Goal: Task Accomplishment & Management: Complete application form

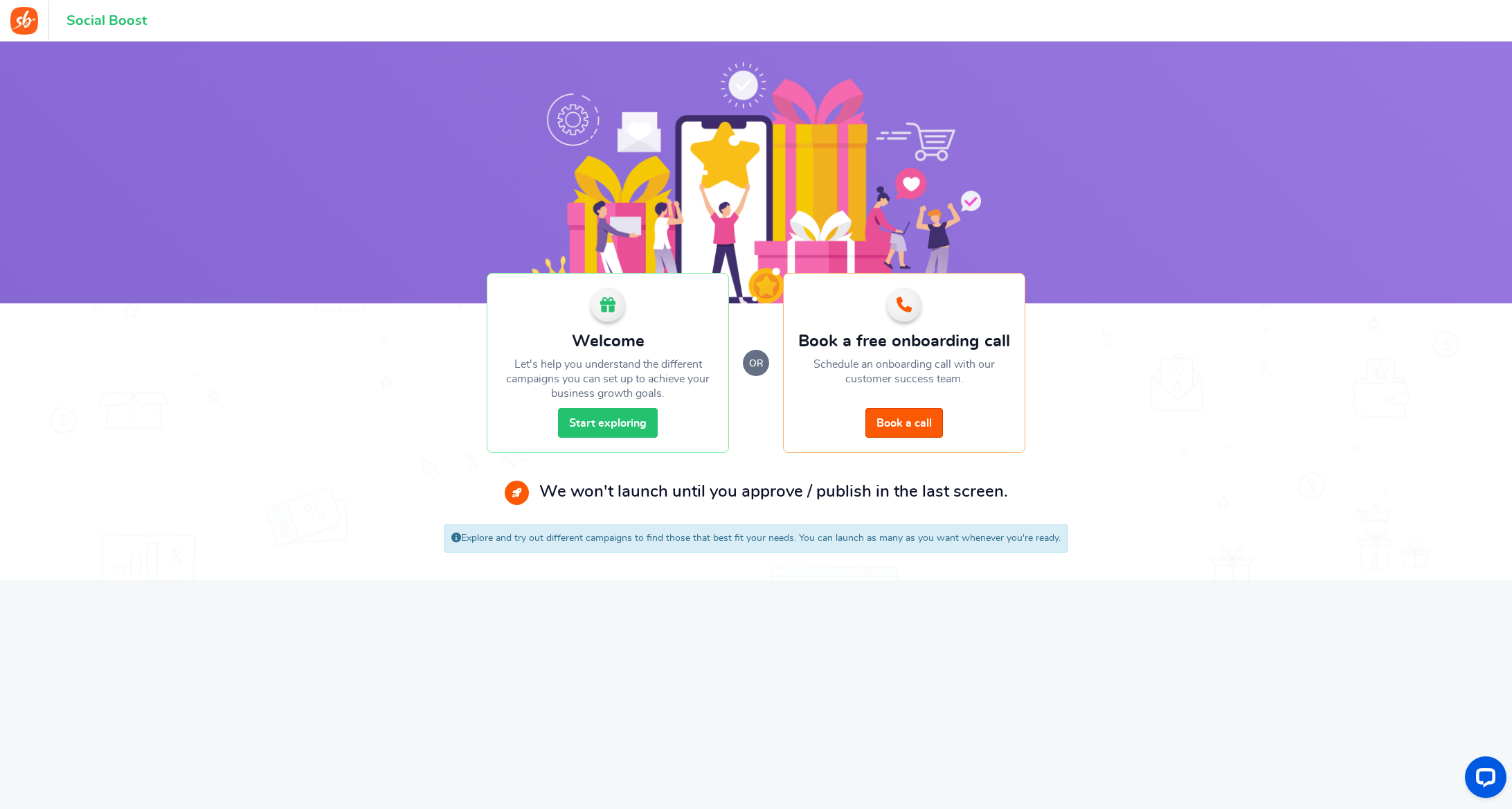
click at [602, 423] on link "Start exploring" at bounding box center [607, 422] width 99 height 30
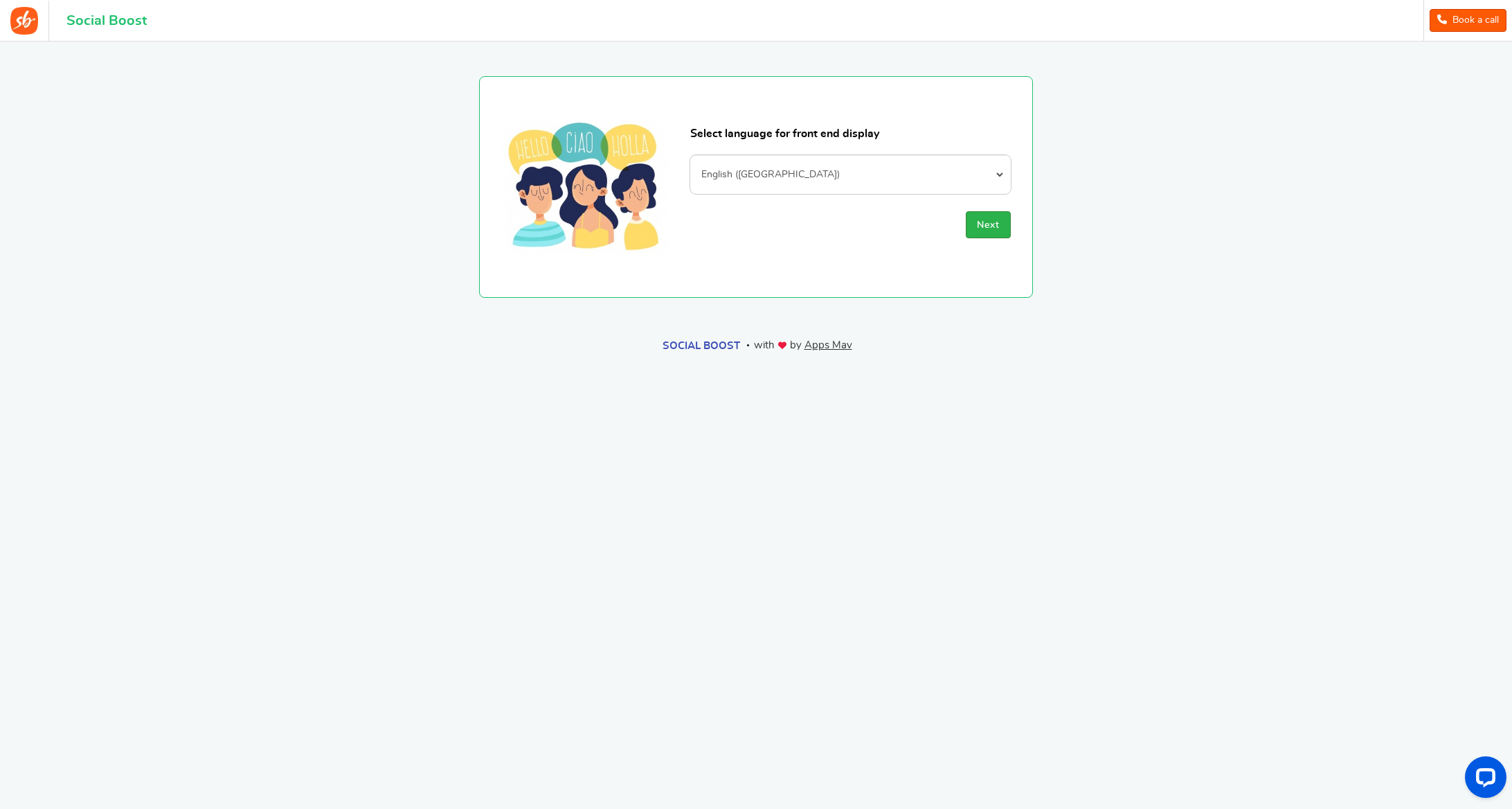
click at [992, 222] on span "Next" at bounding box center [988, 225] width 23 height 10
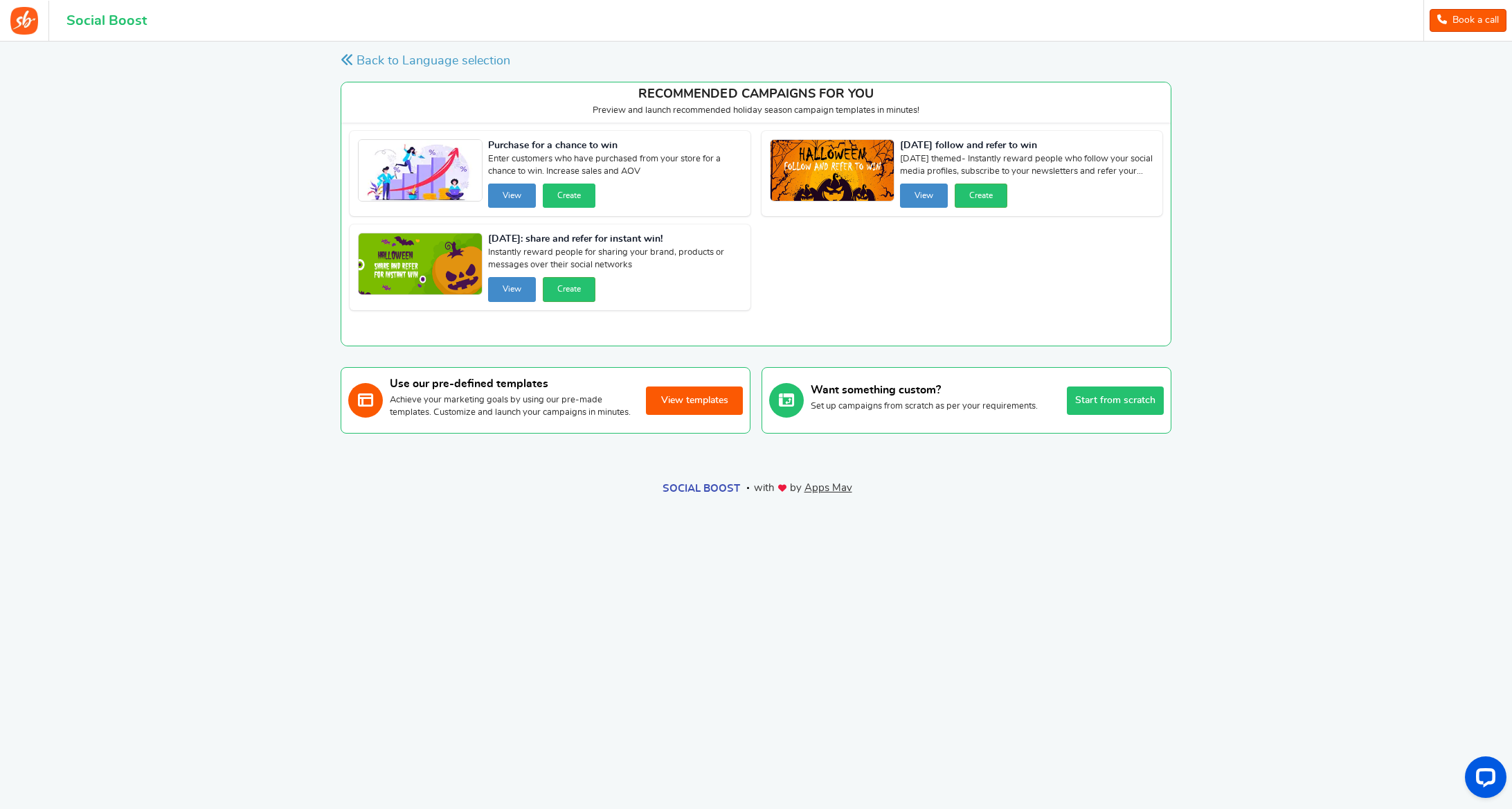
click at [564, 194] on button "Create" at bounding box center [568, 196] width 52 height 24
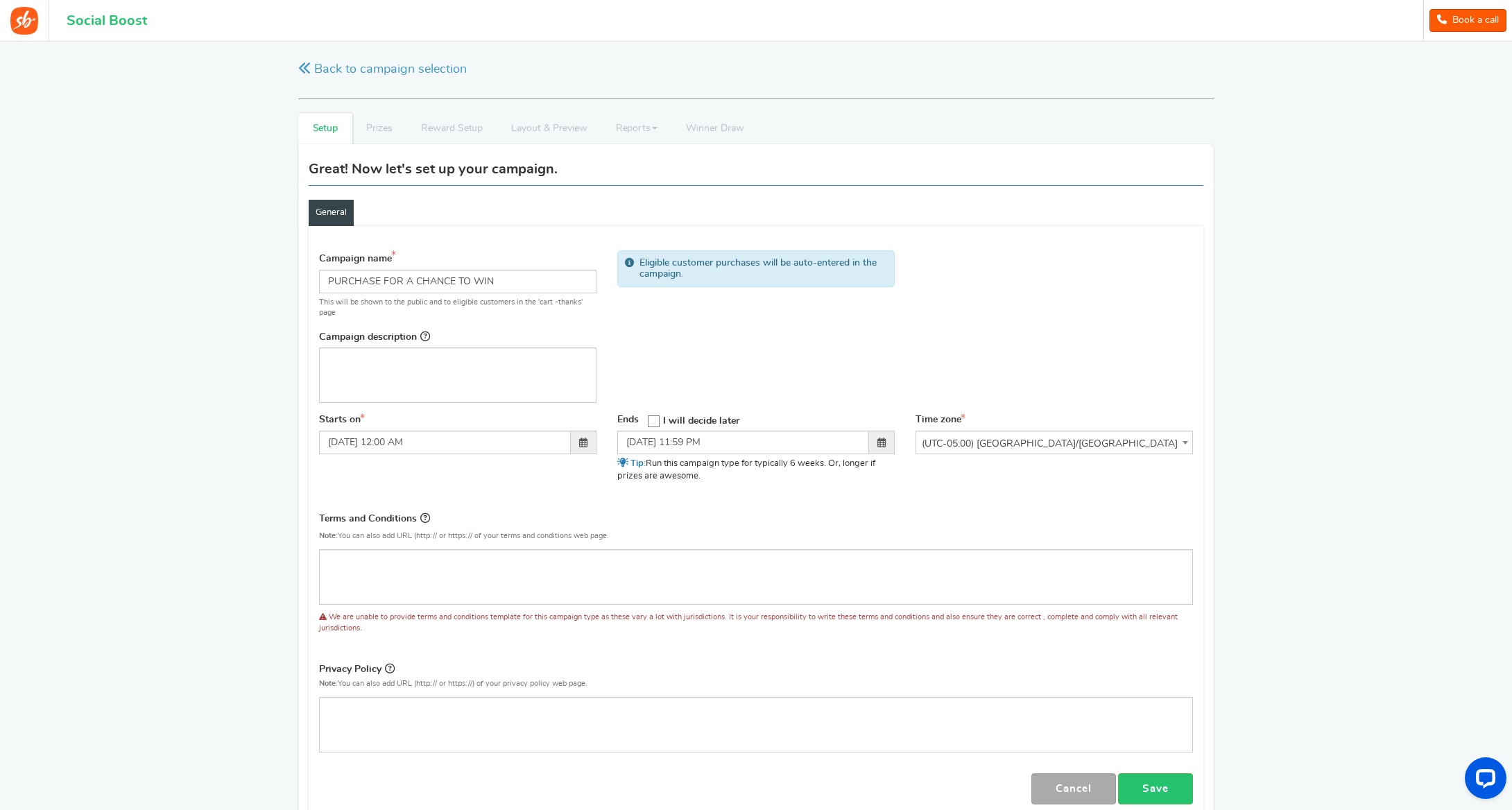
click at [579, 440] on span at bounding box center [583, 442] width 8 height 10
click at [490, 511] on td "6" at bounding box center [489, 510] width 24 height 21
type input "[DATE] 12:00 AM"
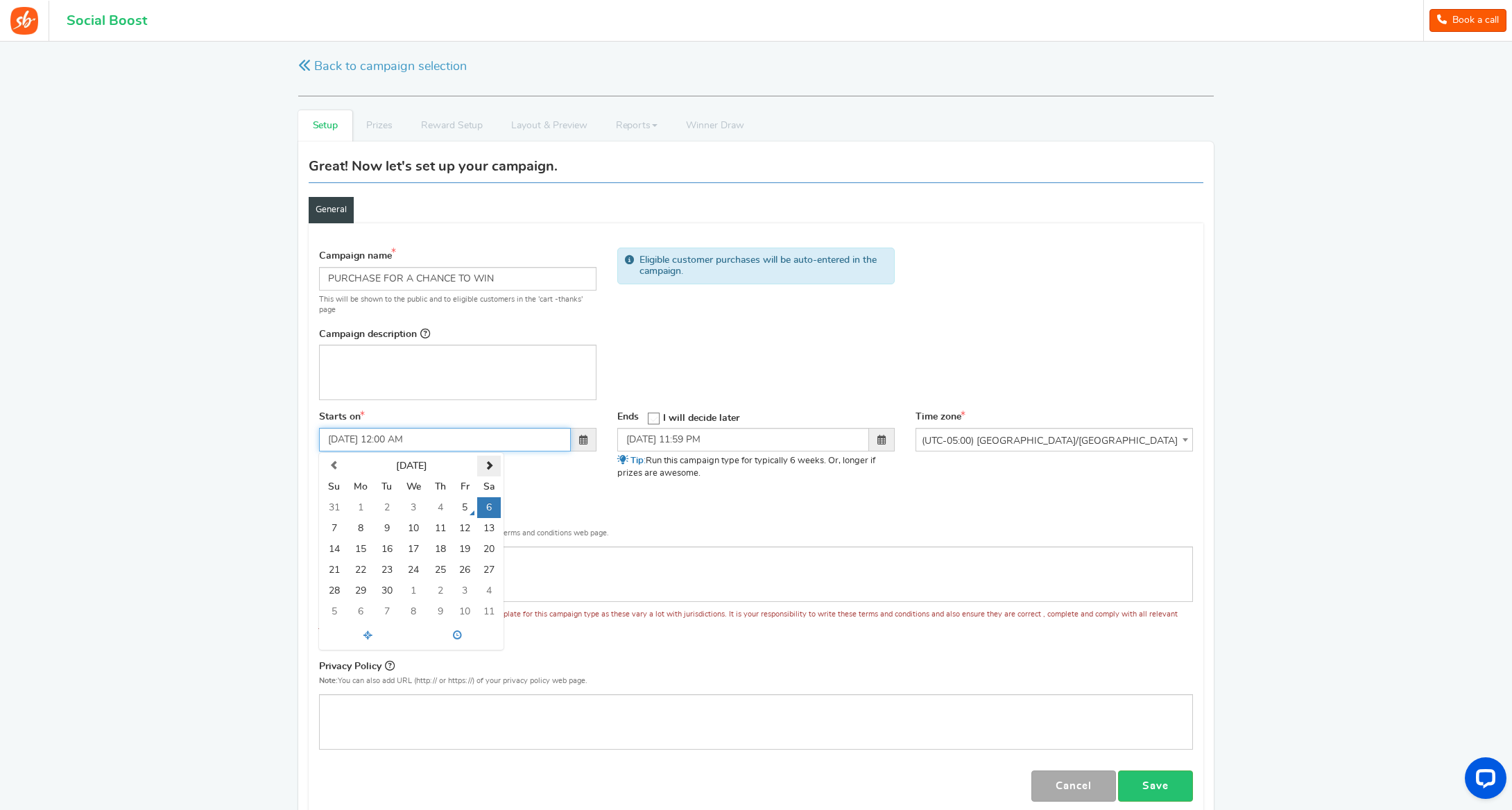
click at [490, 464] on span at bounding box center [490, 466] width 9 height 9
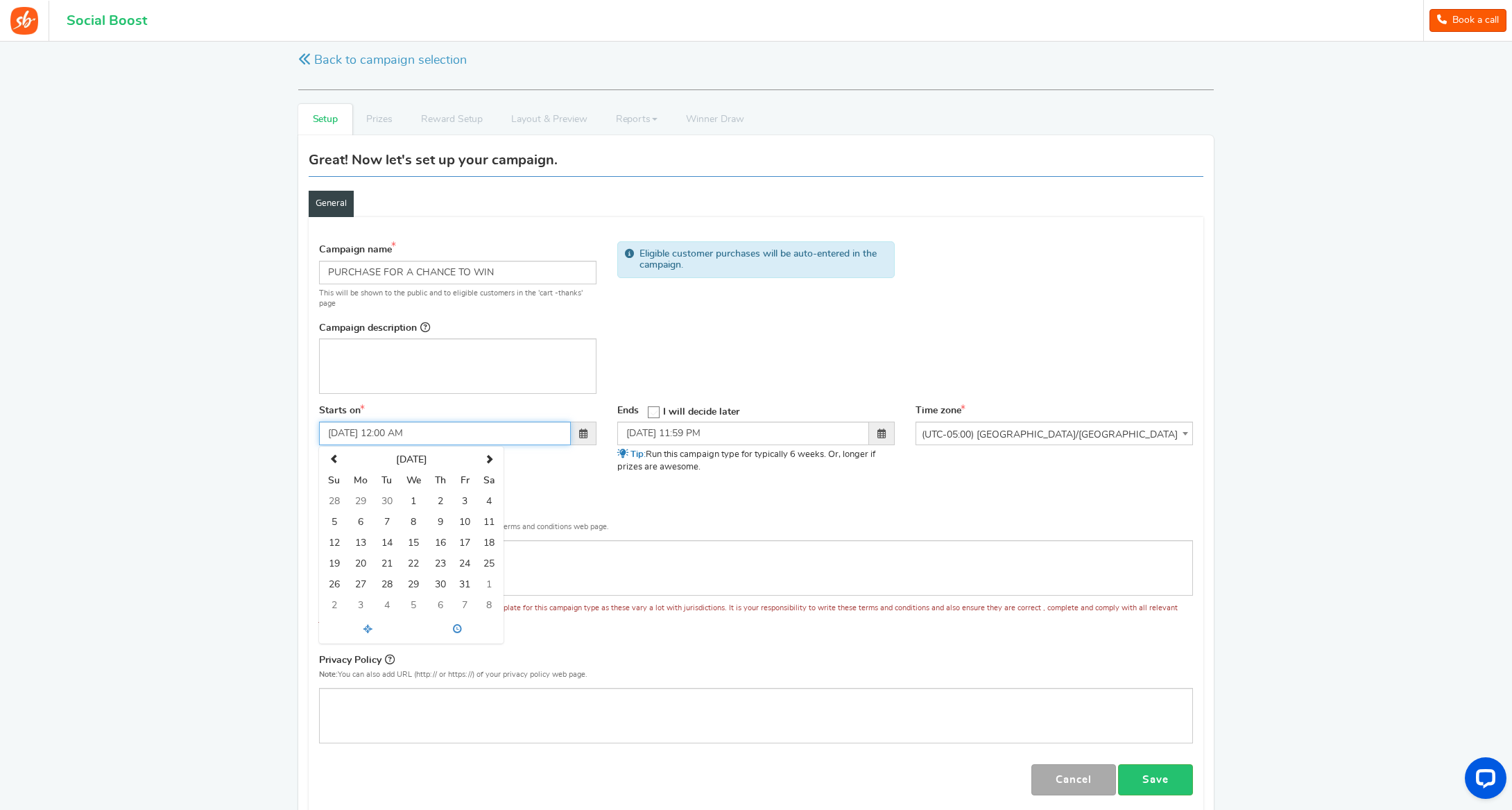
scroll to position [9, 0]
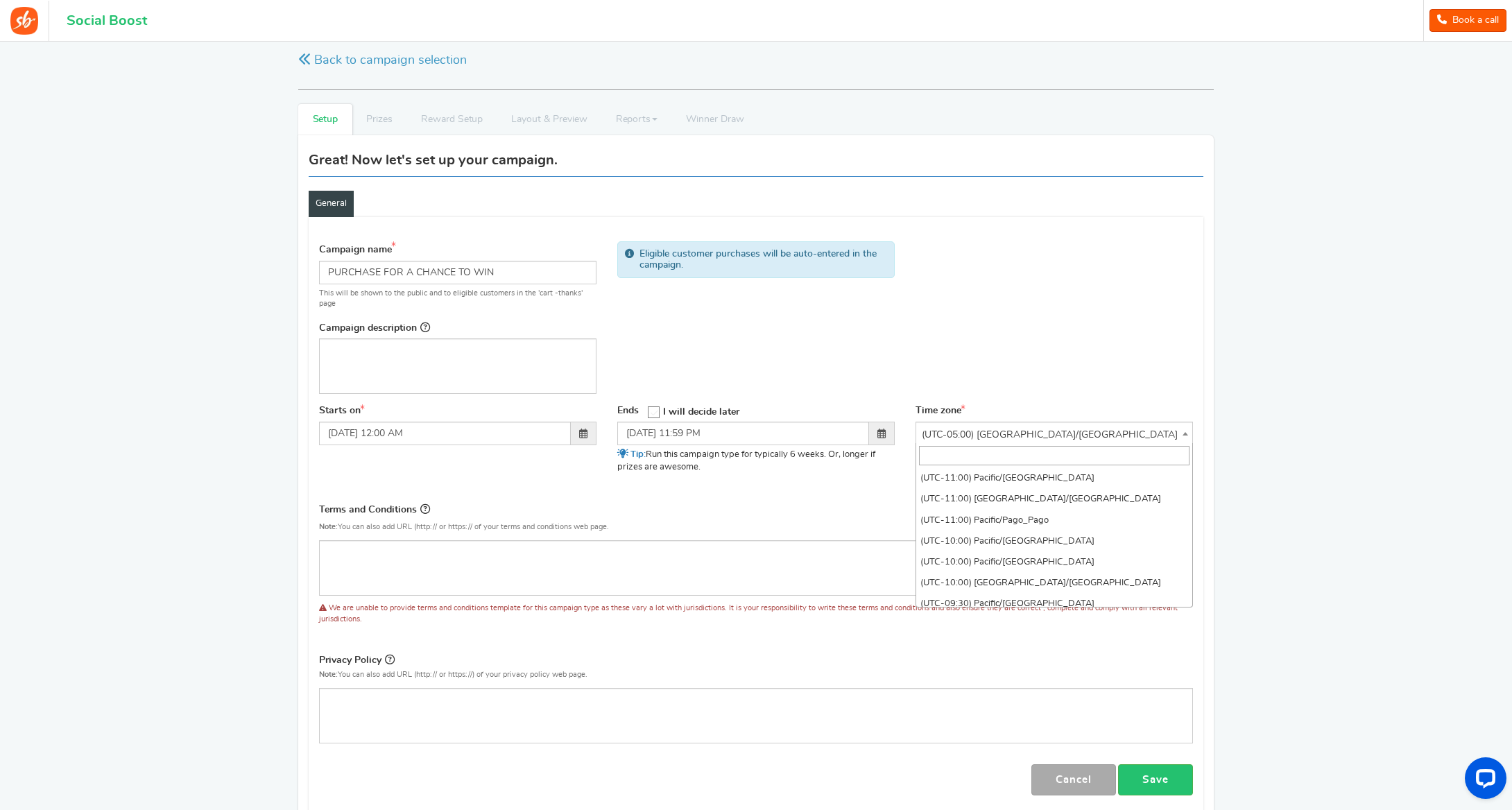
click at [1184, 432] on b at bounding box center [1185, 433] width 5 height 4
select select "America/Los_Angeles"
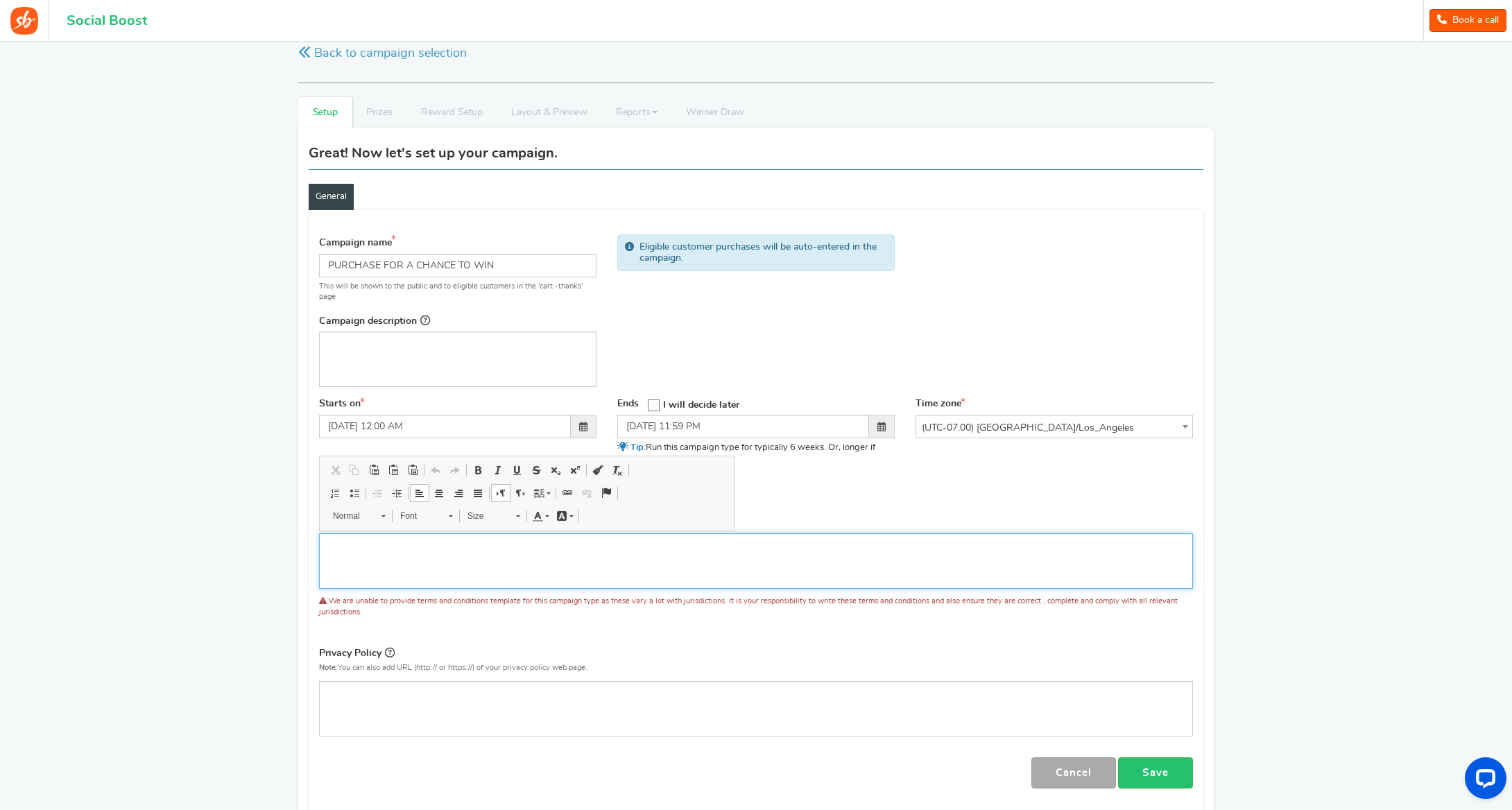
click at [504, 541] on p "Editor, competition_terms" at bounding box center [756, 545] width 856 height 14
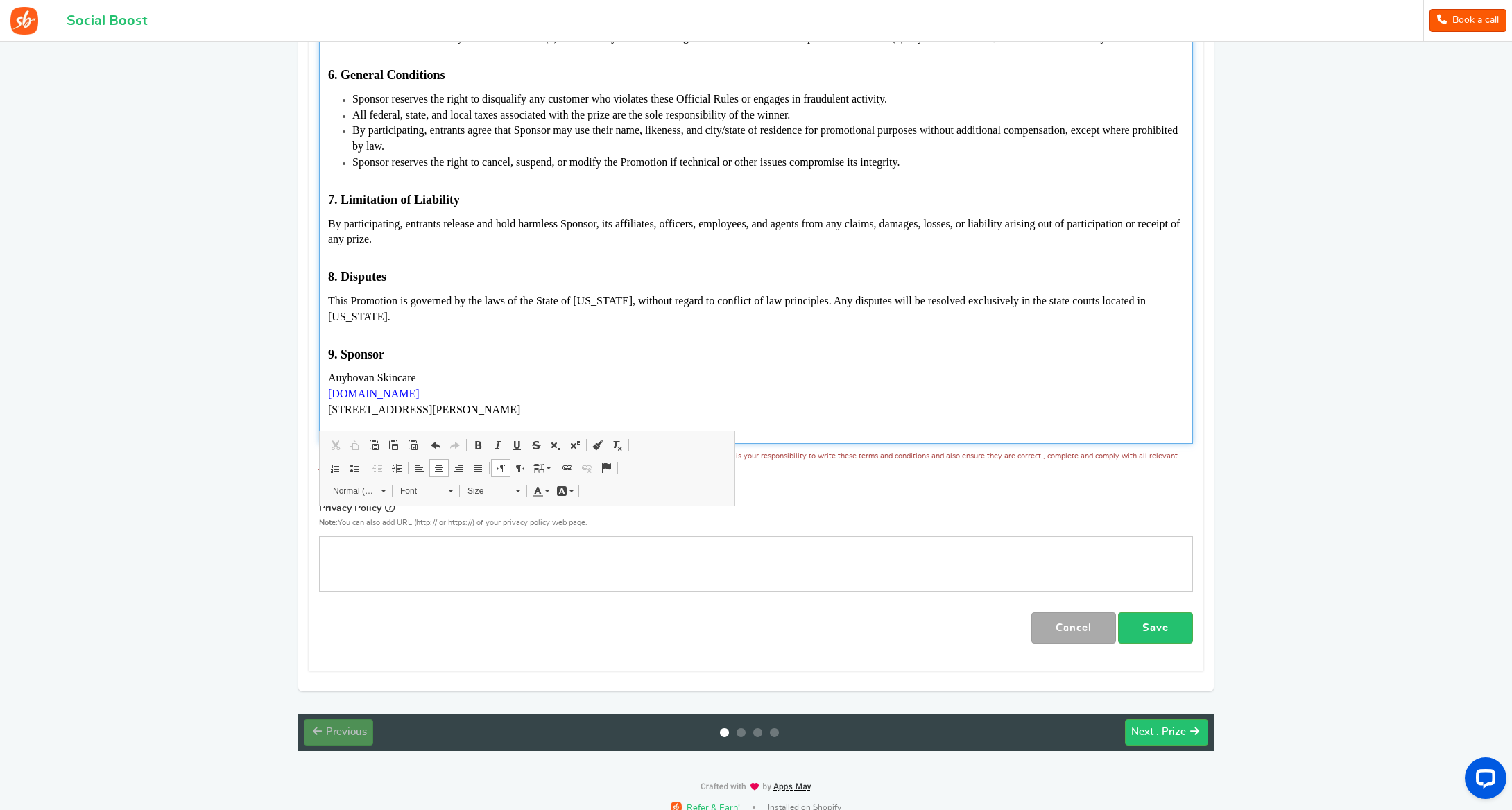
scroll to position [1095, 0]
click at [1165, 613] on link "Save" at bounding box center [1155, 628] width 75 height 31
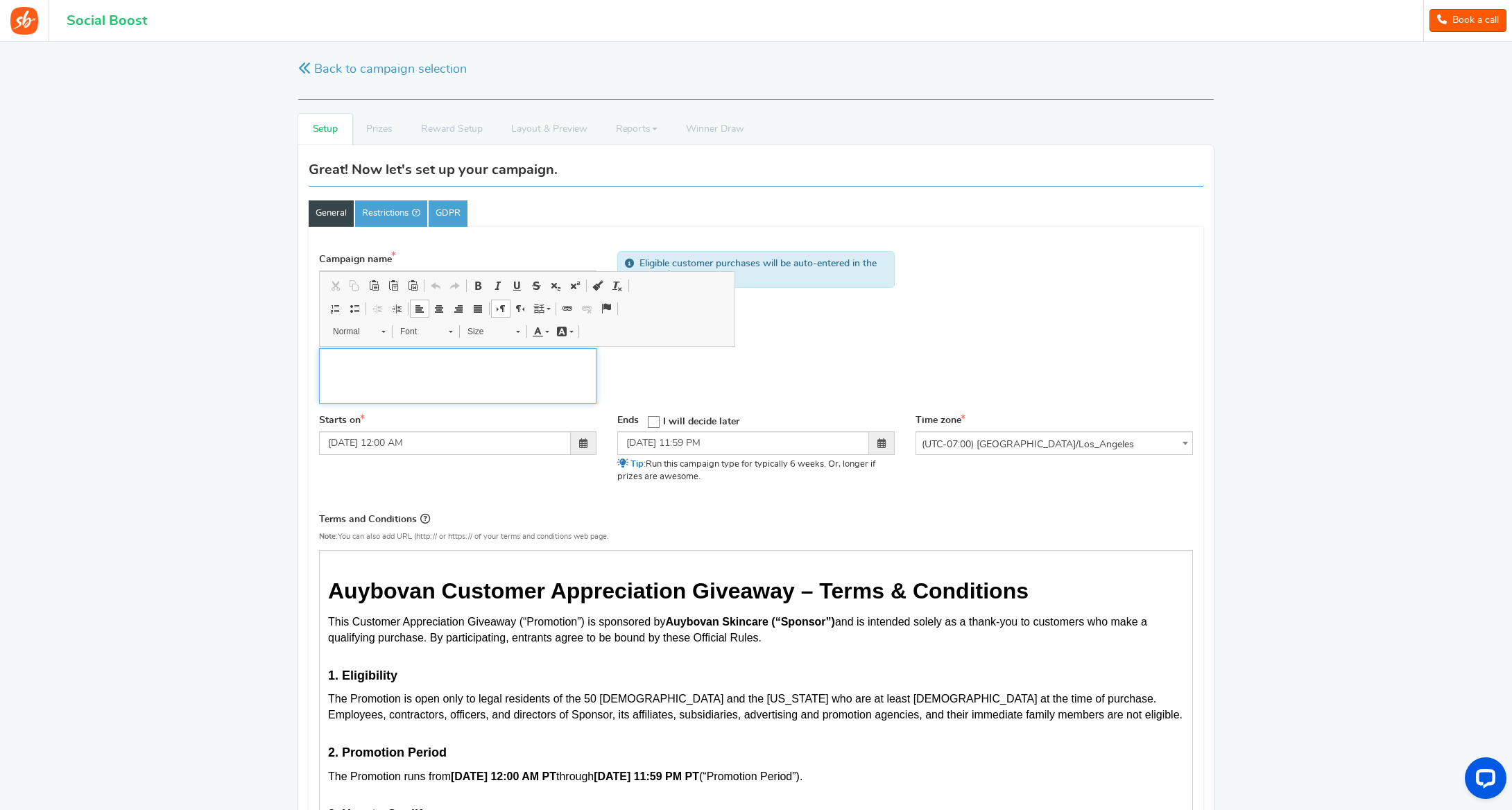
click at [401, 358] on p "Editor, competition_desc" at bounding box center [458, 359] width 259 height 14
click at [699, 372] on div "Campaign name Display Title shown publicly PURCHASE FOR A CHANCE TO WIN This wi…" at bounding box center [756, 329] width 895 height 170
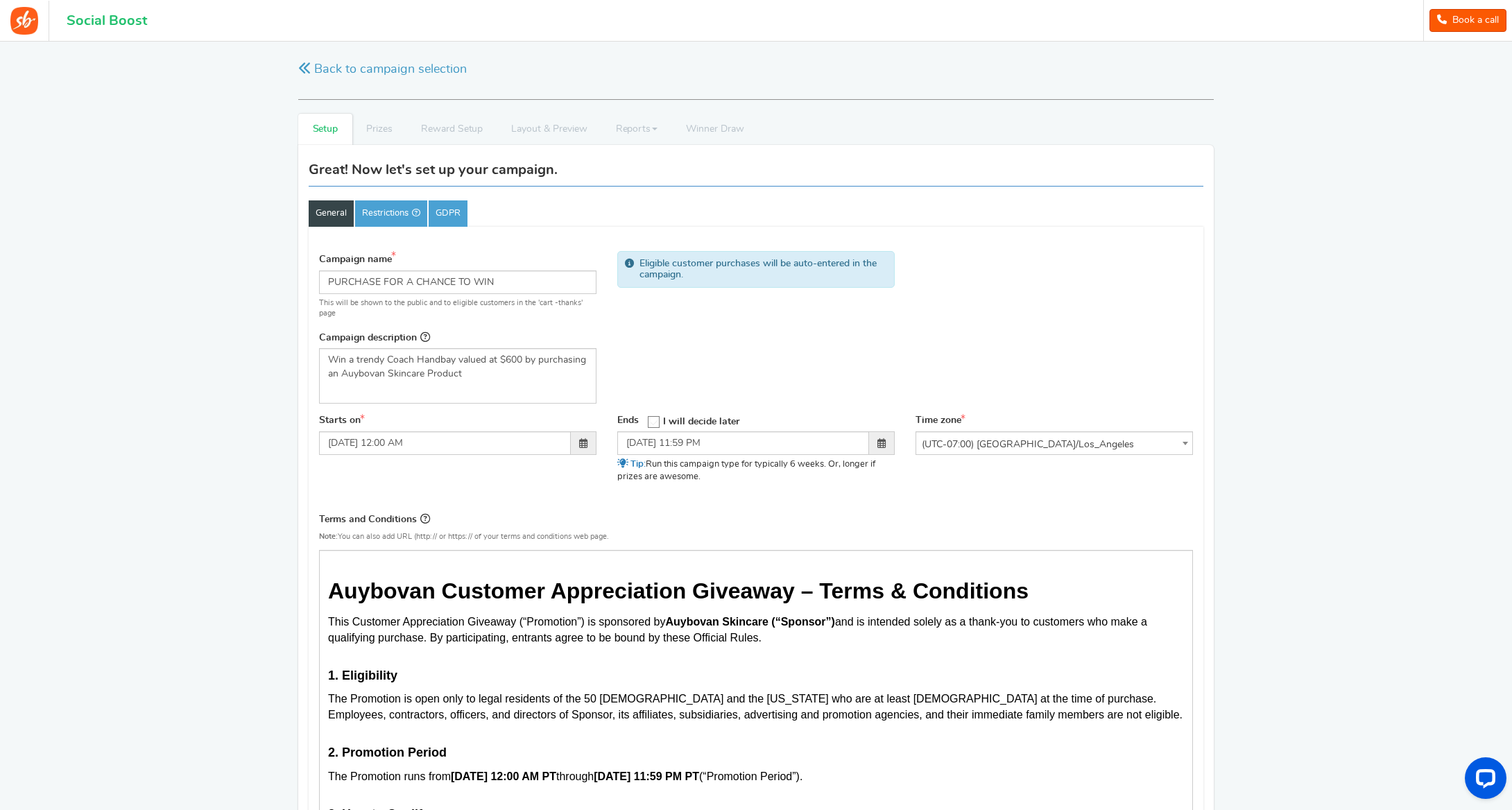
scroll to position [0, 1]
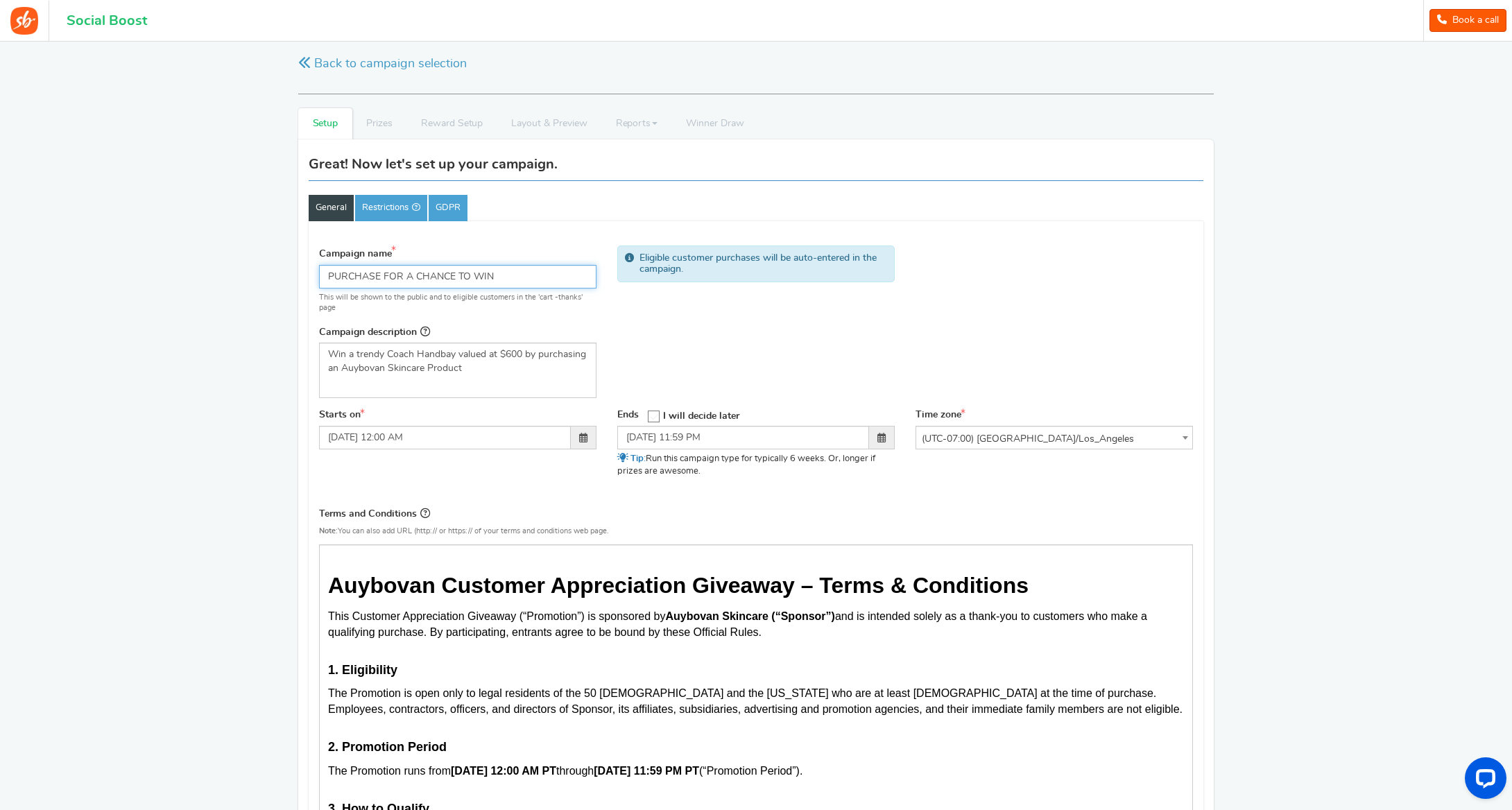
click at [484, 275] on input "PURCHASE FOR A CHANCE TO WIN" at bounding box center [458, 277] width 277 height 24
click at [501, 277] on input "PURCHASE FOR A CHANCE TO WIN" at bounding box center [458, 275] width 277 height 24
drag, startPoint x: 499, startPoint y: 277, endPoint x: 318, endPoint y: 275, distance: 181.0
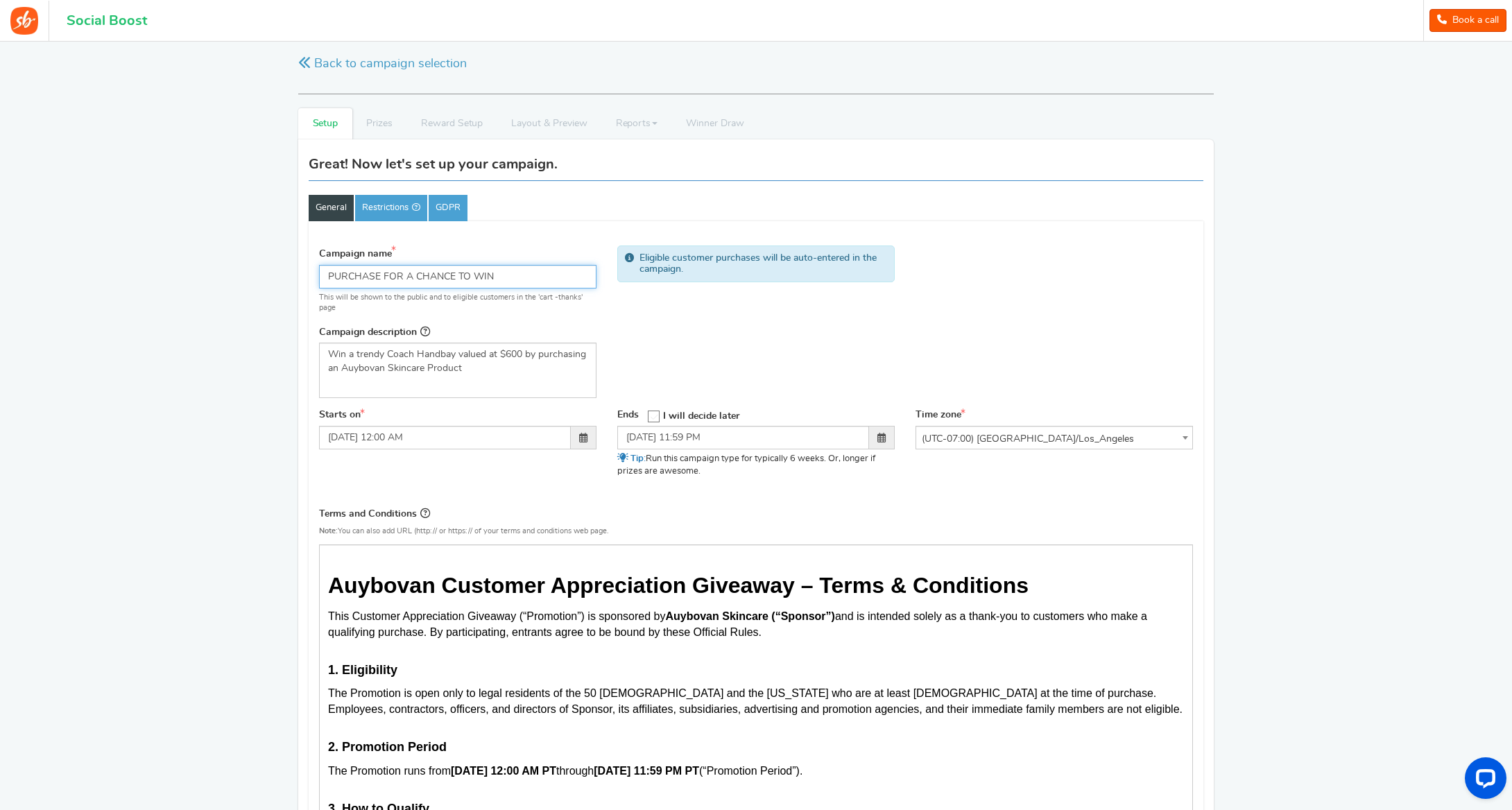
click at [318, 275] on div "Campaign name Display Title shown publicly PURCHASE FOR A CHANCE TO WIN This wi…" at bounding box center [458, 327] width 298 height 163
paste input "Customer Appreciation Giveaway"
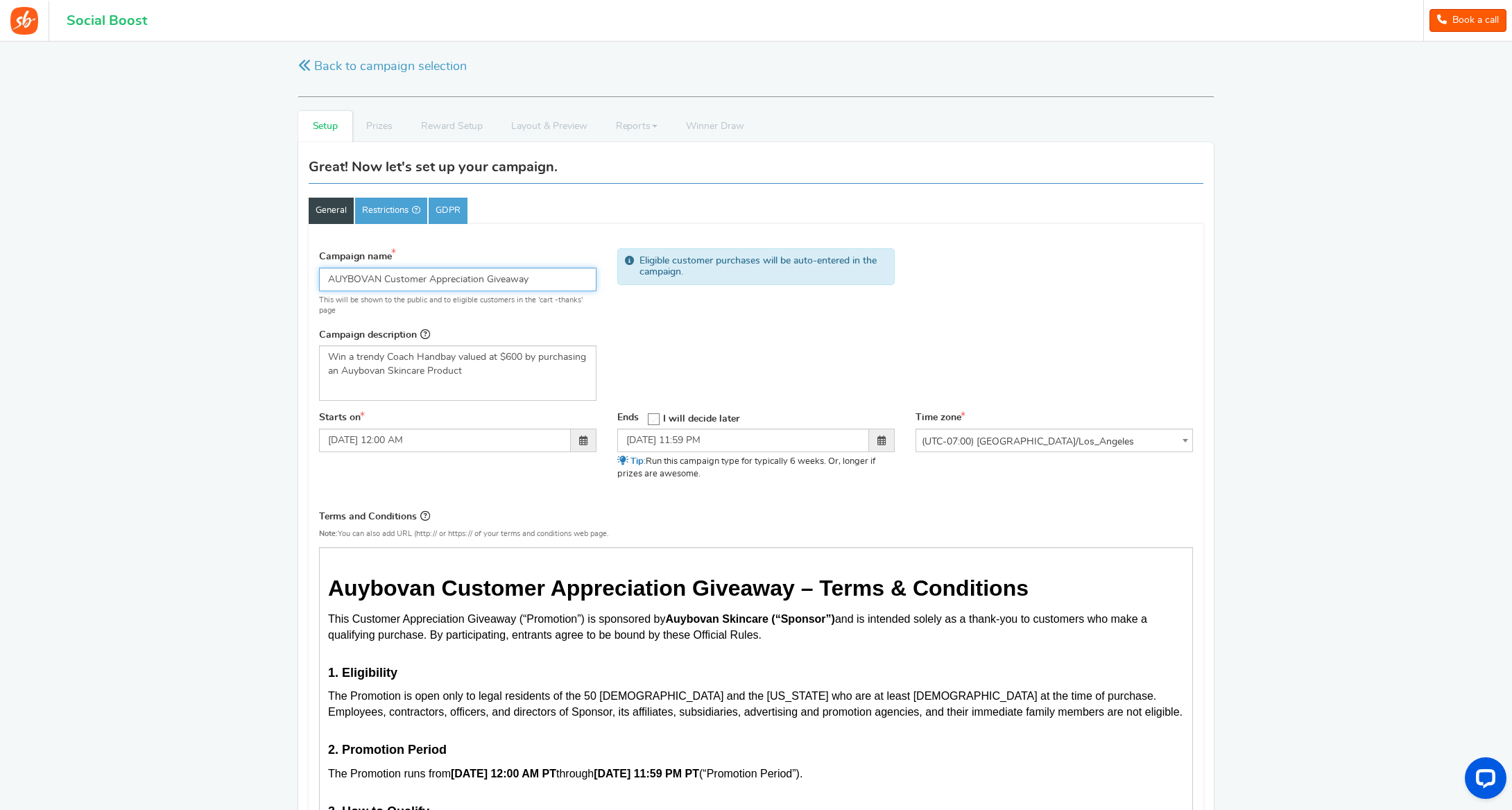
click at [382, 273] on input "AUYBOVAN Customer Appreciation Giveaway" at bounding box center [458, 279] width 277 height 24
click at [372, 283] on input "AuybovanSkincare Customer Appreciation Giveaway" at bounding box center [458, 279] width 277 height 24
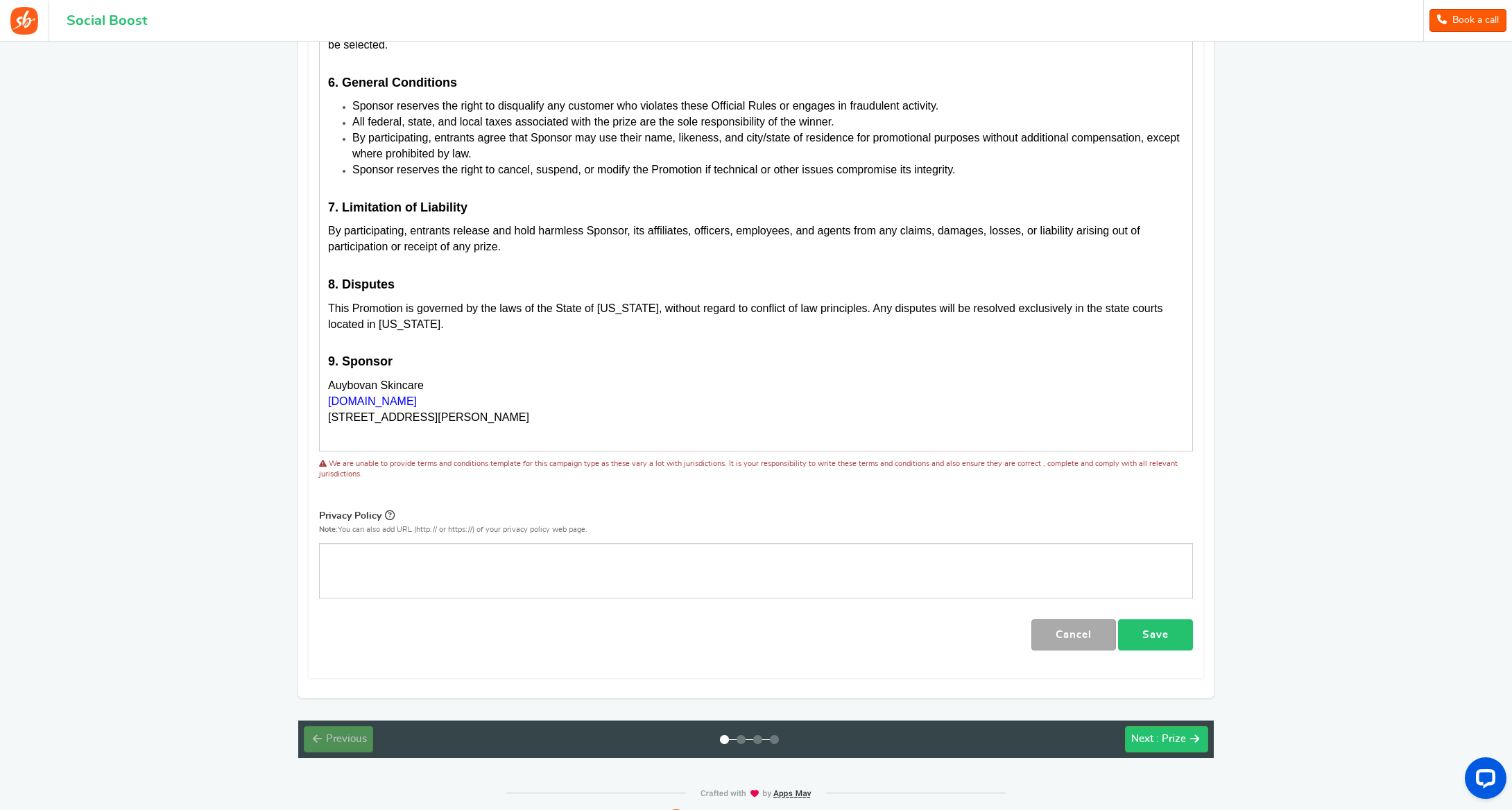
scroll to position [1129, 0]
type input "Auybovan Skincare Customer Appreciation Giveaway"
click at [630, 548] on p "Editor, competition_privacy" at bounding box center [756, 555] width 856 height 14
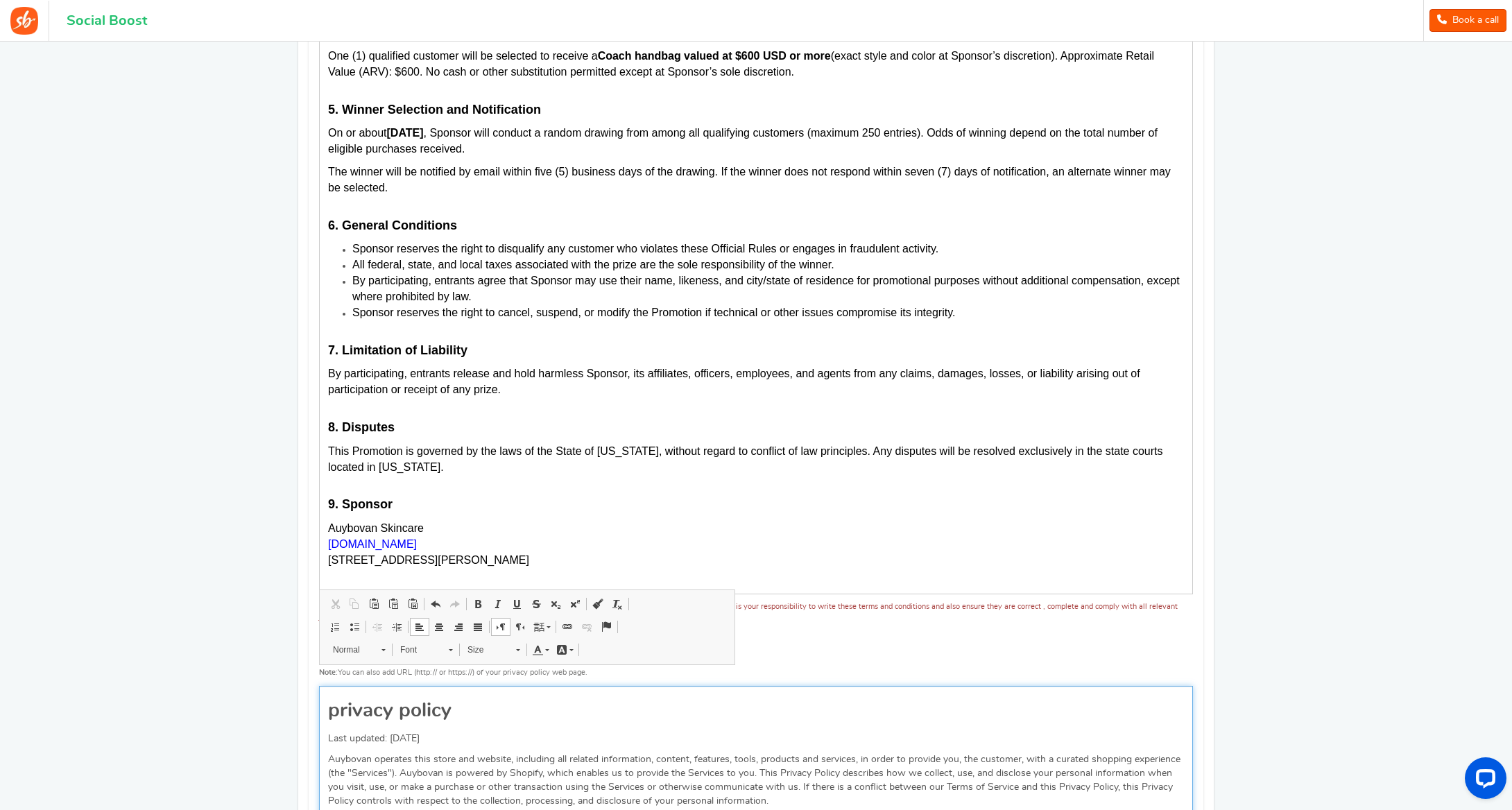
scroll to position [985, 0]
click at [330, 706] on h1 "privacy policy" at bounding box center [756, 713] width 856 height 14
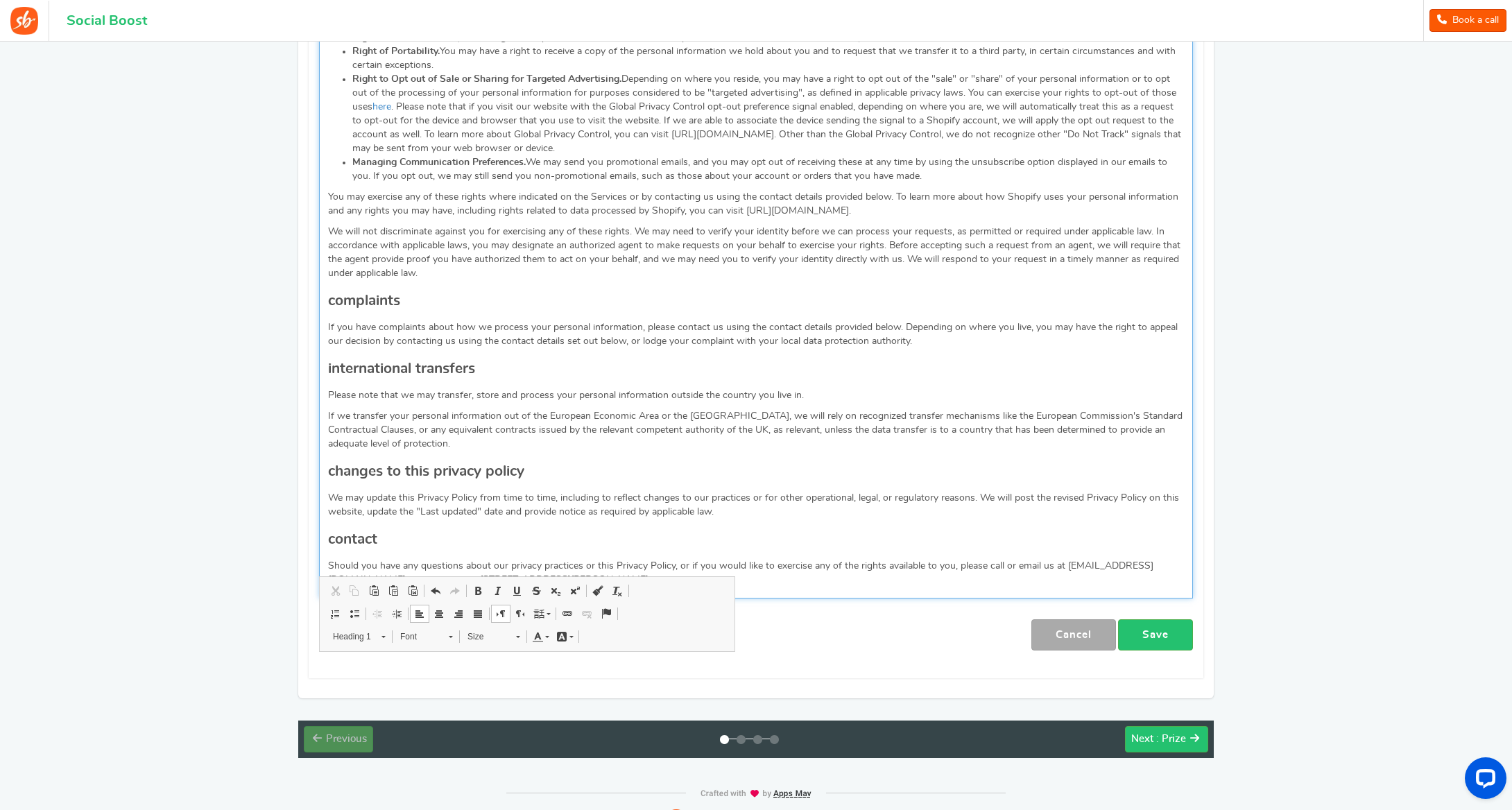
scroll to position [3115, 0]
click at [1174, 620] on link "Save" at bounding box center [1155, 635] width 75 height 31
click at [1160, 734] on span ": Prize" at bounding box center [1171, 739] width 30 height 11
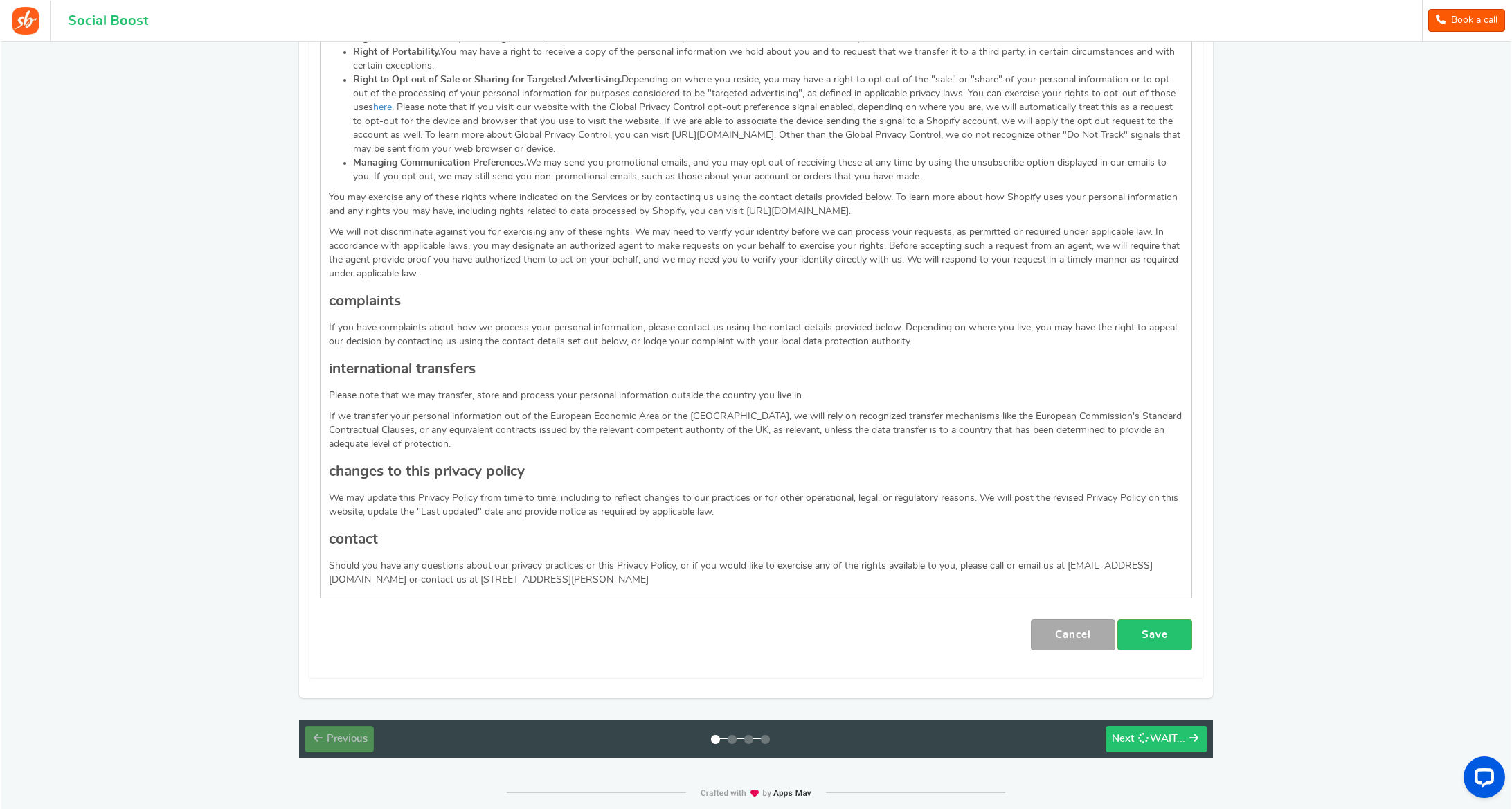
scroll to position [0, 0]
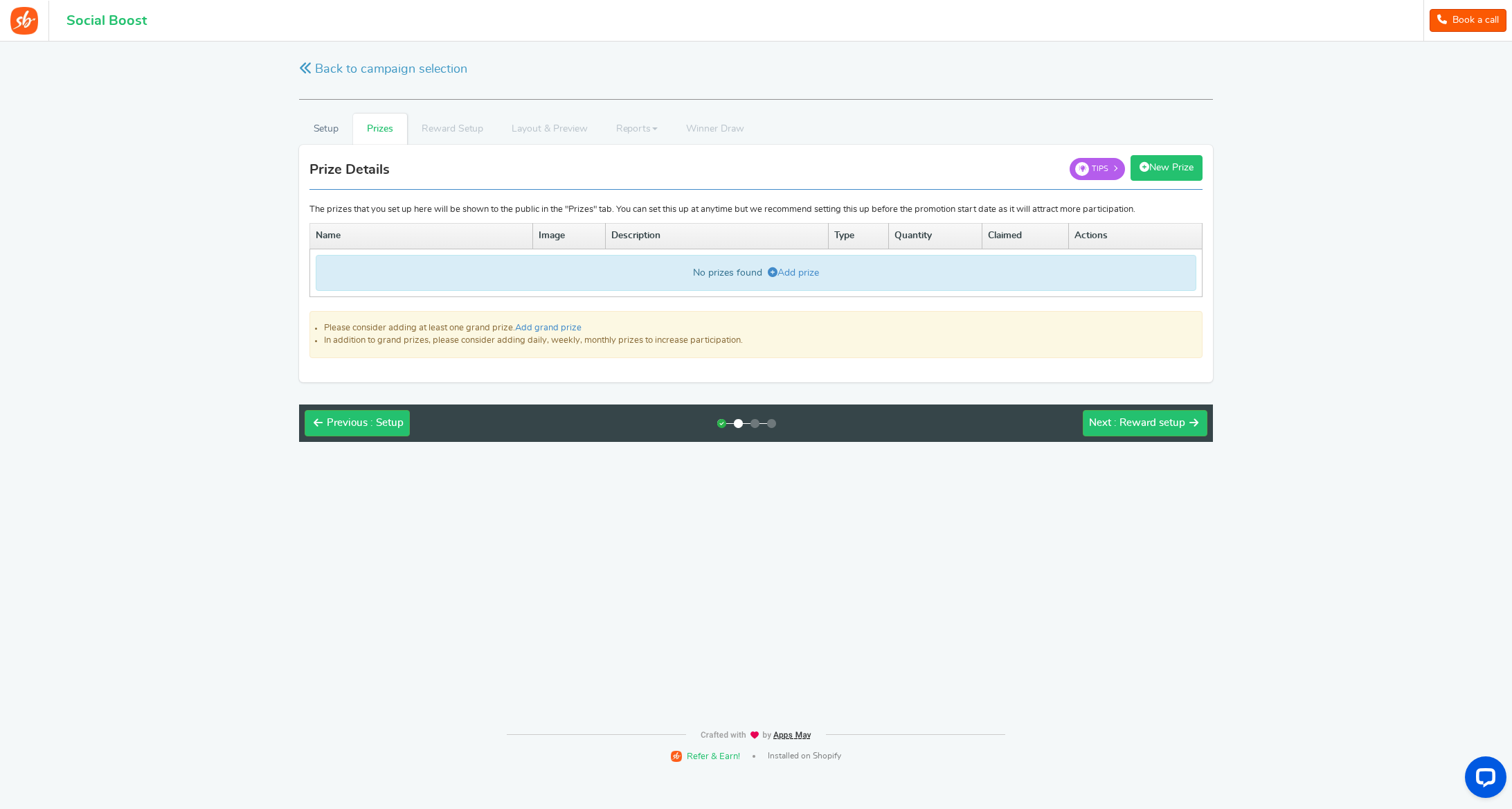
click at [1165, 170] on link "New Prize" at bounding box center [1166, 168] width 72 height 26
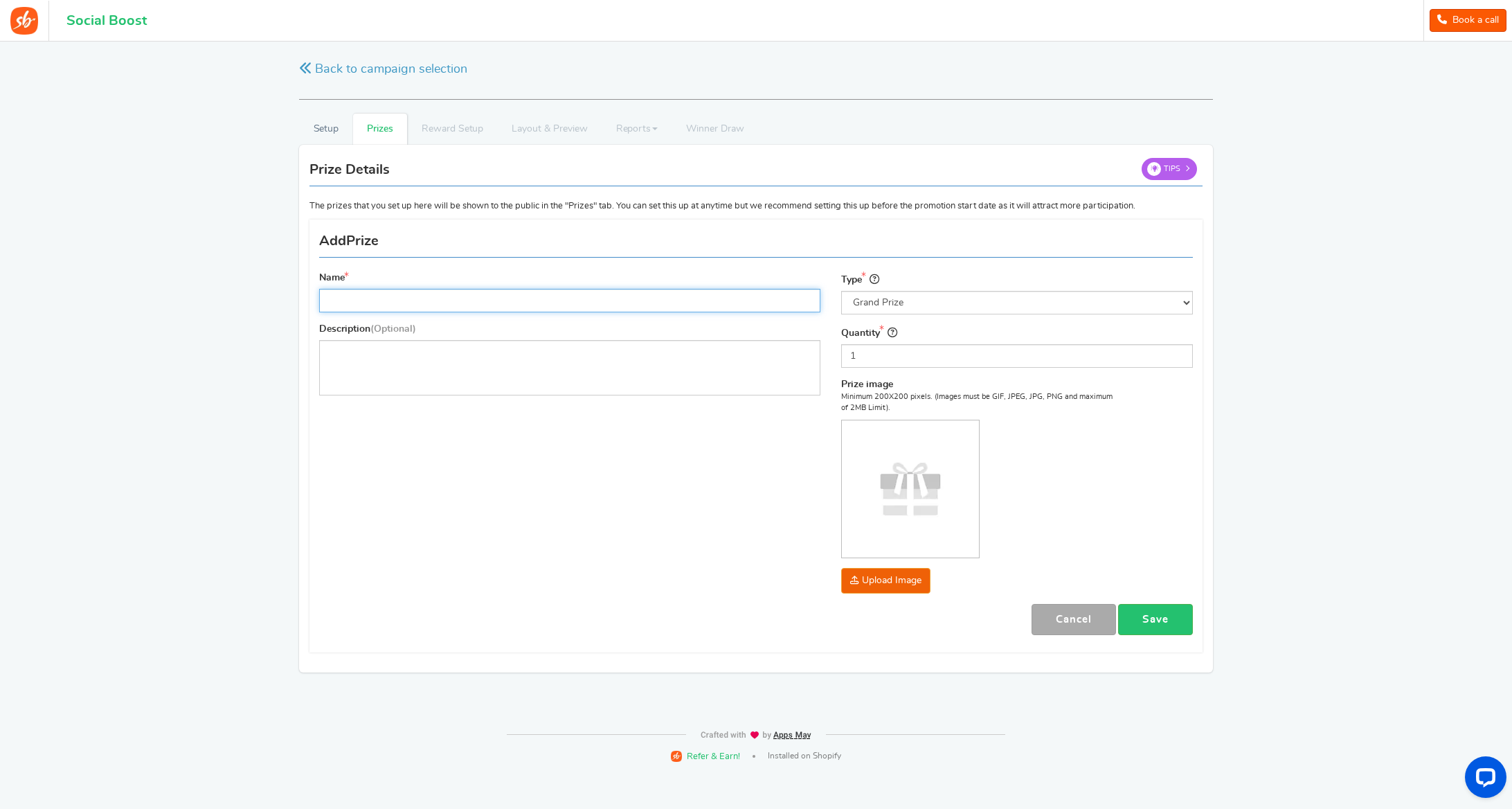
click at [474, 303] on input "Name" at bounding box center [570, 300] width 501 height 24
type input "Coach Empire Carryall Bag 40"
click at [549, 345] on p "Editor, prize_description" at bounding box center [569, 351] width 483 height 14
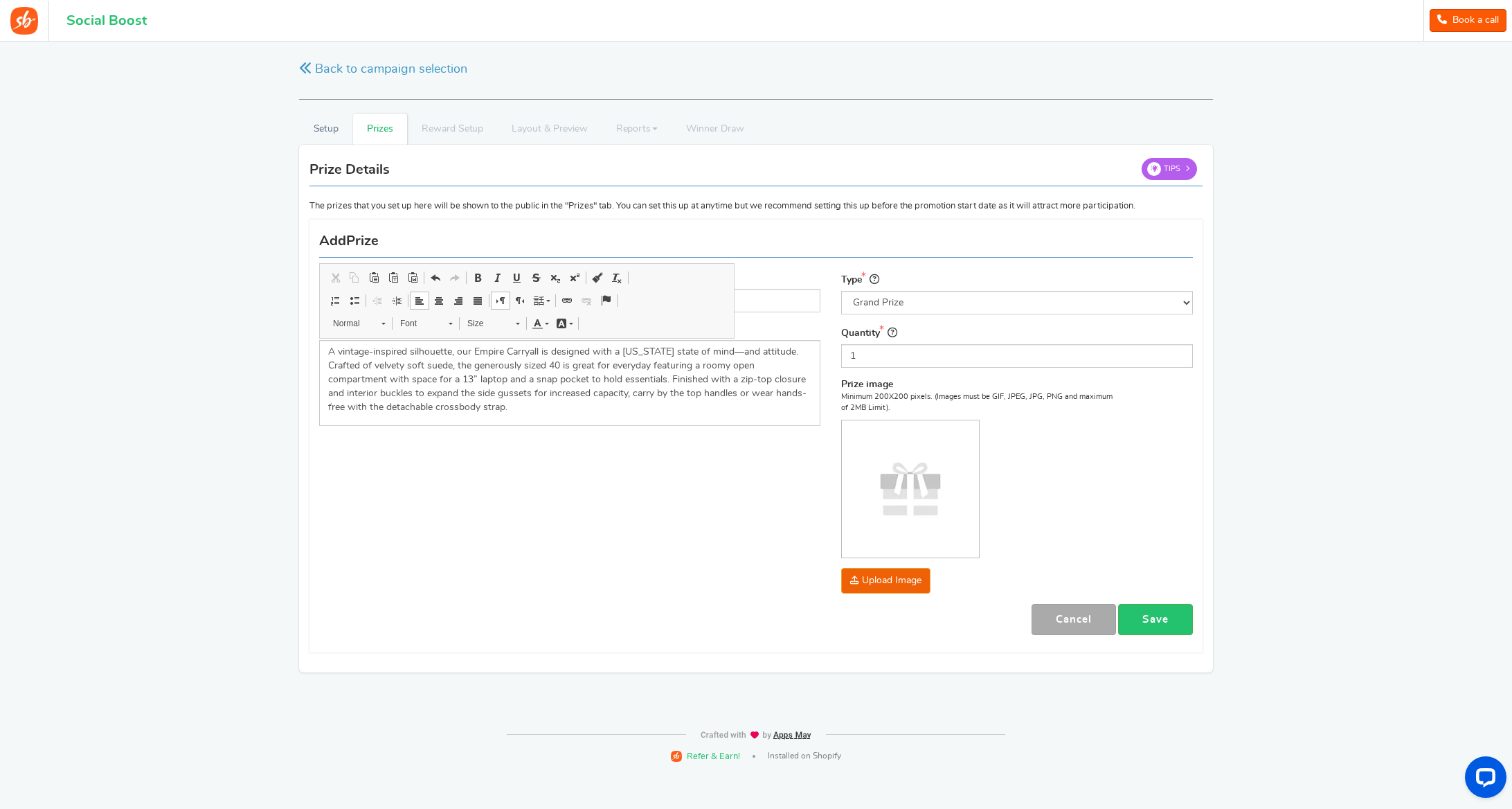
click at [866, 438] on img at bounding box center [910, 489] width 137 height 137
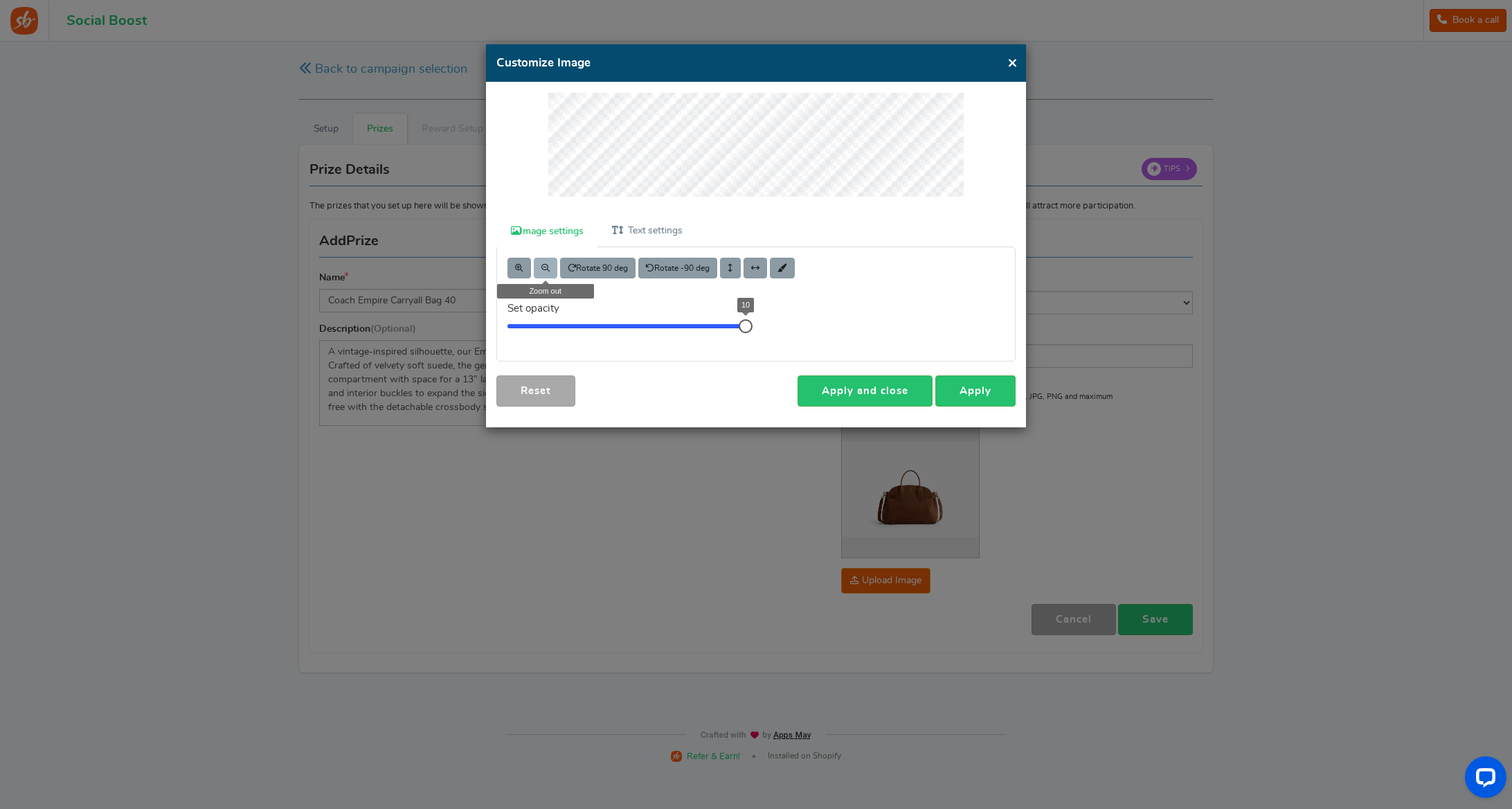
click at [542, 264] on span at bounding box center [545, 268] width 8 height 8
click at [515, 265] on span at bounding box center [519, 268] width 8 height 8
click at [539, 260] on button at bounding box center [545, 267] width 24 height 20
click at [1011, 62] on button "×" at bounding box center [1013, 62] width 11 height 17
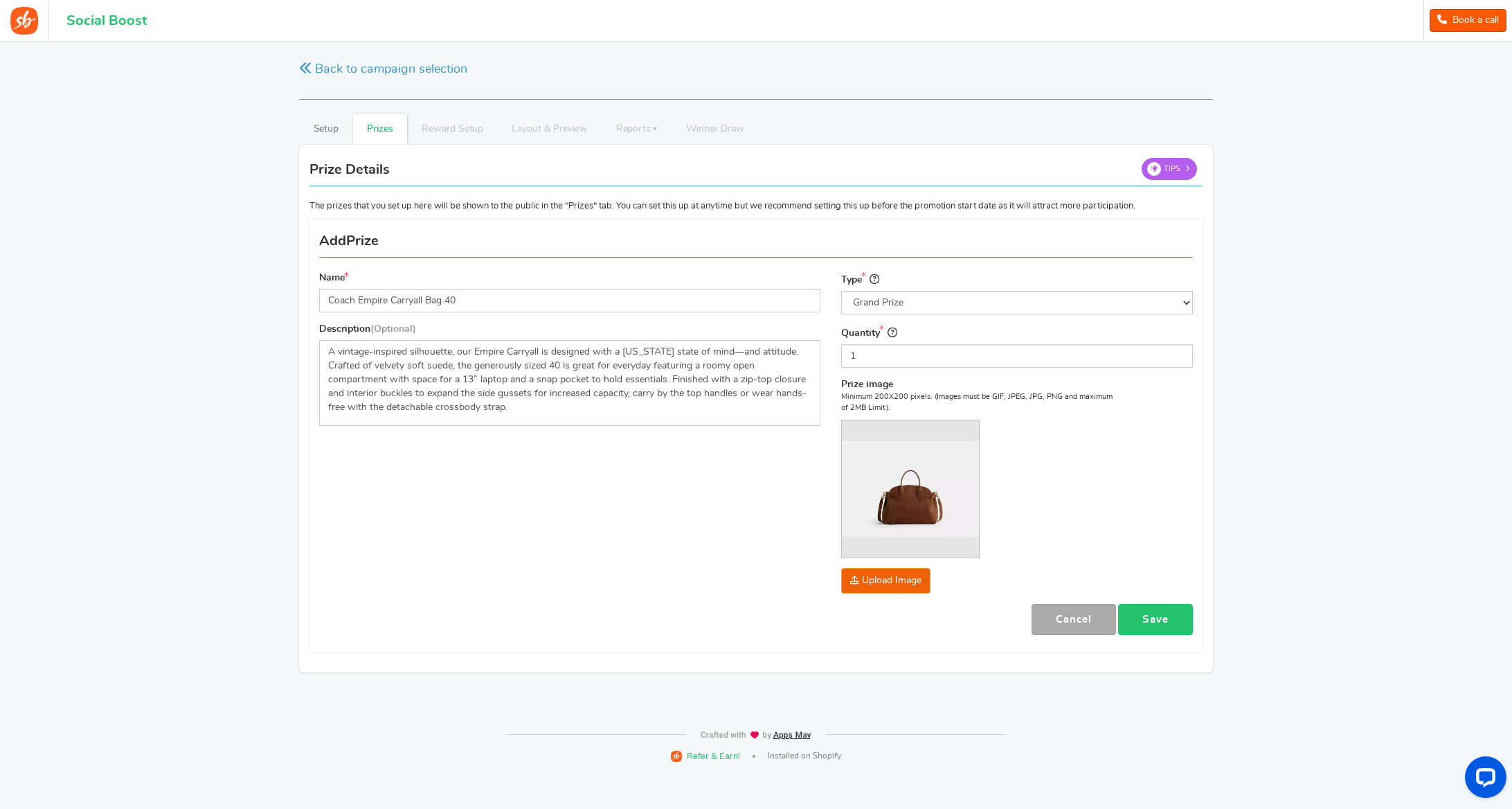
click at [1181, 625] on link "Save" at bounding box center [1155, 619] width 75 height 31
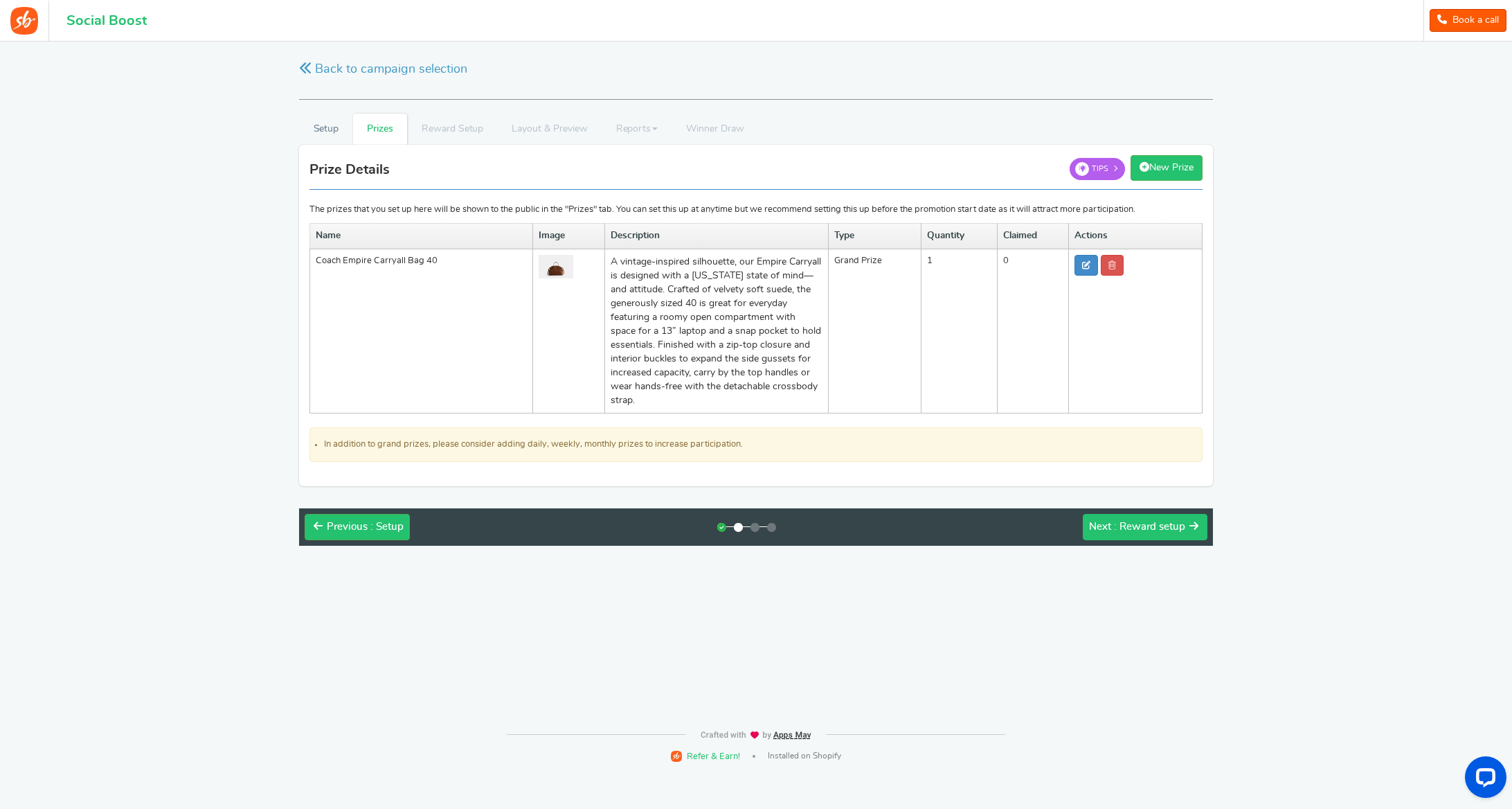
scroll to position [2, 1]
click at [1134, 530] on span ": Reward setup" at bounding box center [1149, 527] width 71 height 11
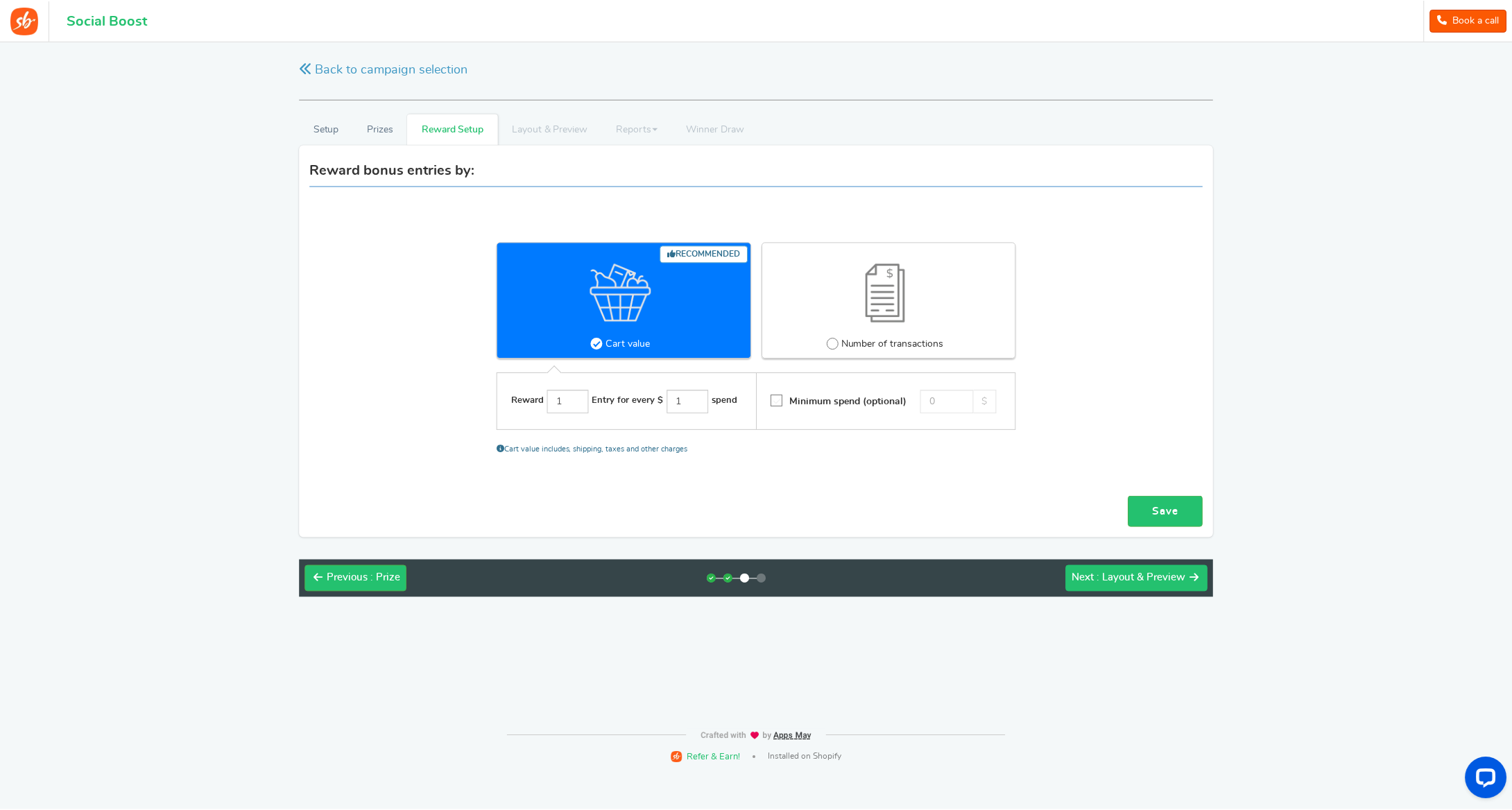
scroll to position [0, 0]
click at [685, 400] on input "1" at bounding box center [689, 401] width 42 height 24
click at [833, 343] on span at bounding box center [834, 343] width 12 height 12
click at [833, 343] on input "Number of transactions" at bounding box center [832, 343] width 9 height 9
radio input "true"
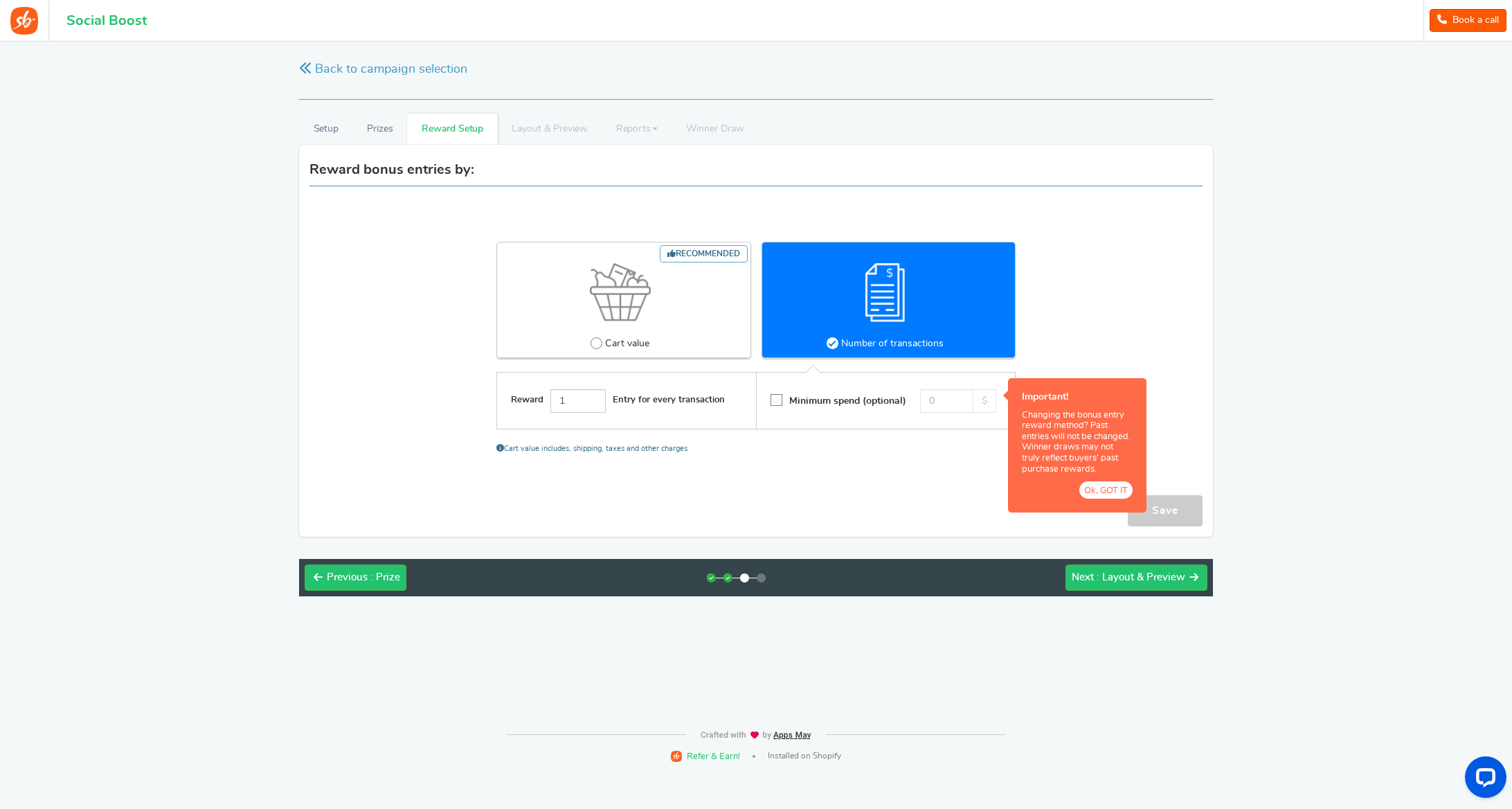
click at [597, 342] on span at bounding box center [596, 343] width 12 height 12
click at [597, 342] on input "Recommended Cart value" at bounding box center [595, 343] width 9 height 9
radio input "true"
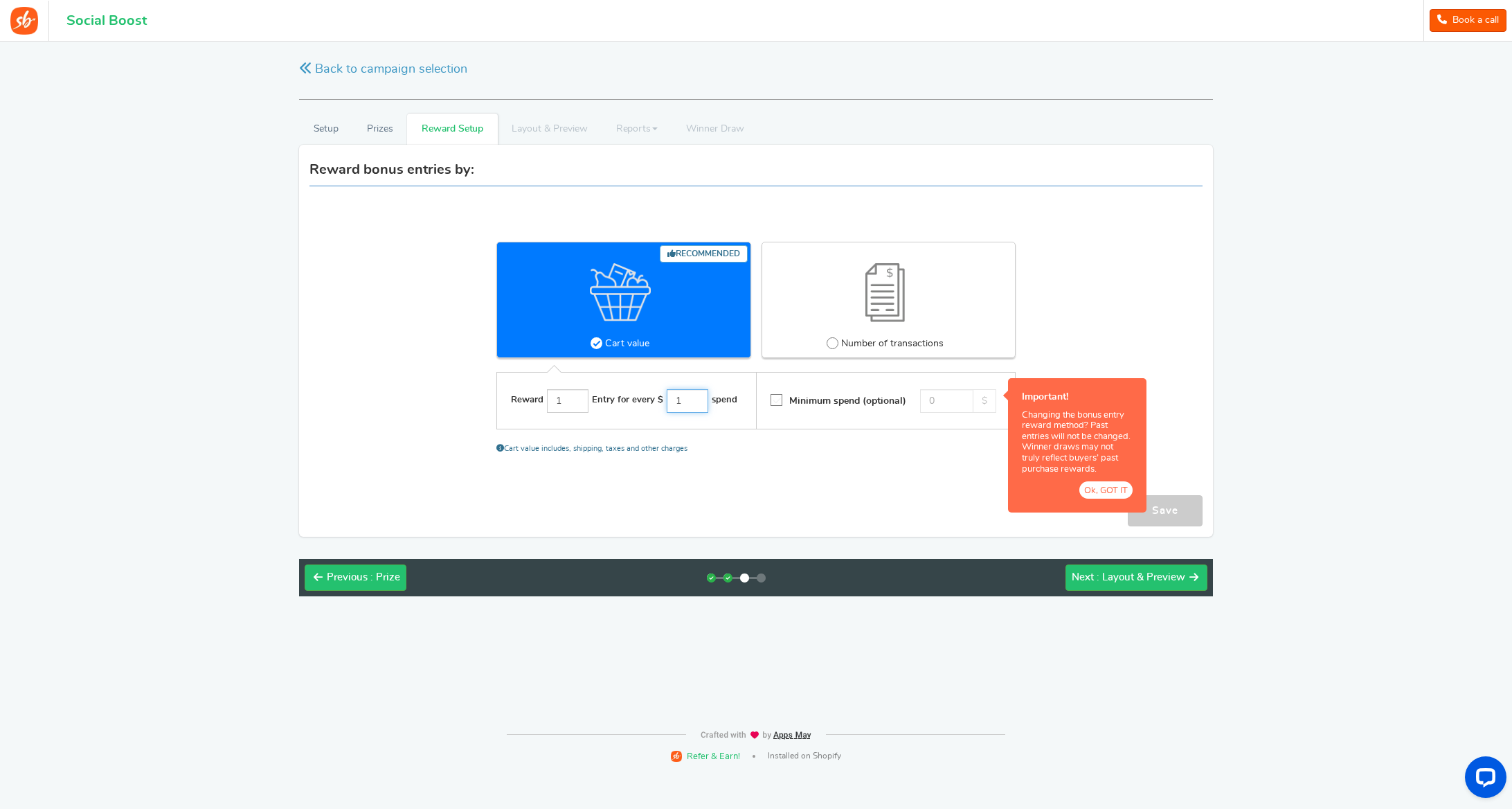
click at [684, 402] on input "1" at bounding box center [687, 401] width 42 height 24
type input "100"
click at [1118, 572] on span ": Layout & Preview" at bounding box center [1140, 578] width 89 height 11
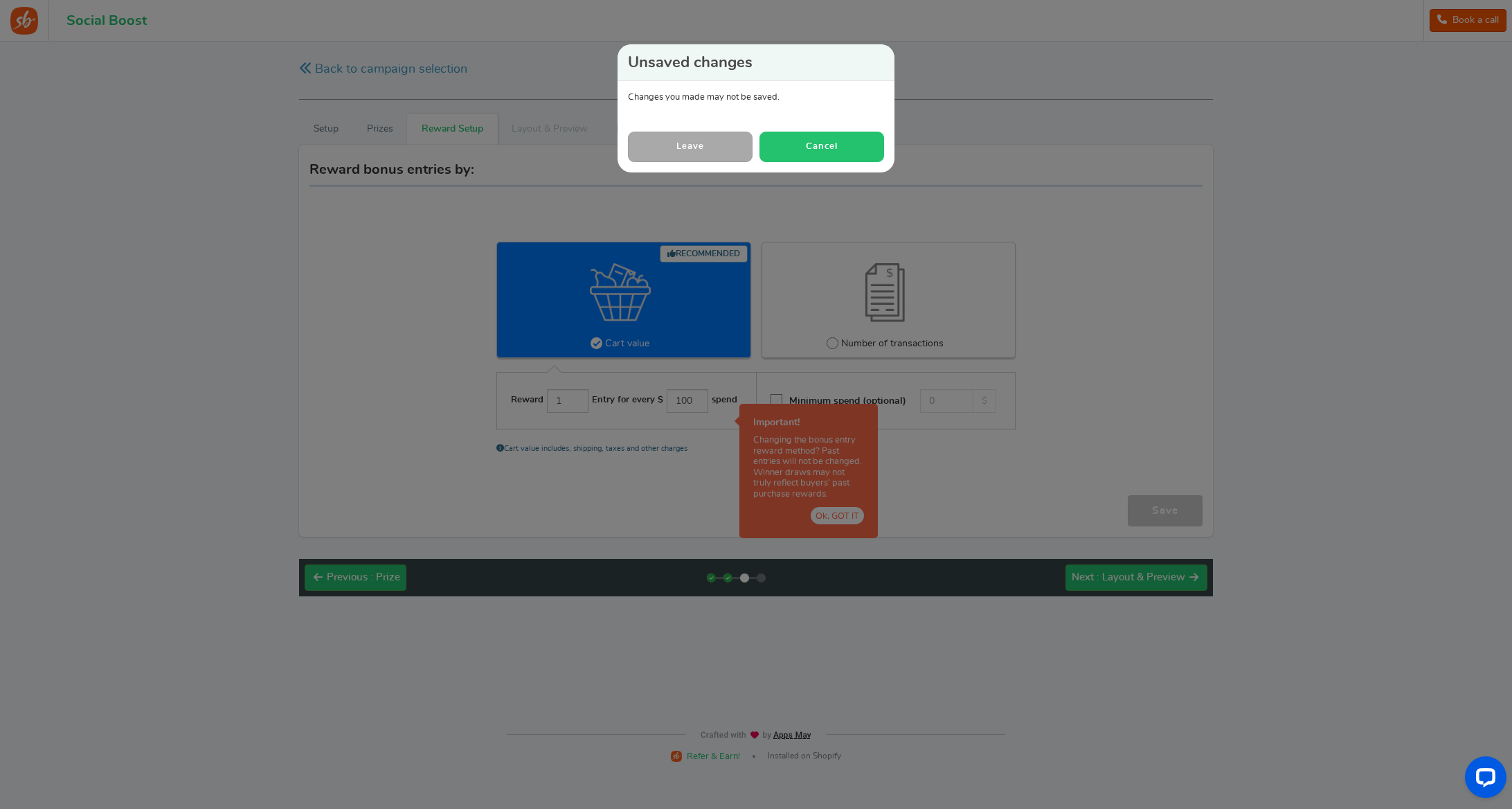
click at [797, 144] on button "Cancel" at bounding box center [822, 146] width 124 height 30
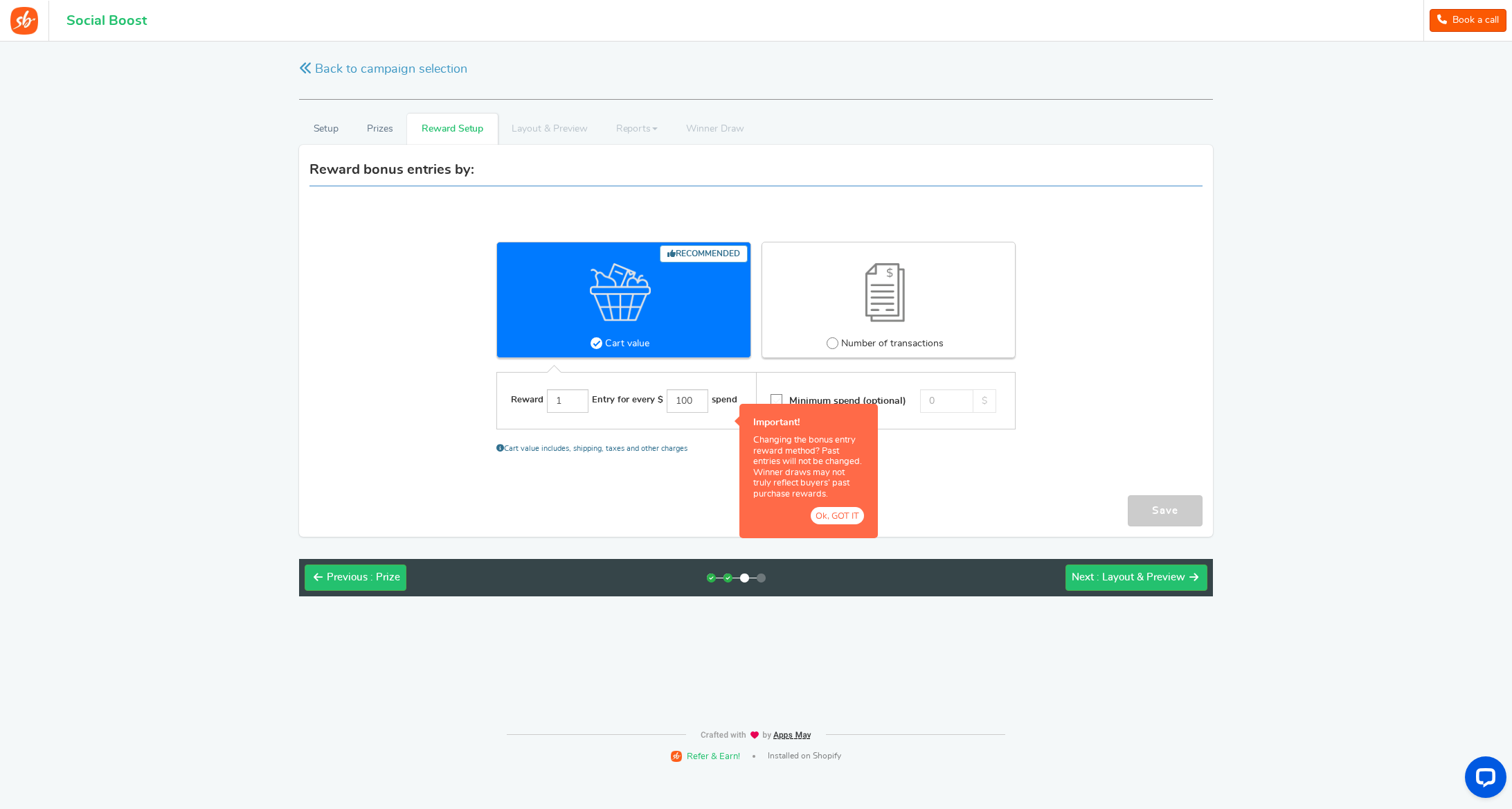
click at [825, 510] on button "Ok, GOT IT" at bounding box center [837, 515] width 53 height 17
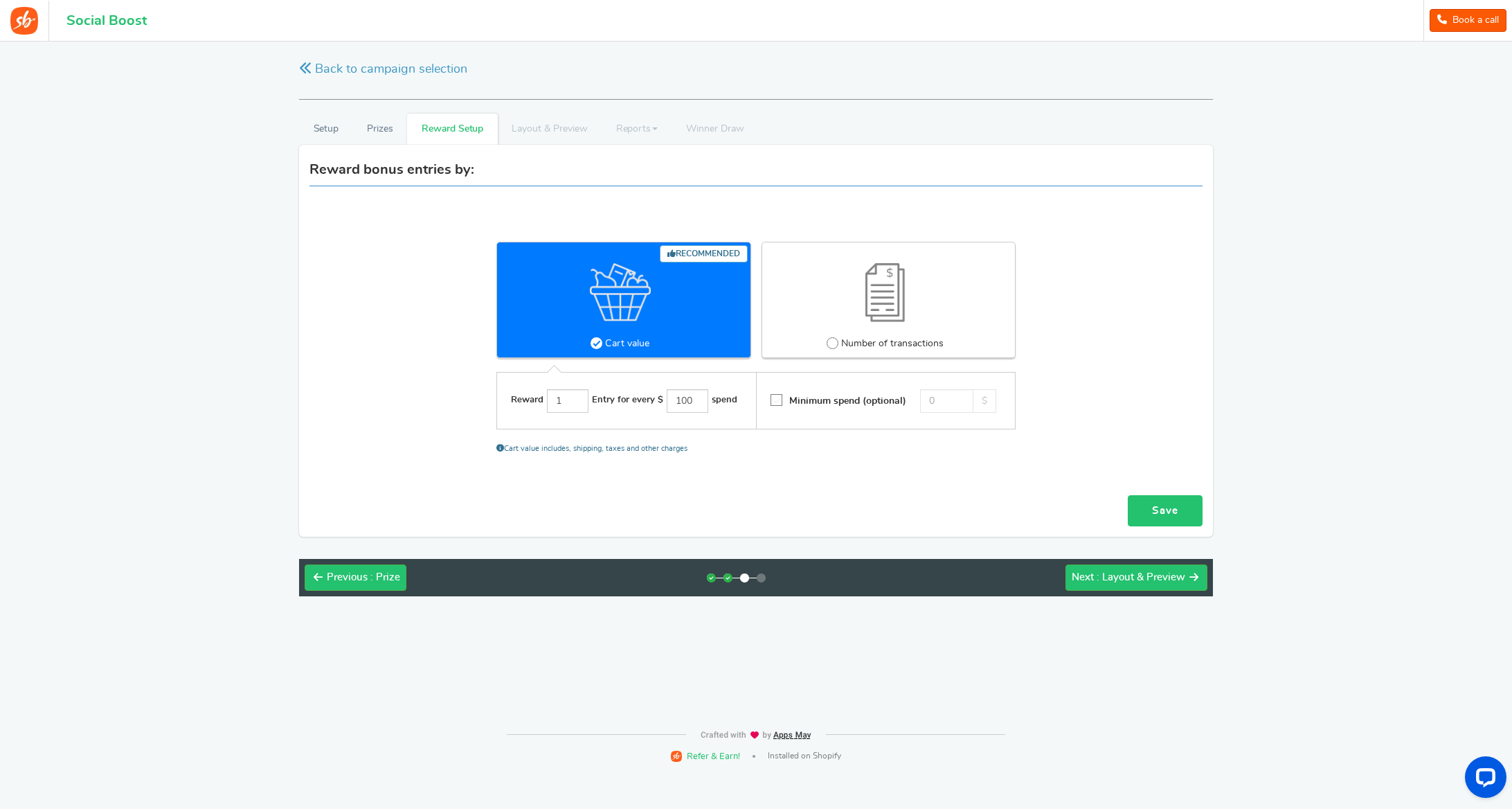
click at [1193, 512] on link "Save" at bounding box center [1165, 510] width 75 height 31
click at [1146, 580] on span ": Layout & Preview" at bounding box center [1140, 578] width 89 height 11
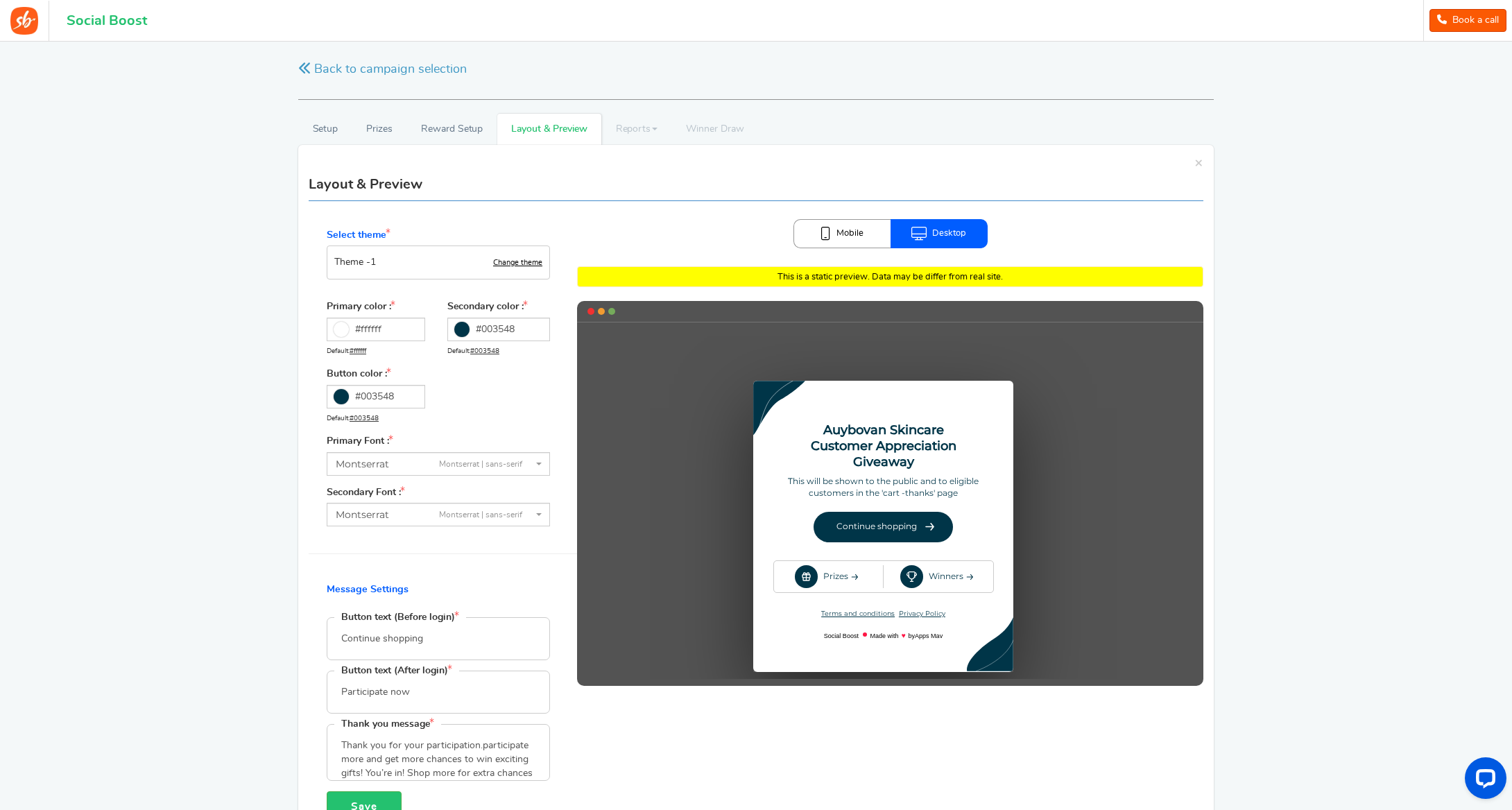
click at [506, 262] on link "Change theme" at bounding box center [518, 262] width 49 height 8
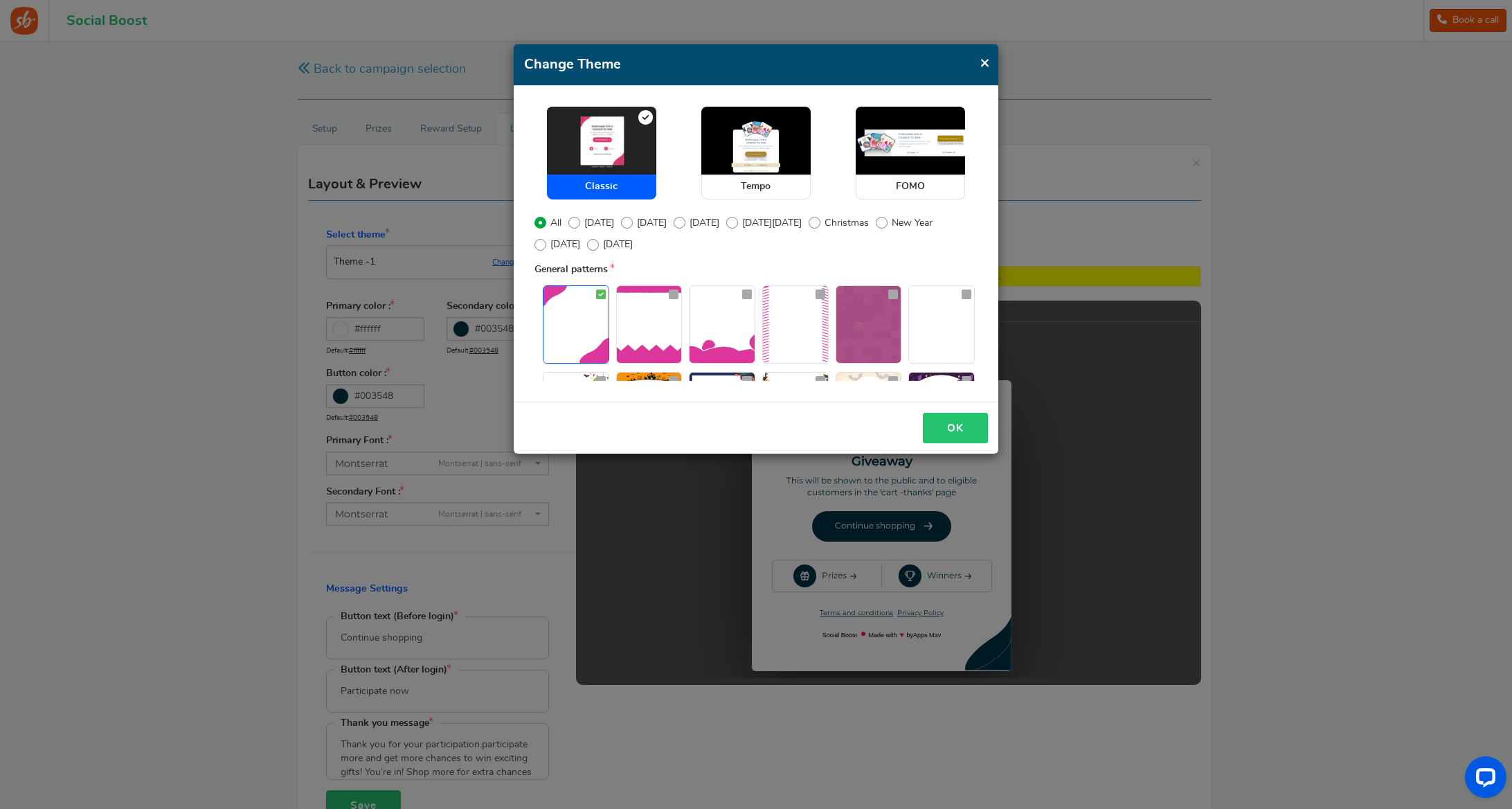
click at [965, 427] on button "OK" at bounding box center [955, 428] width 65 height 31
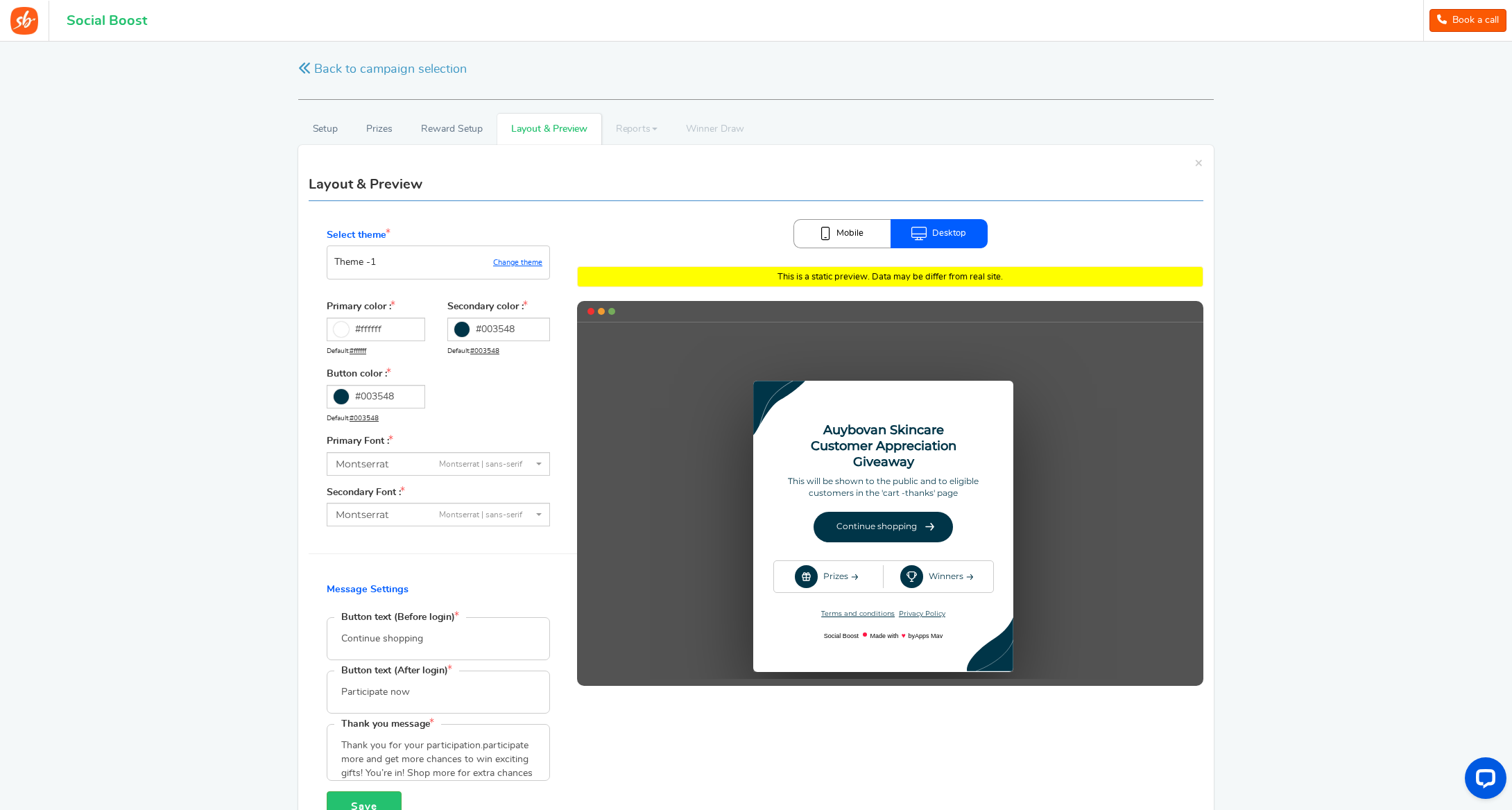
click at [338, 328] on icon at bounding box center [341, 329] width 15 height 15
click at [338, 328] on input "#ffffff" at bounding box center [376, 329] width 99 height 24
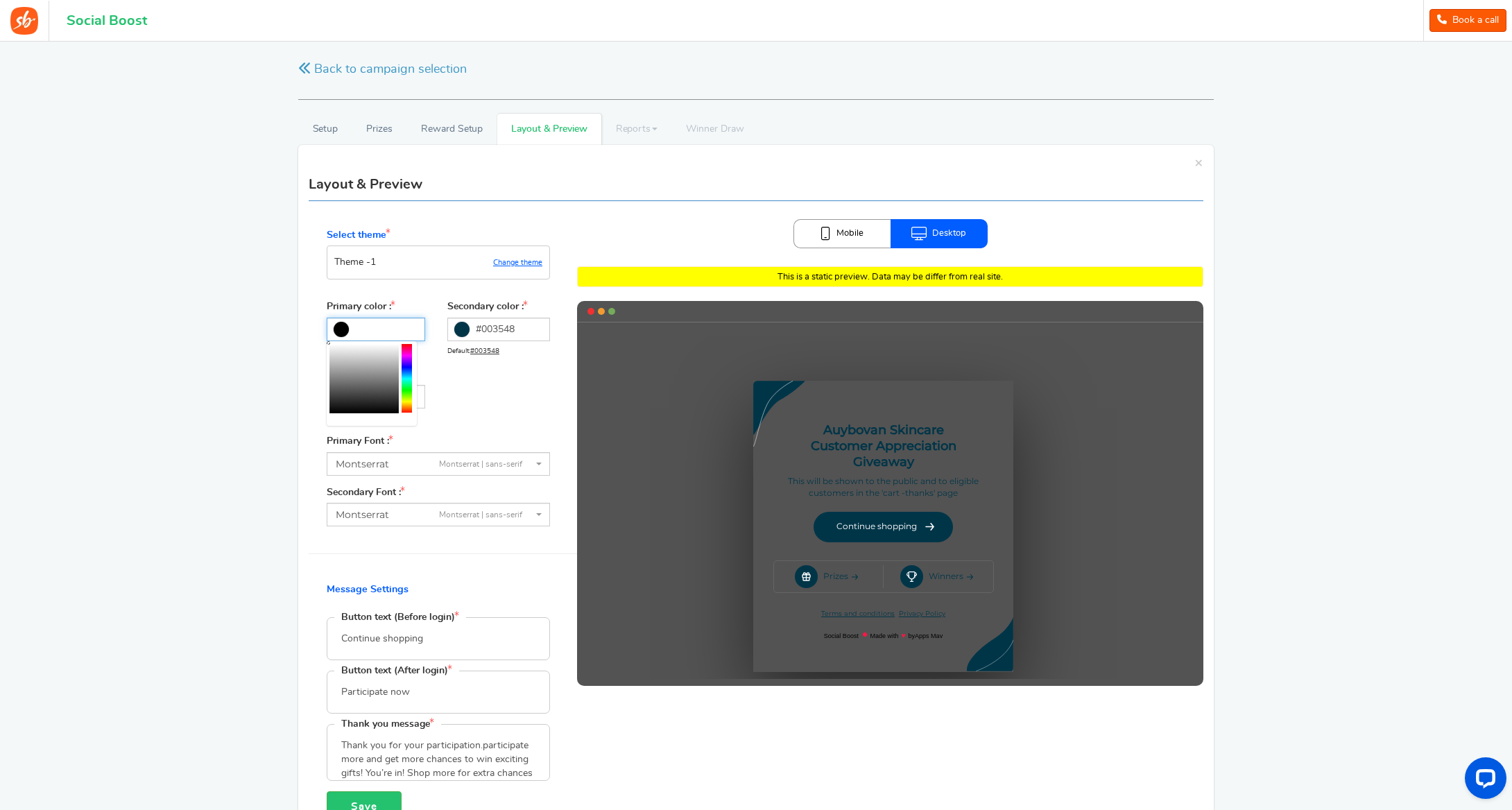
paste input "#321e1e"
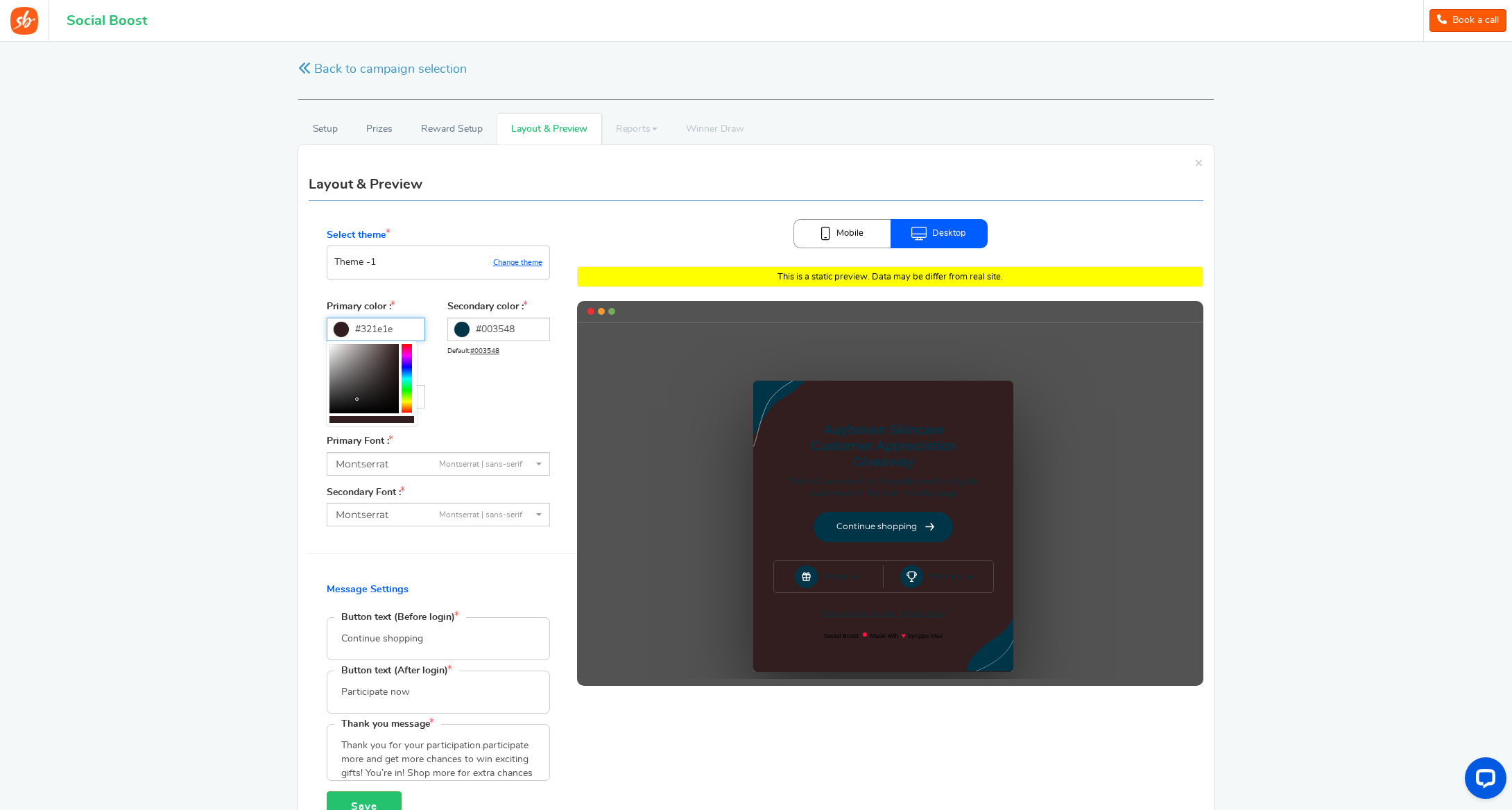
click at [398, 329] on input "#321e1e" at bounding box center [376, 329] width 99 height 24
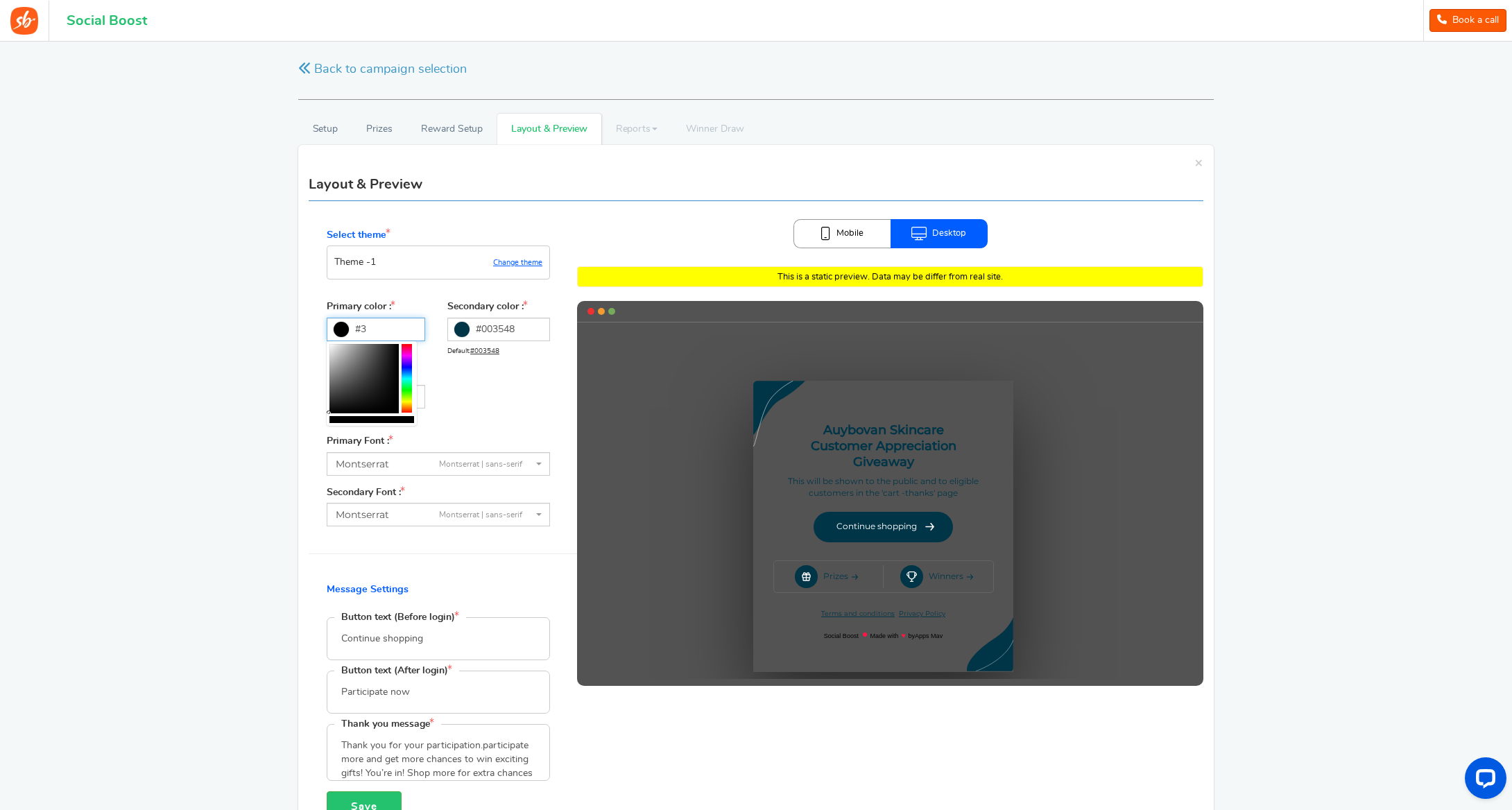
type input "#"
paste input "#baafae"
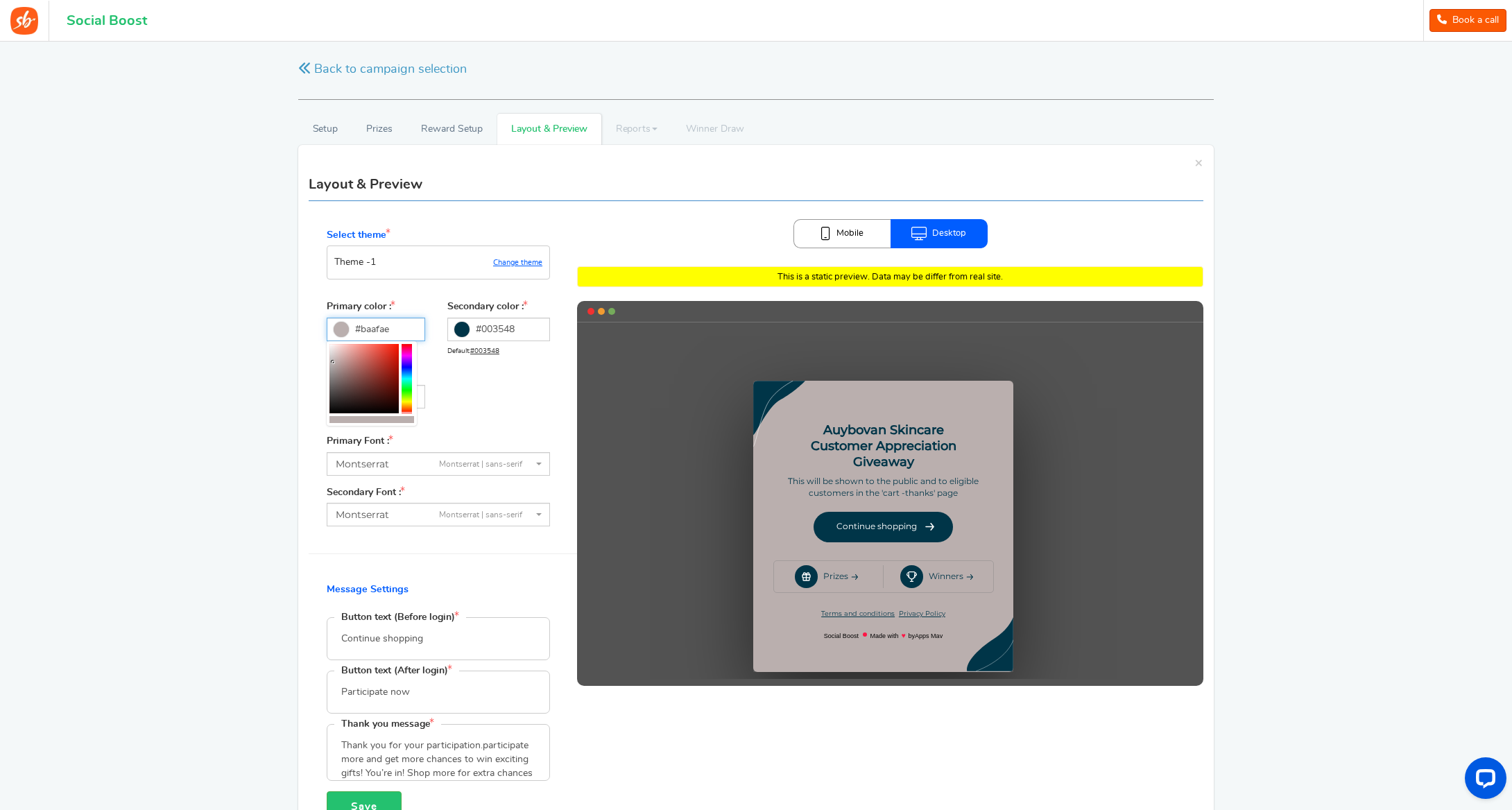
type input "#baafae"
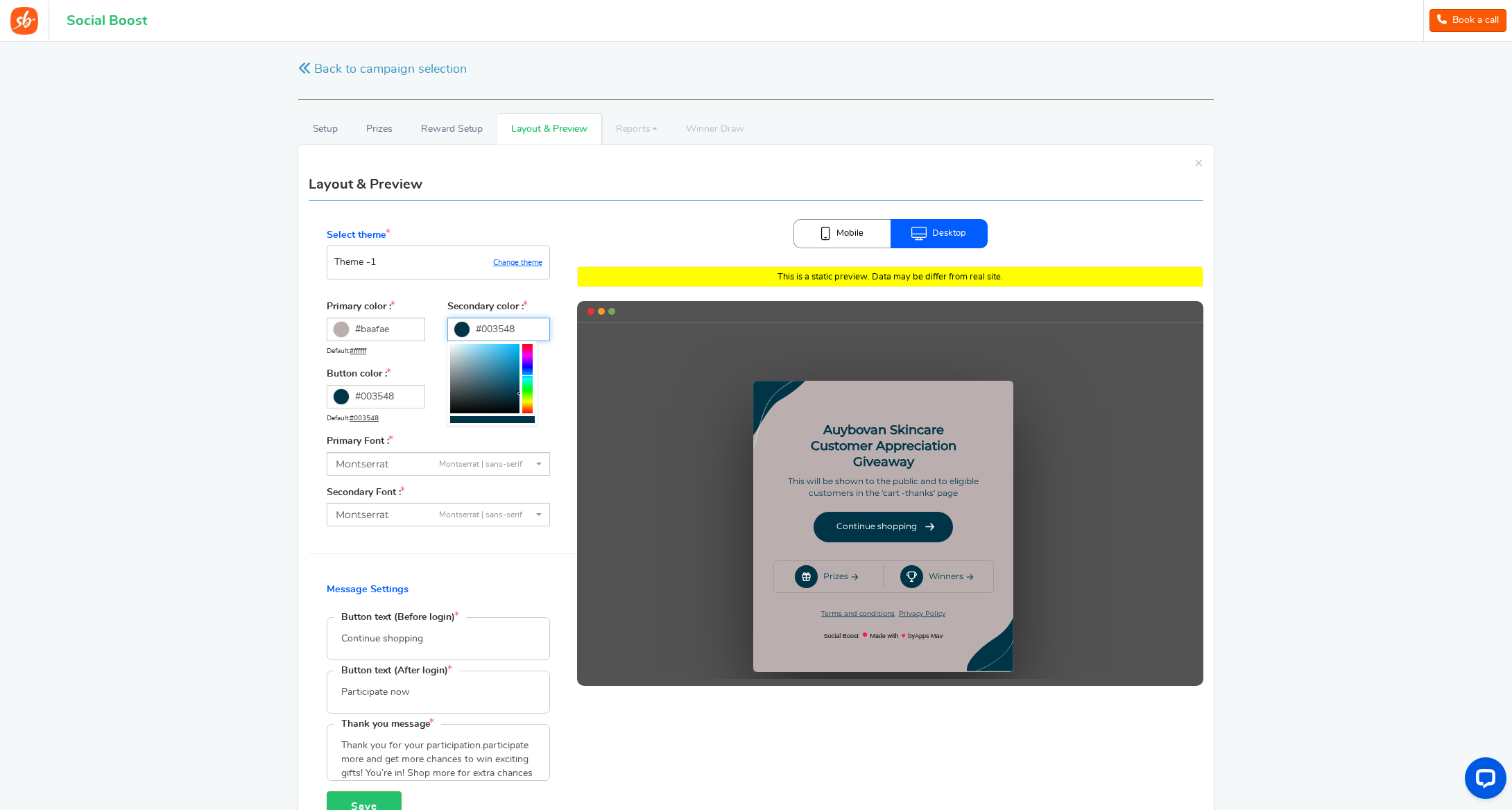
click at [521, 327] on input "#003548" at bounding box center [499, 329] width 103 height 24
type input "#"
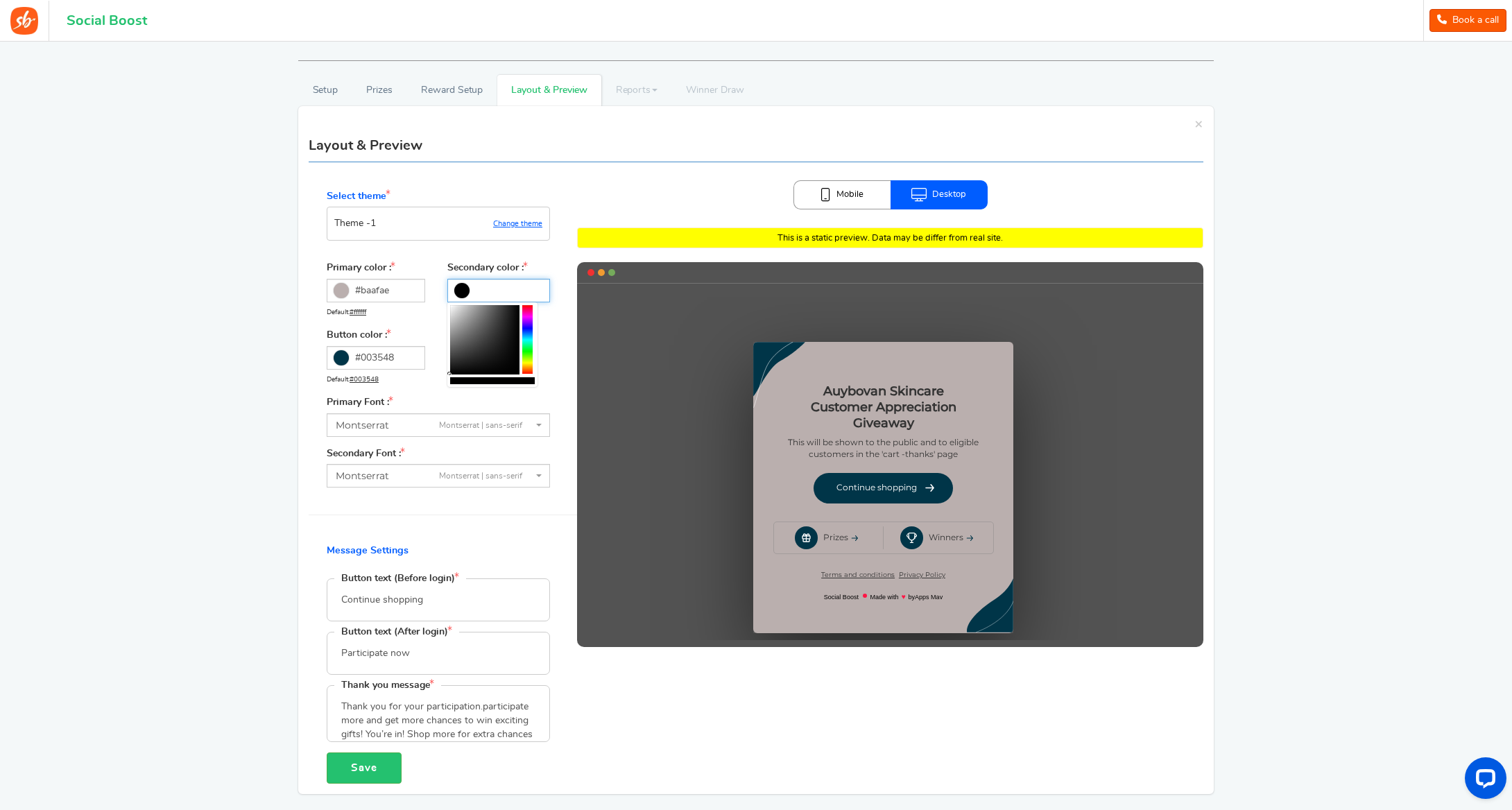
scroll to position [43, 0]
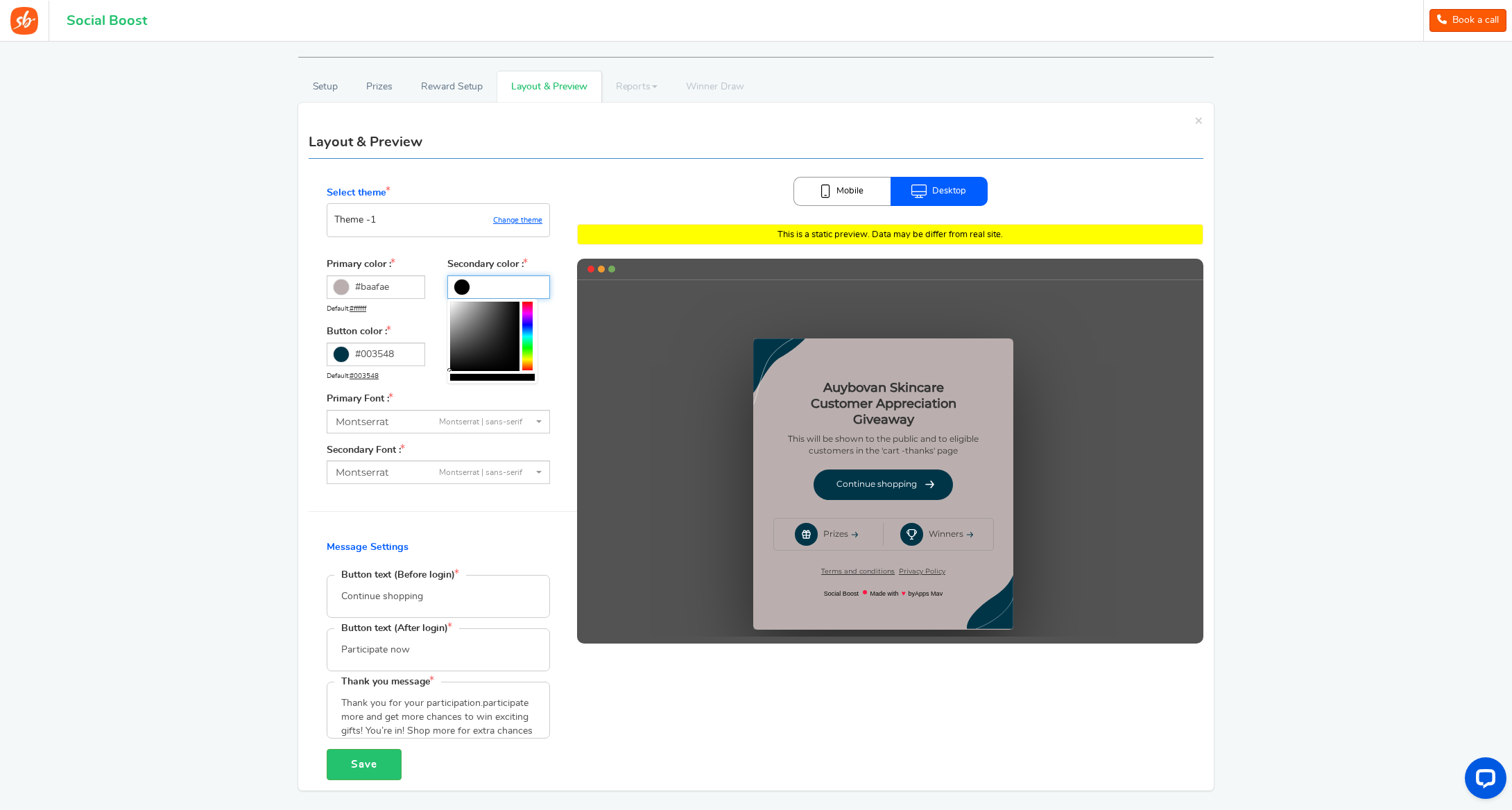
paste input "#456e53"
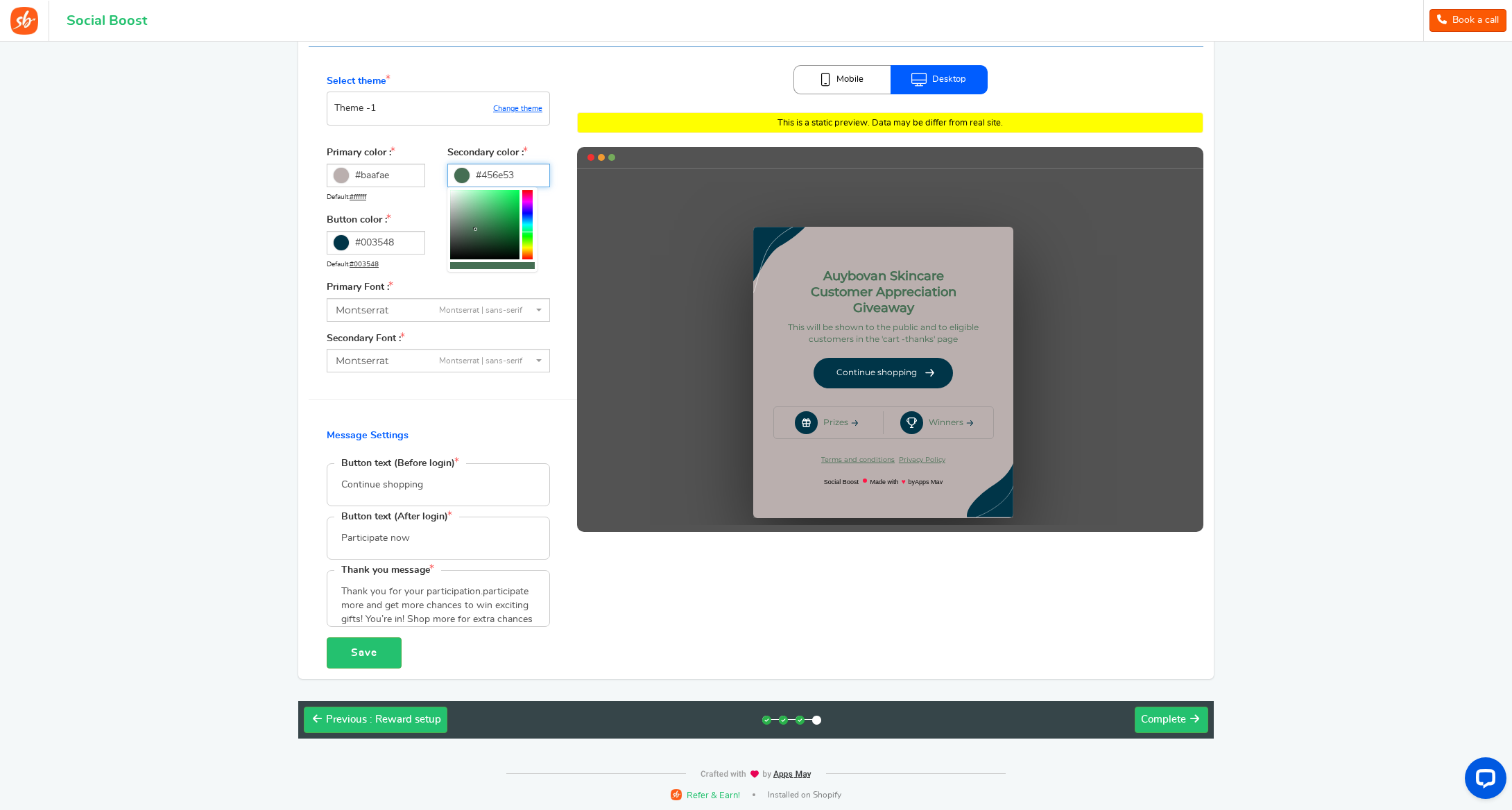
scroll to position [153, 0]
type input "#456e53"
click at [401, 176] on input "#baafae" at bounding box center [376, 176] width 99 height 24
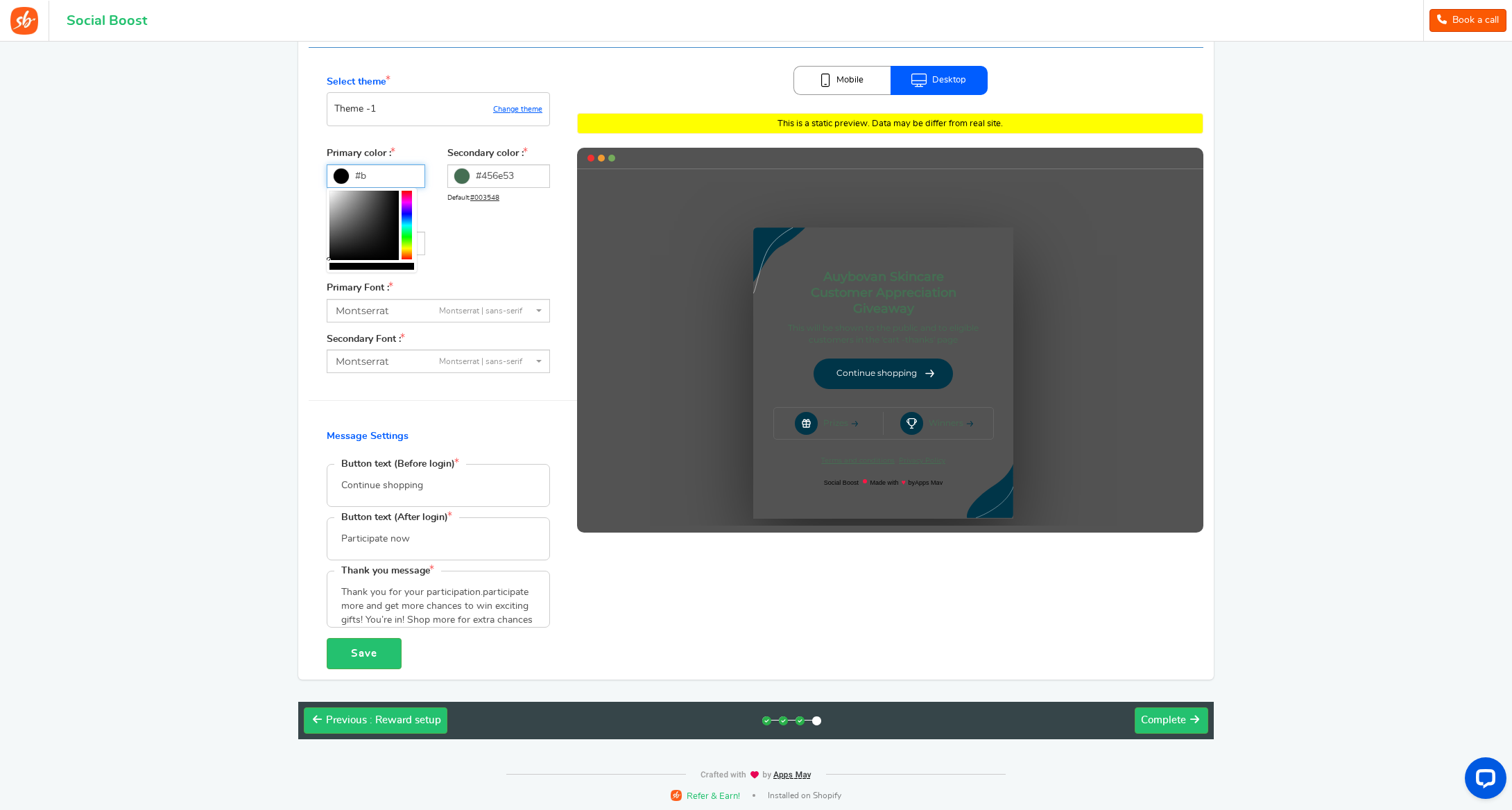
type input "#"
paste input "#baafae"
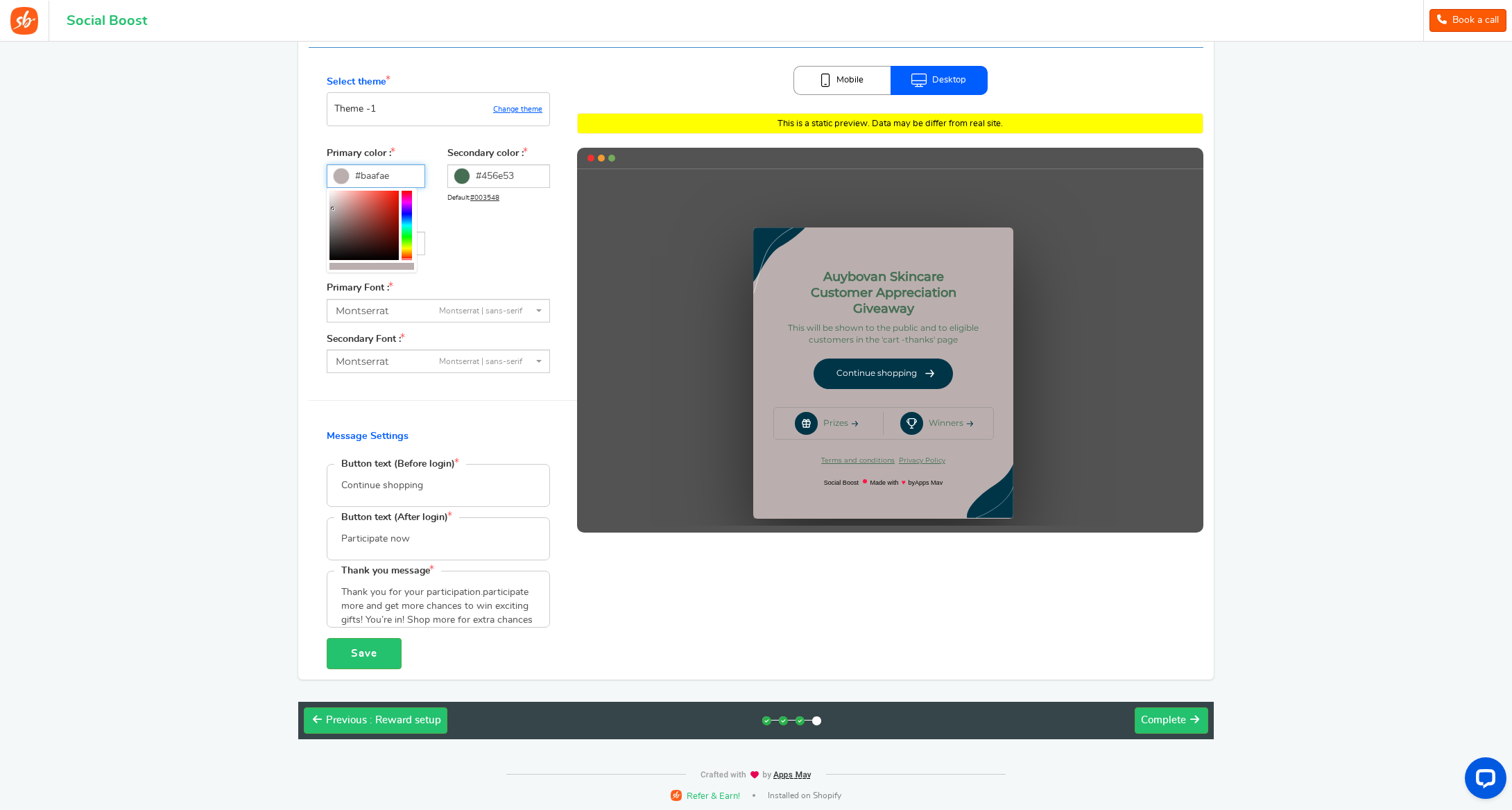
click at [396, 175] on input "#baafae" at bounding box center [376, 176] width 99 height 24
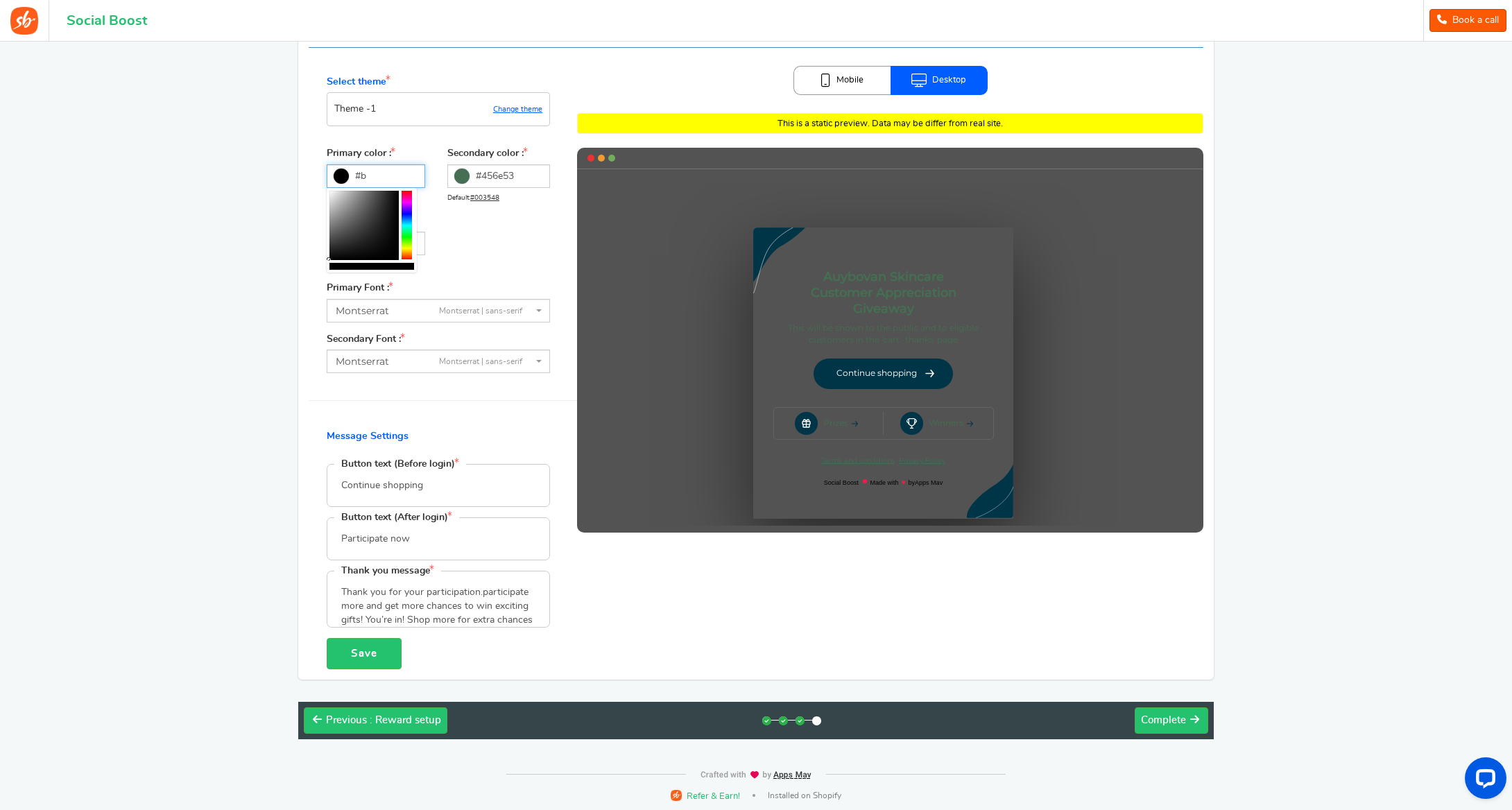
type input "#"
paste input "#faf4f0"
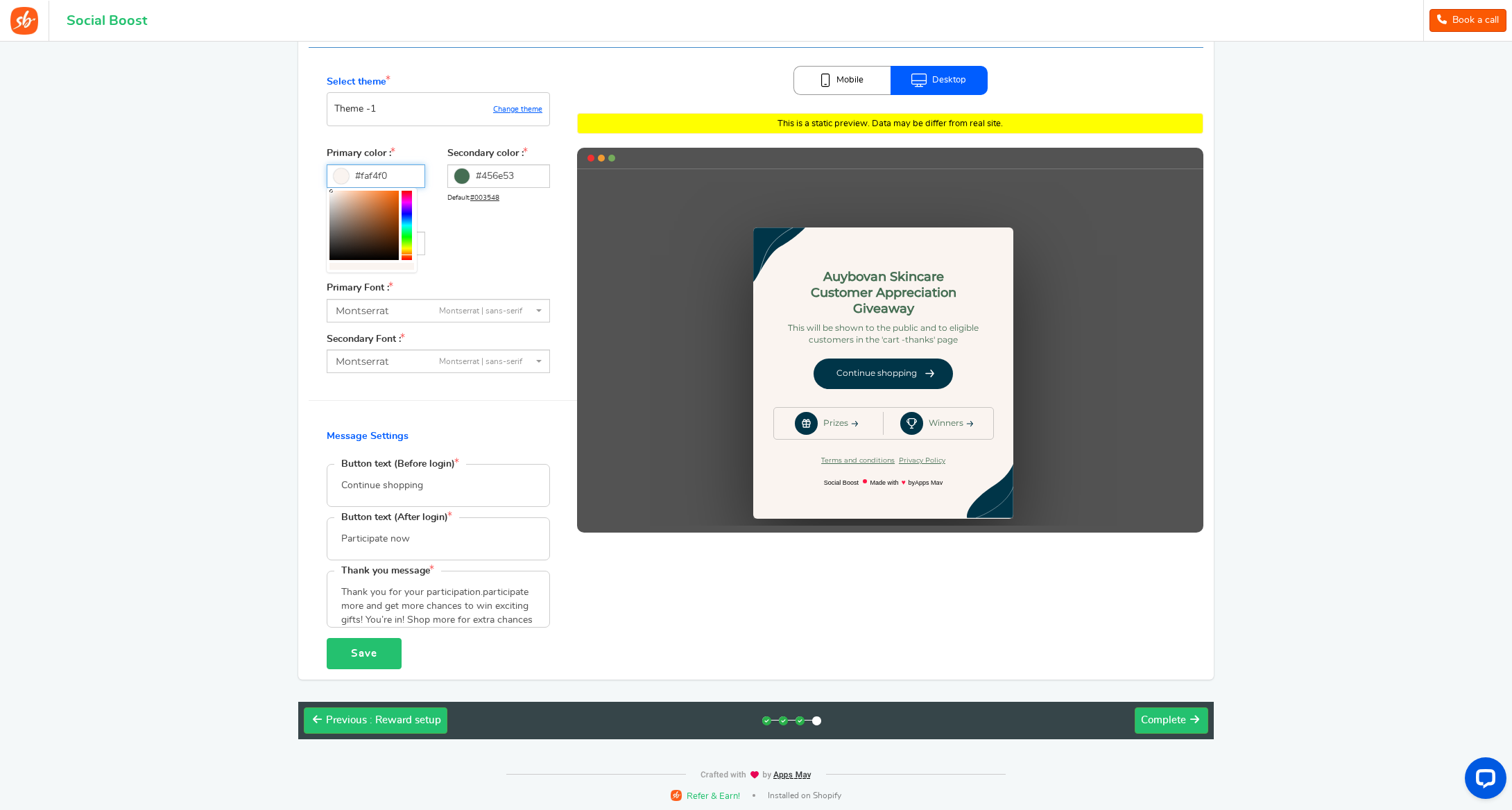
type input "#faf4f0"
click at [358, 654] on button "Save" at bounding box center [364, 653] width 75 height 31
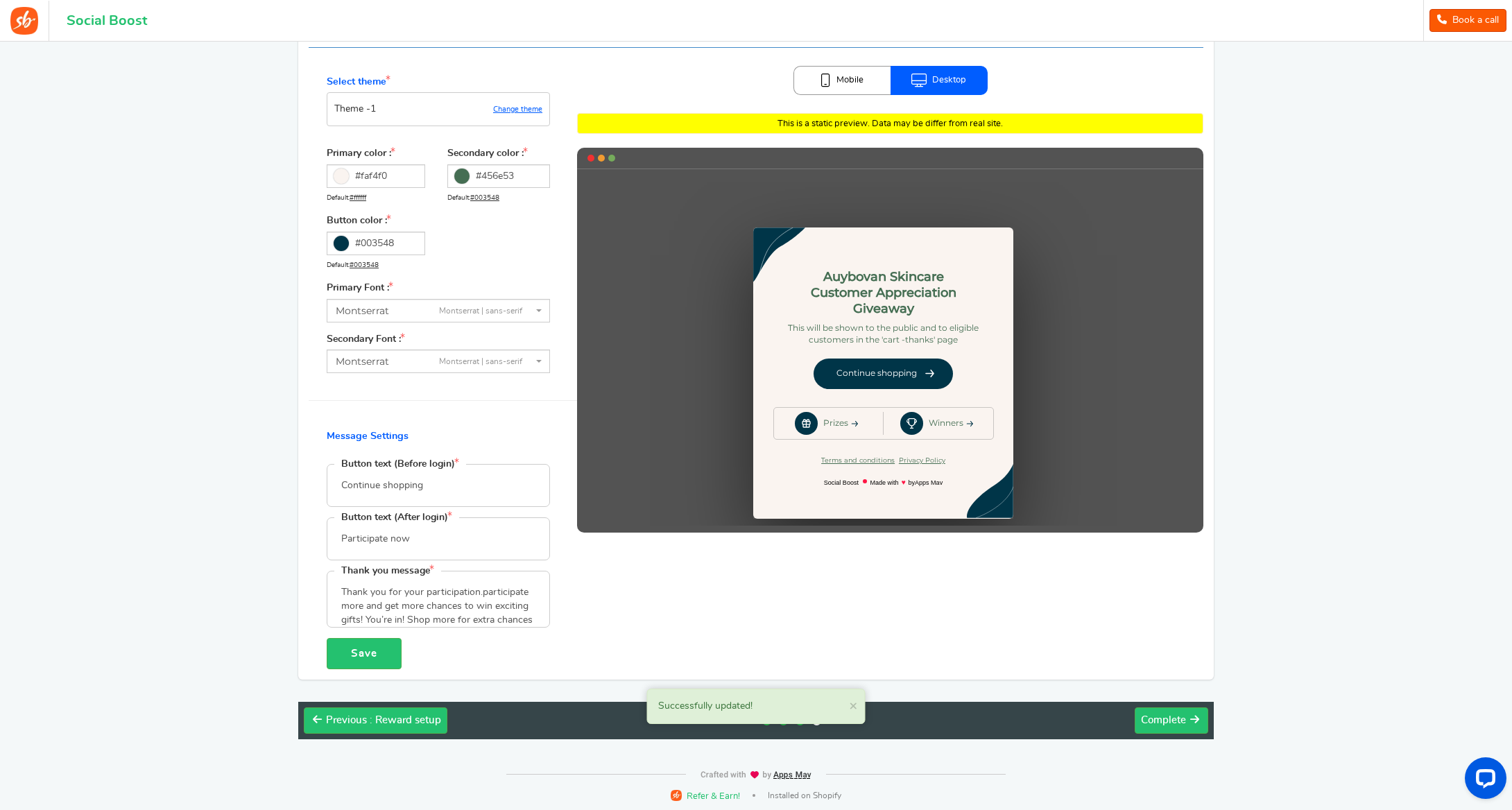
click at [835, 81] on link "Mobile" at bounding box center [842, 81] width 97 height 29
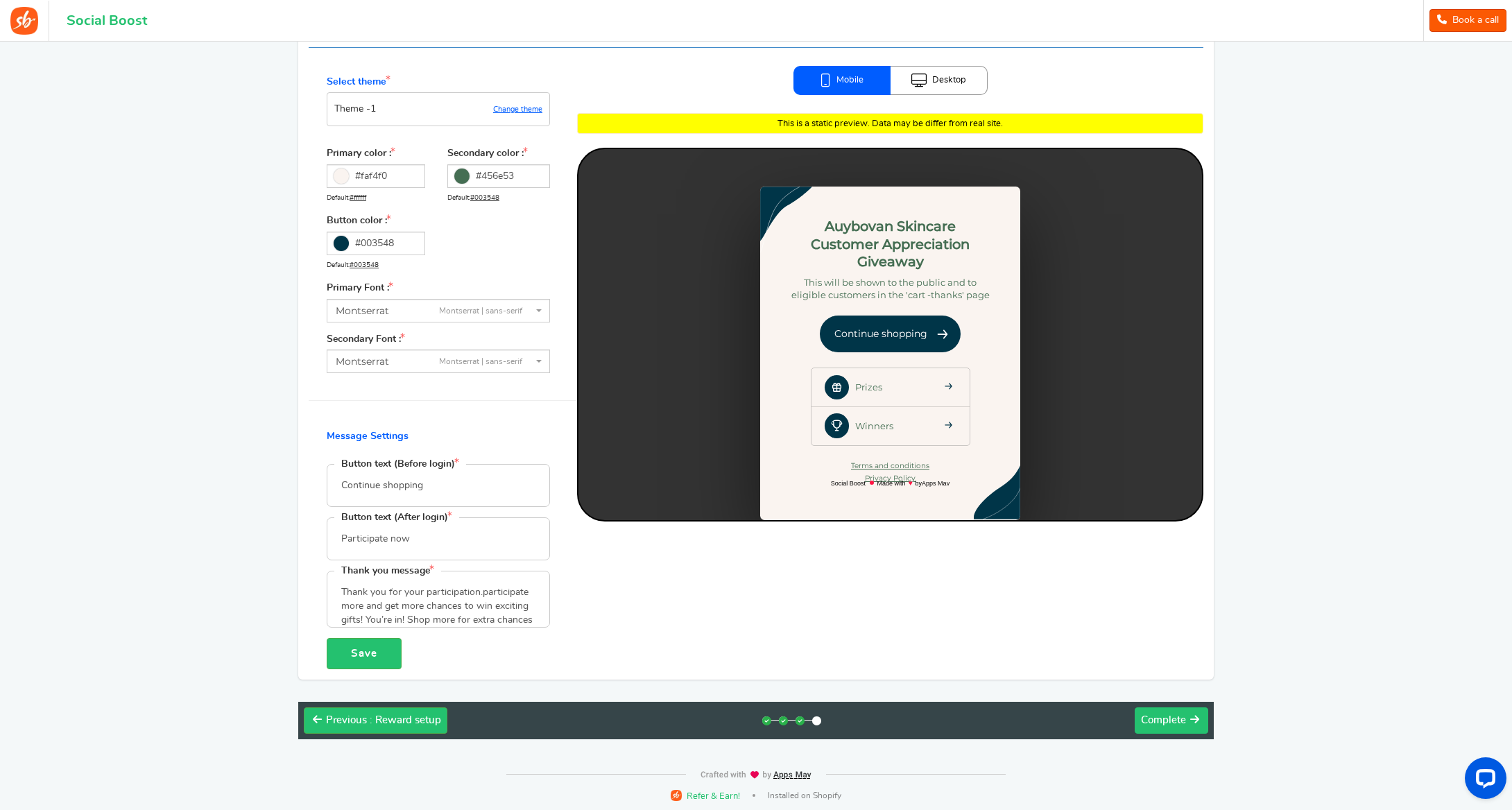
click at [1159, 715] on span "Complete" at bounding box center [1163, 720] width 45 height 11
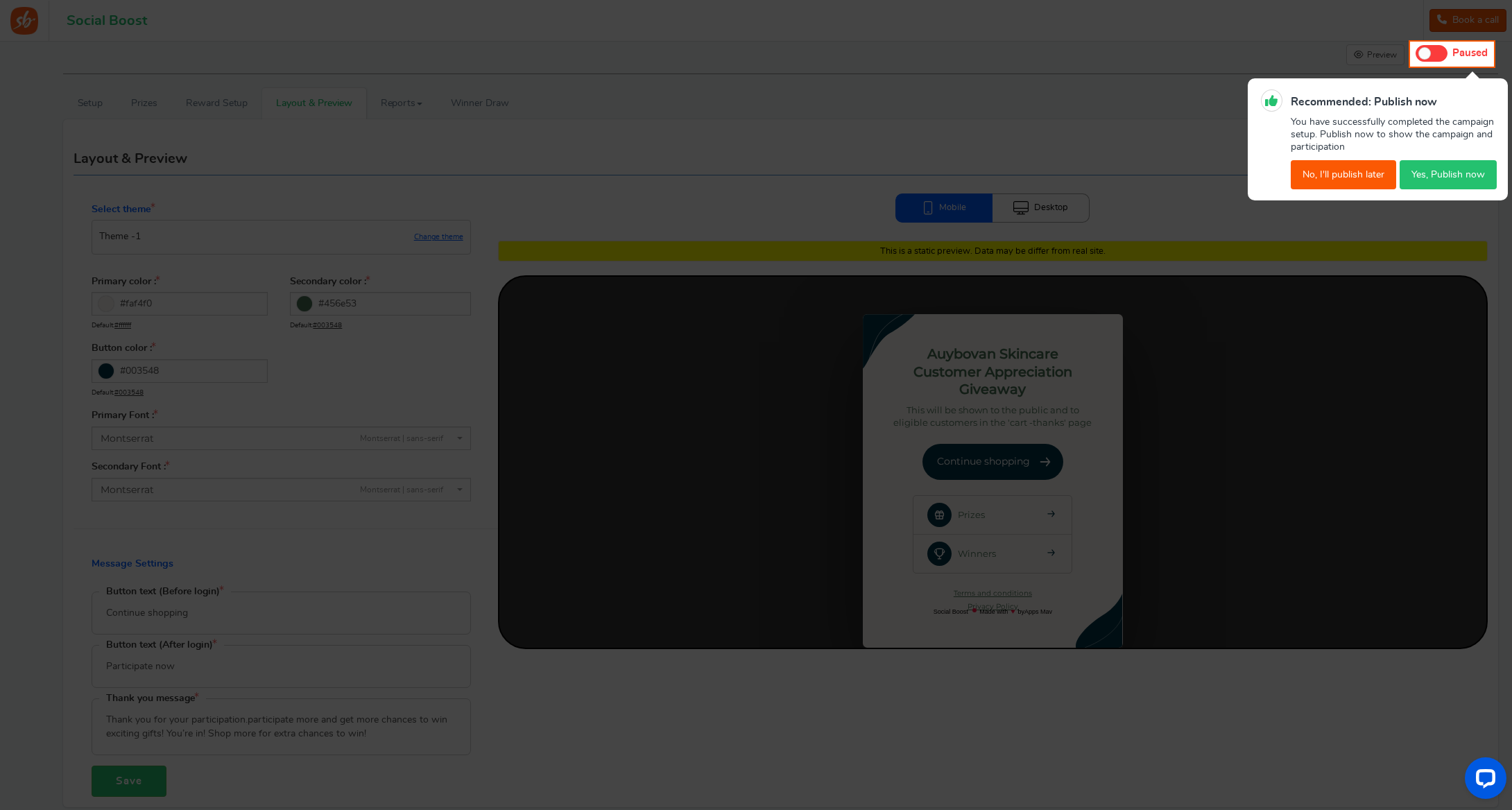
scroll to position [9, 0]
click at [1334, 170] on button "No, I'll publish later" at bounding box center [1343, 175] width 106 height 29
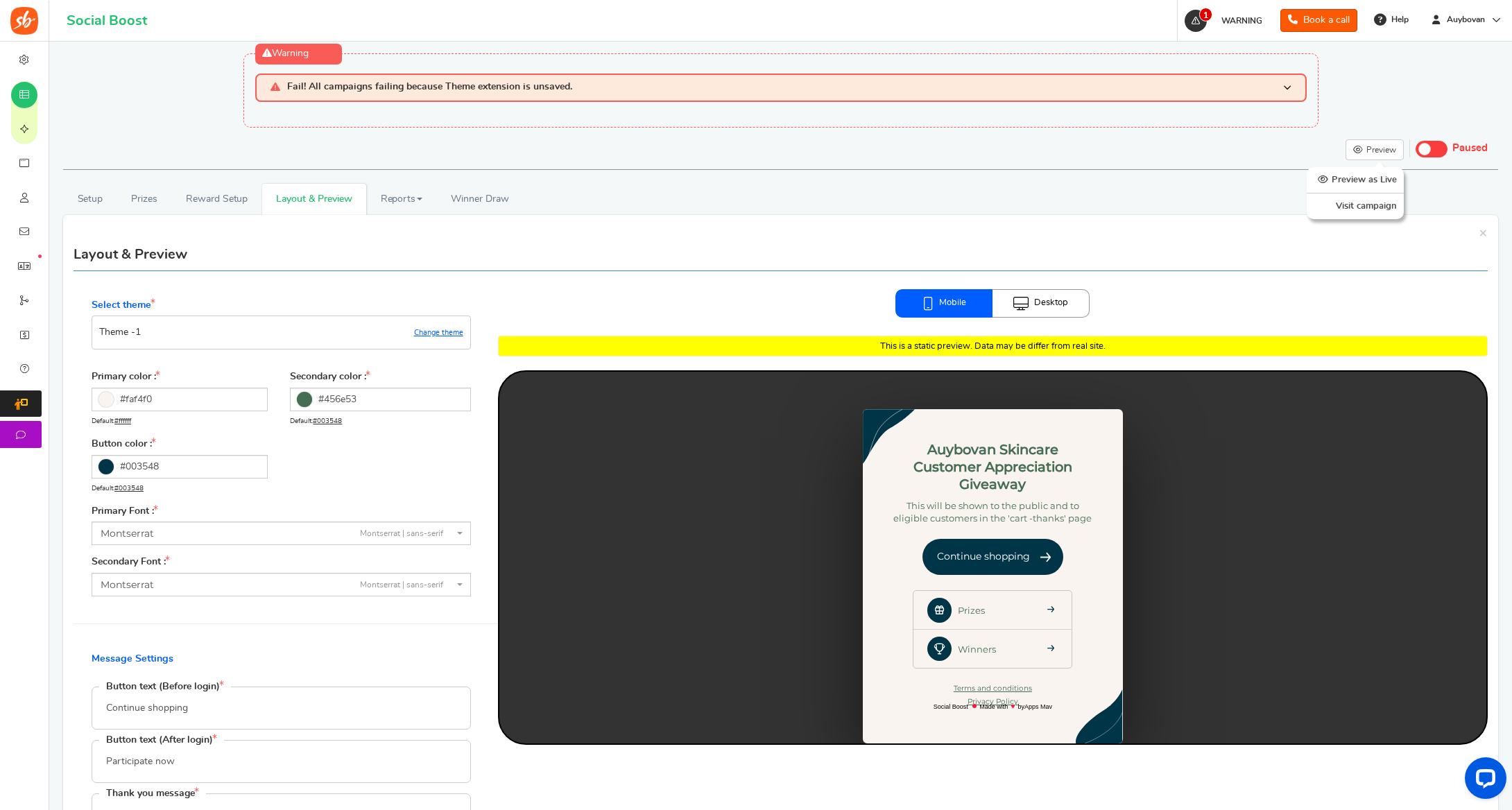
click at [1366, 178] on link "Preview as Live" at bounding box center [1355, 180] width 97 height 21
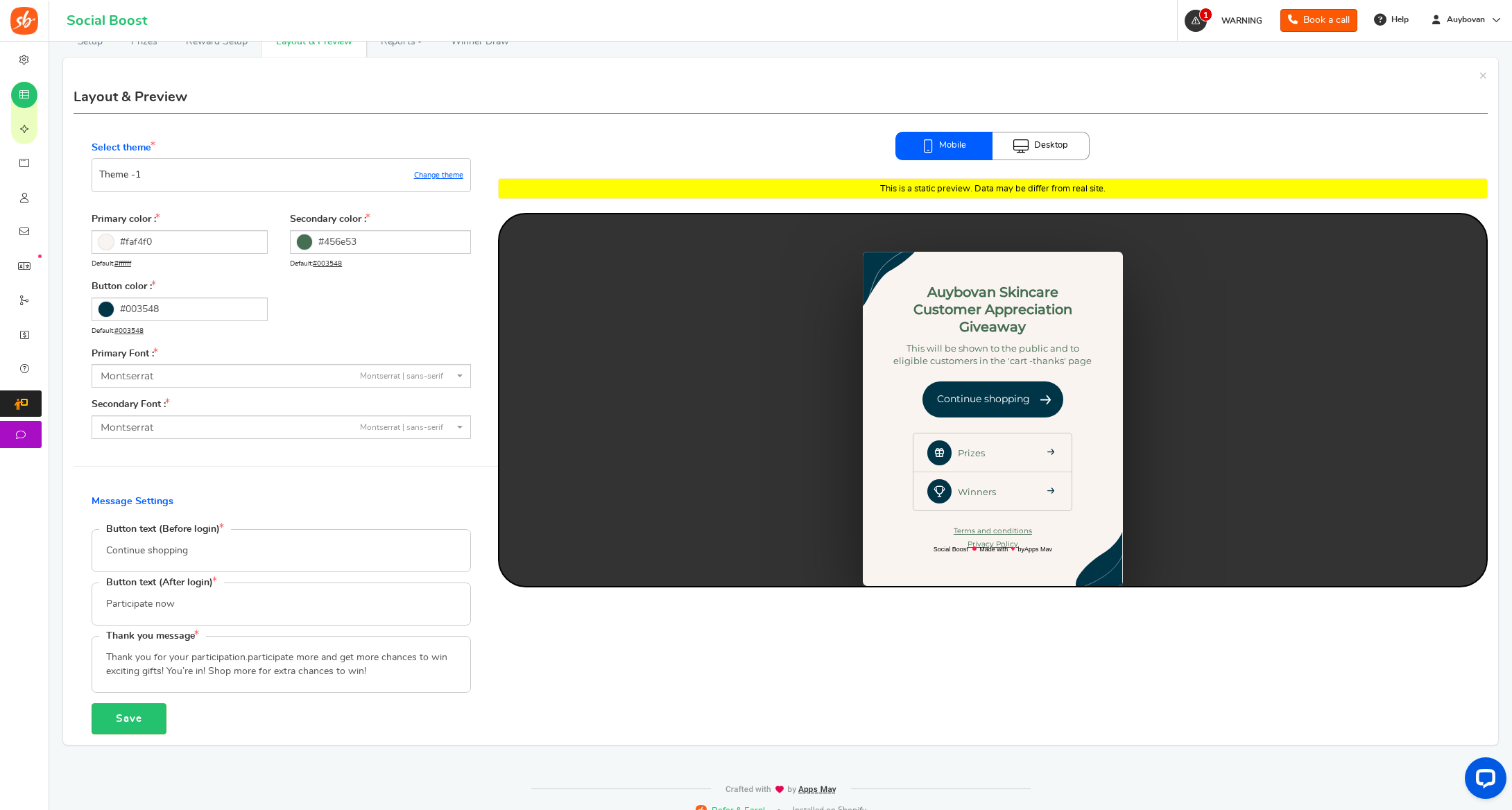
scroll to position [174, 0]
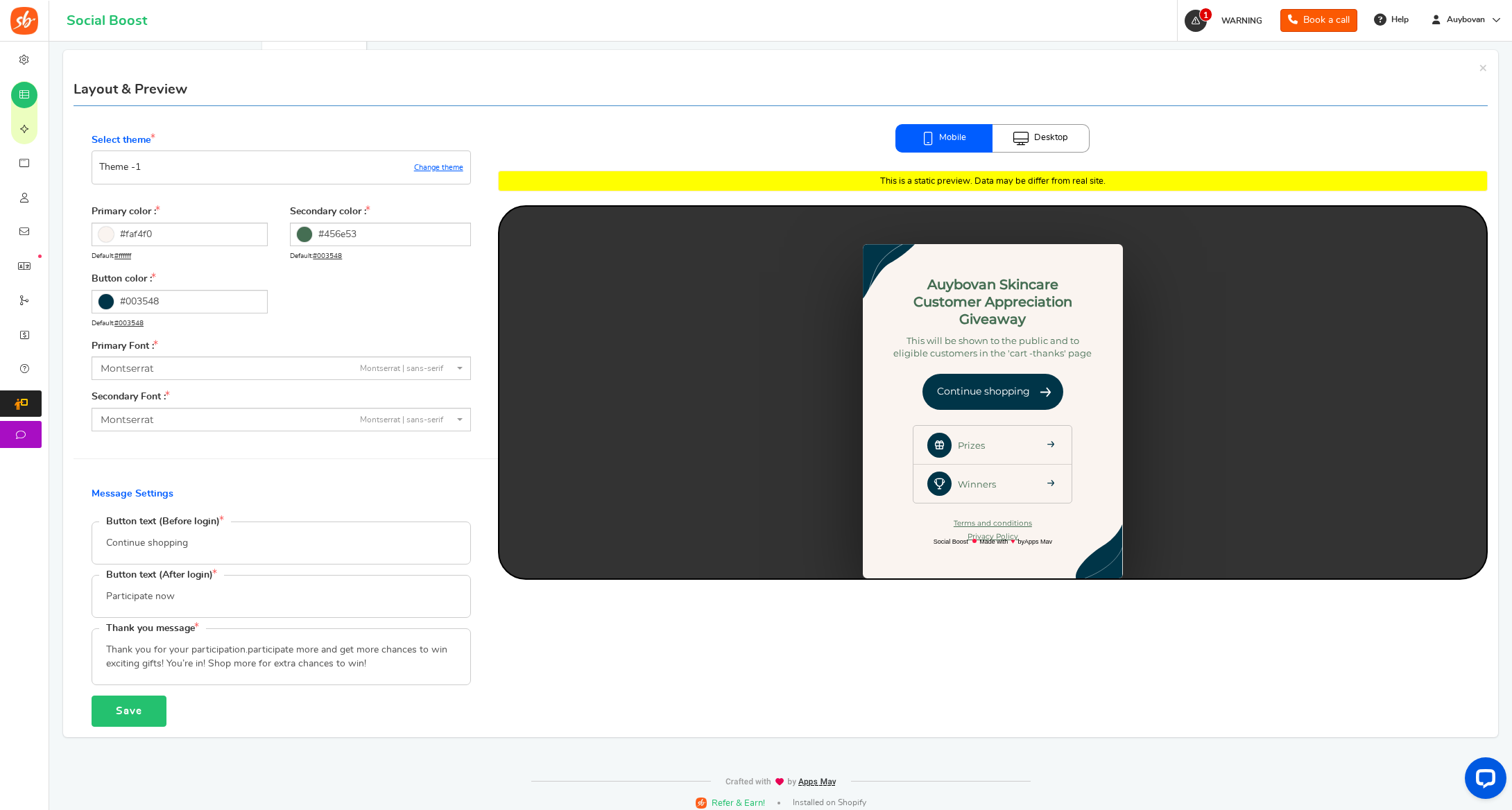
click at [121, 713] on button "Save" at bounding box center [128, 710] width 75 height 31
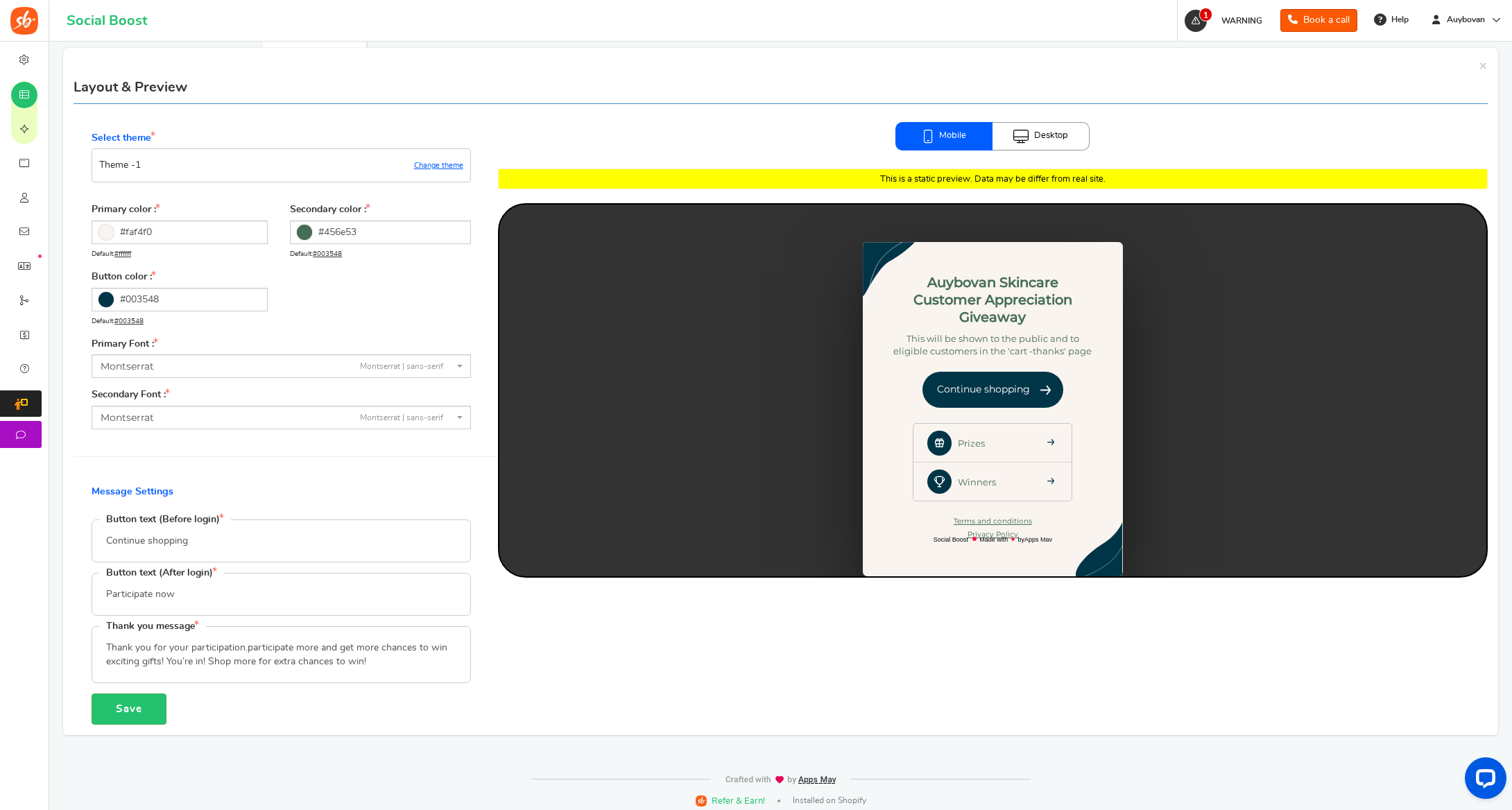
scroll to position [176, 0]
click at [242, 645] on textarea "Thank you for your participation.participate more and get more chances to win e…" at bounding box center [281, 654] width 378 height 55
drag, startPoint x: 379, startPoint y: 660, endPoint x: 210, endPoint y: 661, distance: 169.0
click at [210, 661] on textarea "Thank you for your participation.participate more and get more chances to win e…" at bounding box center [281, 654] width 378 height 55
type textarea "Thank you for your purchase. Participate more and get more chances to win excit…"
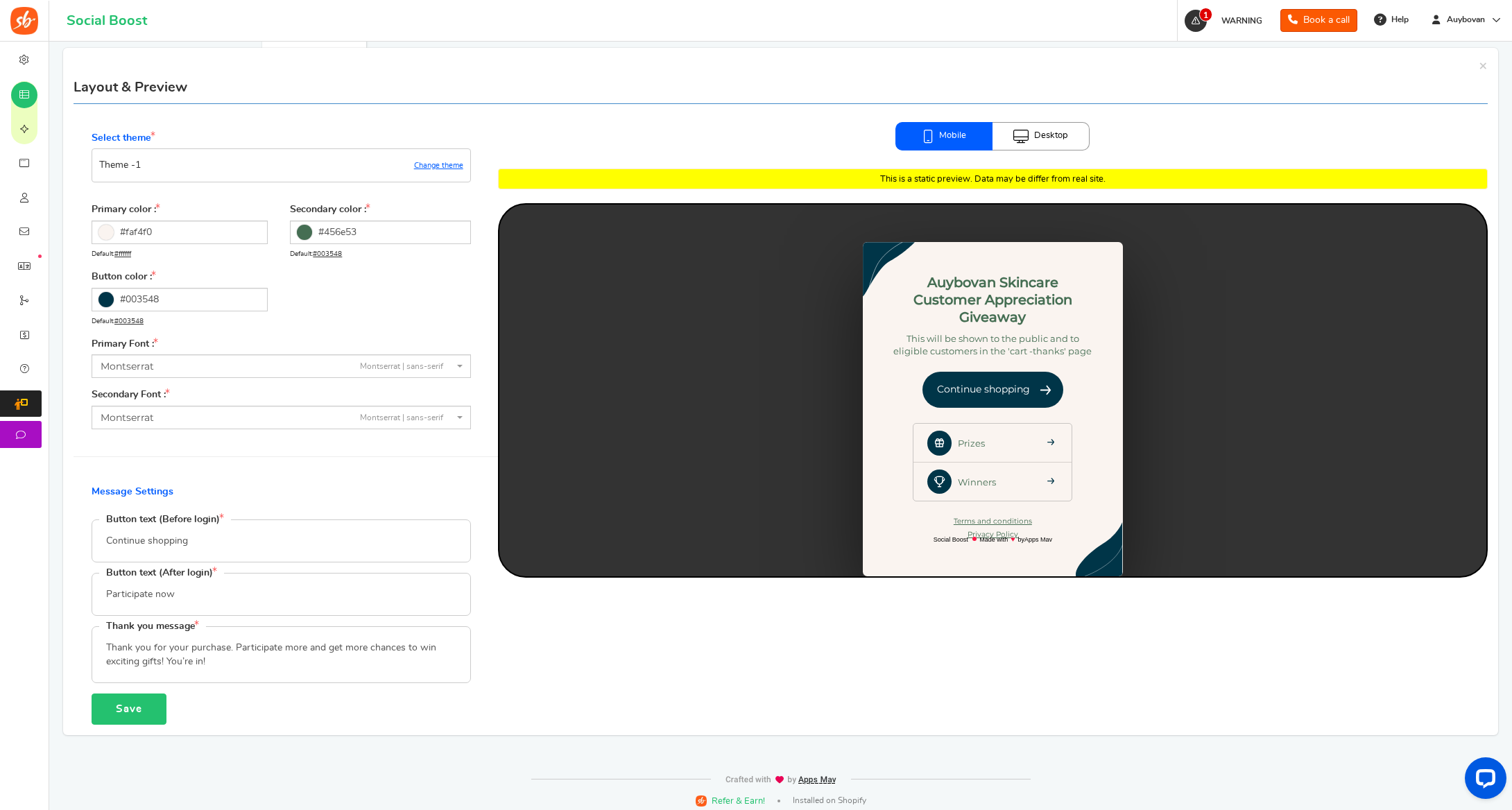
click at [123, 709] on button "Save" at bounding box center [128, 708] width 75 height 31
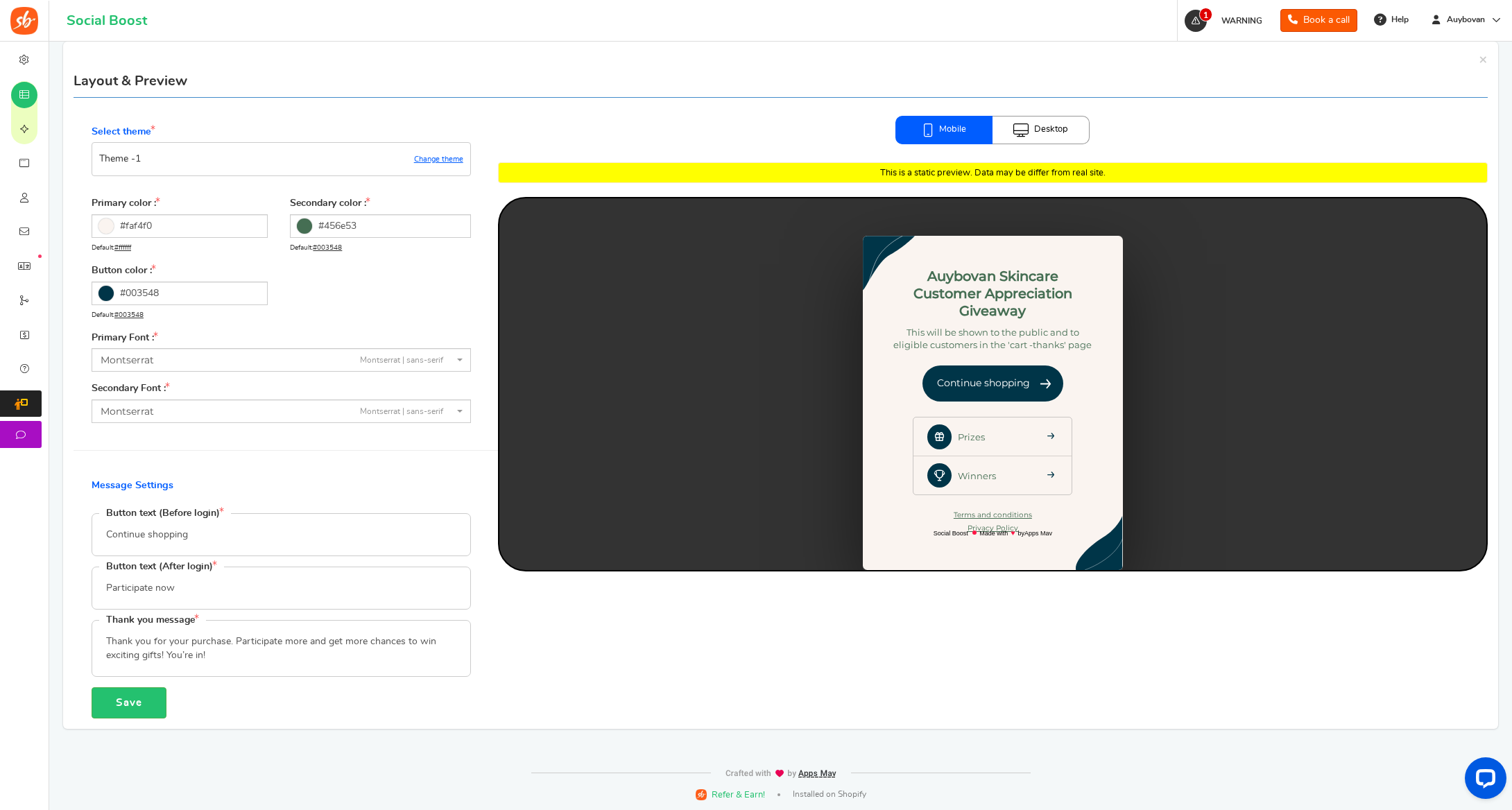
scroll to position [182, 0]
click at [1041, 130] on link "Desktop" at bounding box center [1041, 131] width 97 height 29
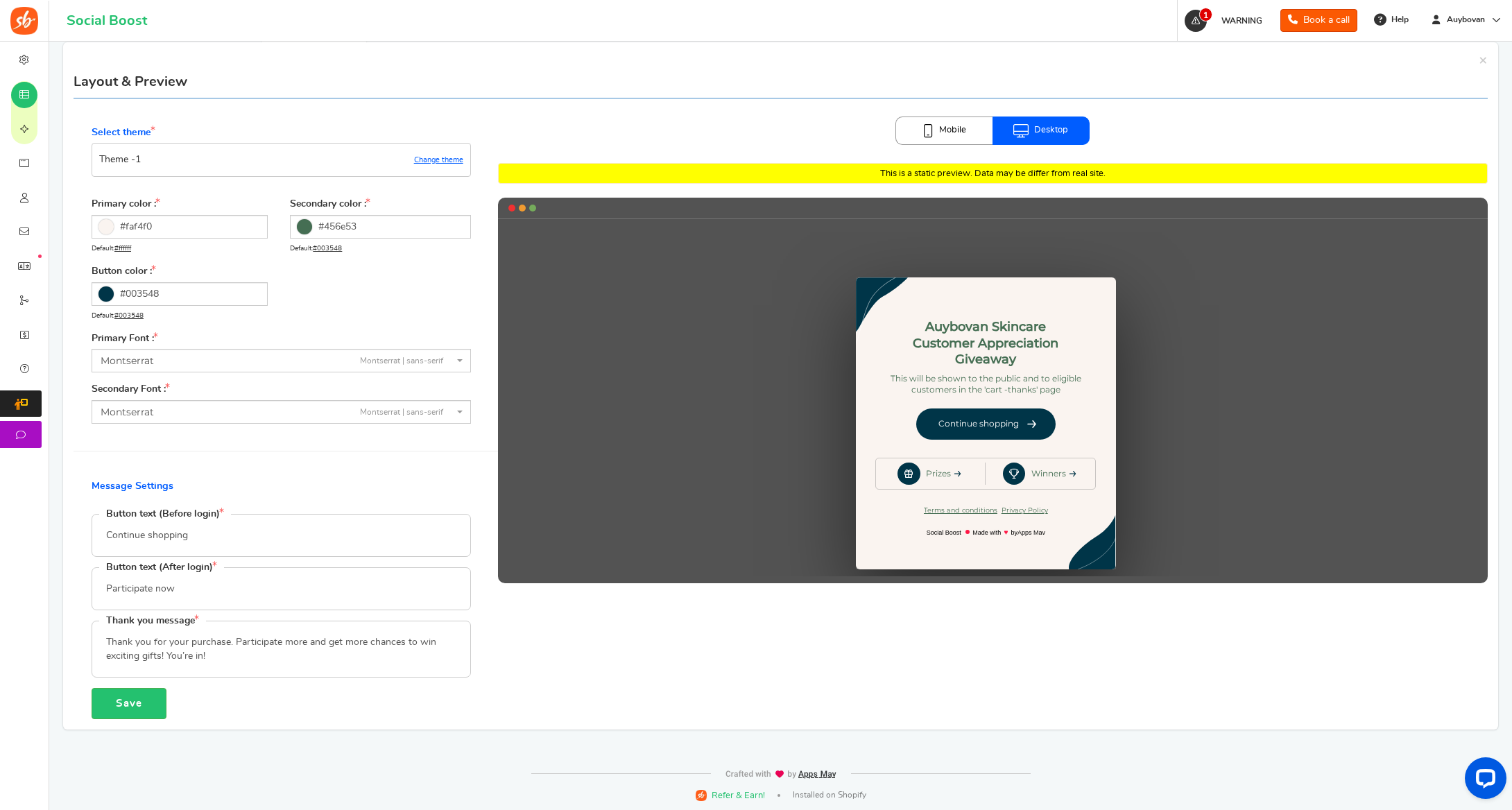
click at [954, 129] on link "Mobile" at bounding box center [944, 131] width 97 height 29
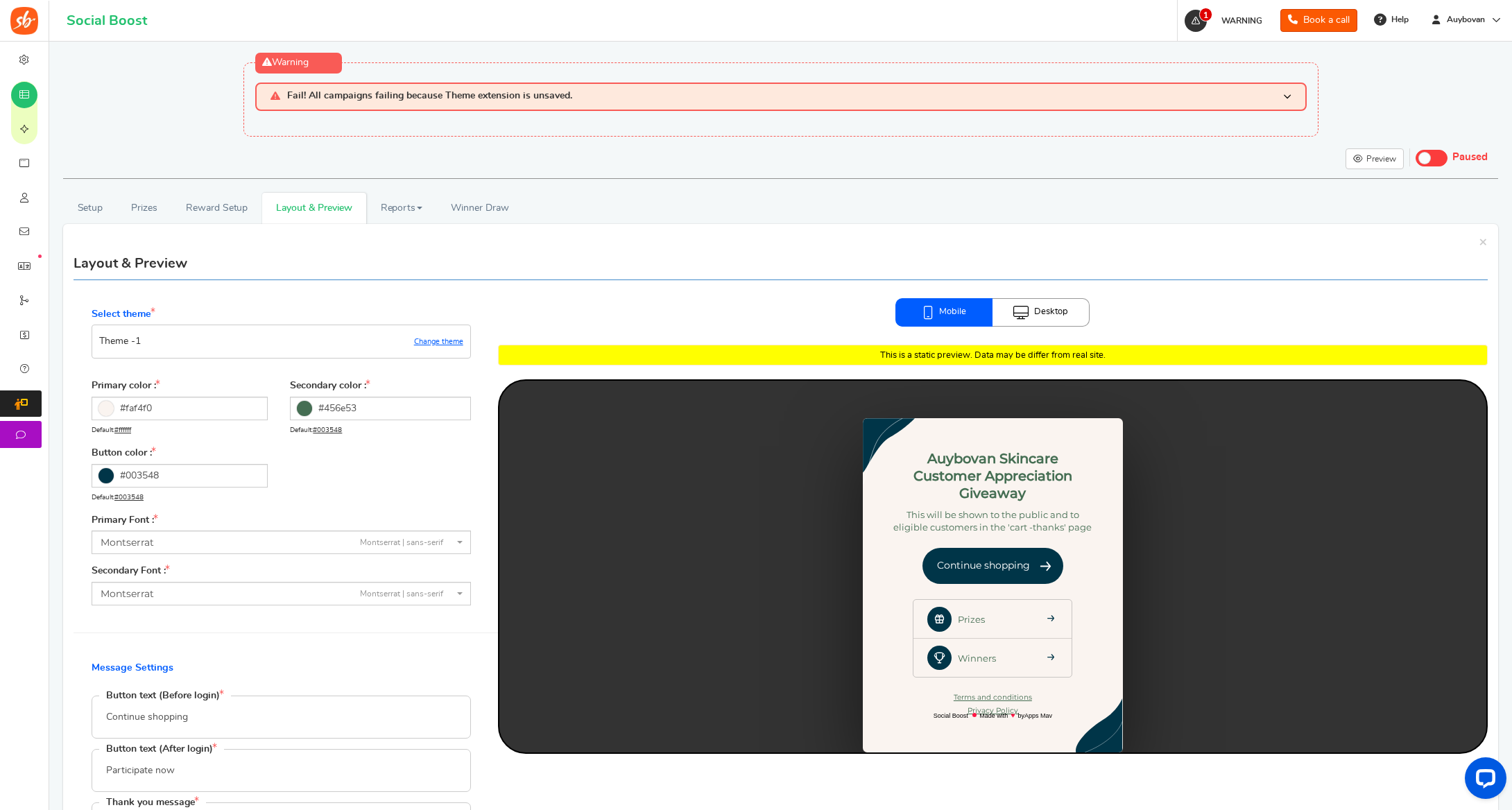
scroll to position [0, 0]
click at [210, 210] on link "Reward Setup" at bounding box center [216, 208] width 90 height 31
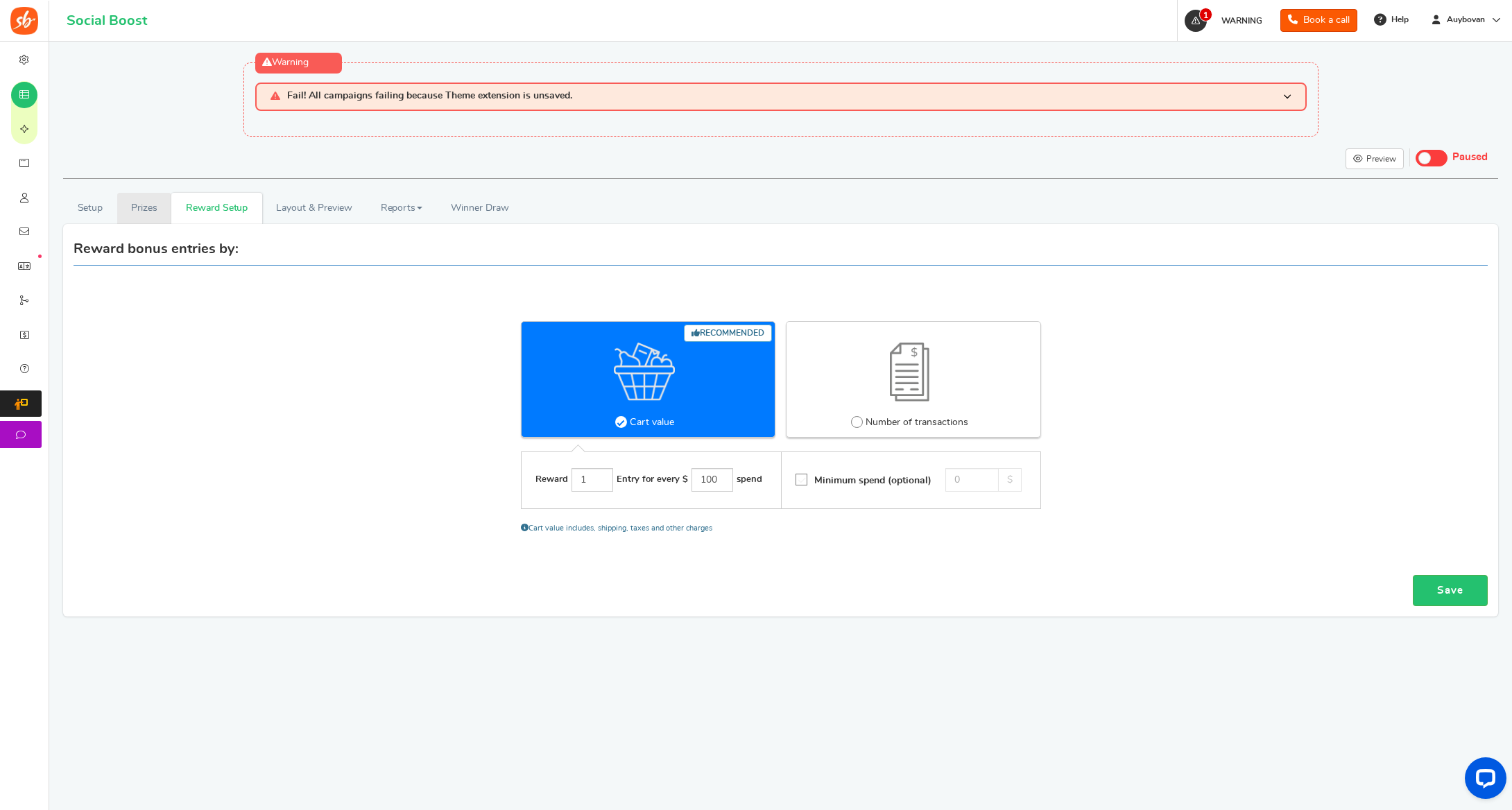
click at [145, 210] on link "Prizes" at bounding box center [144, 208] width 55 height 31
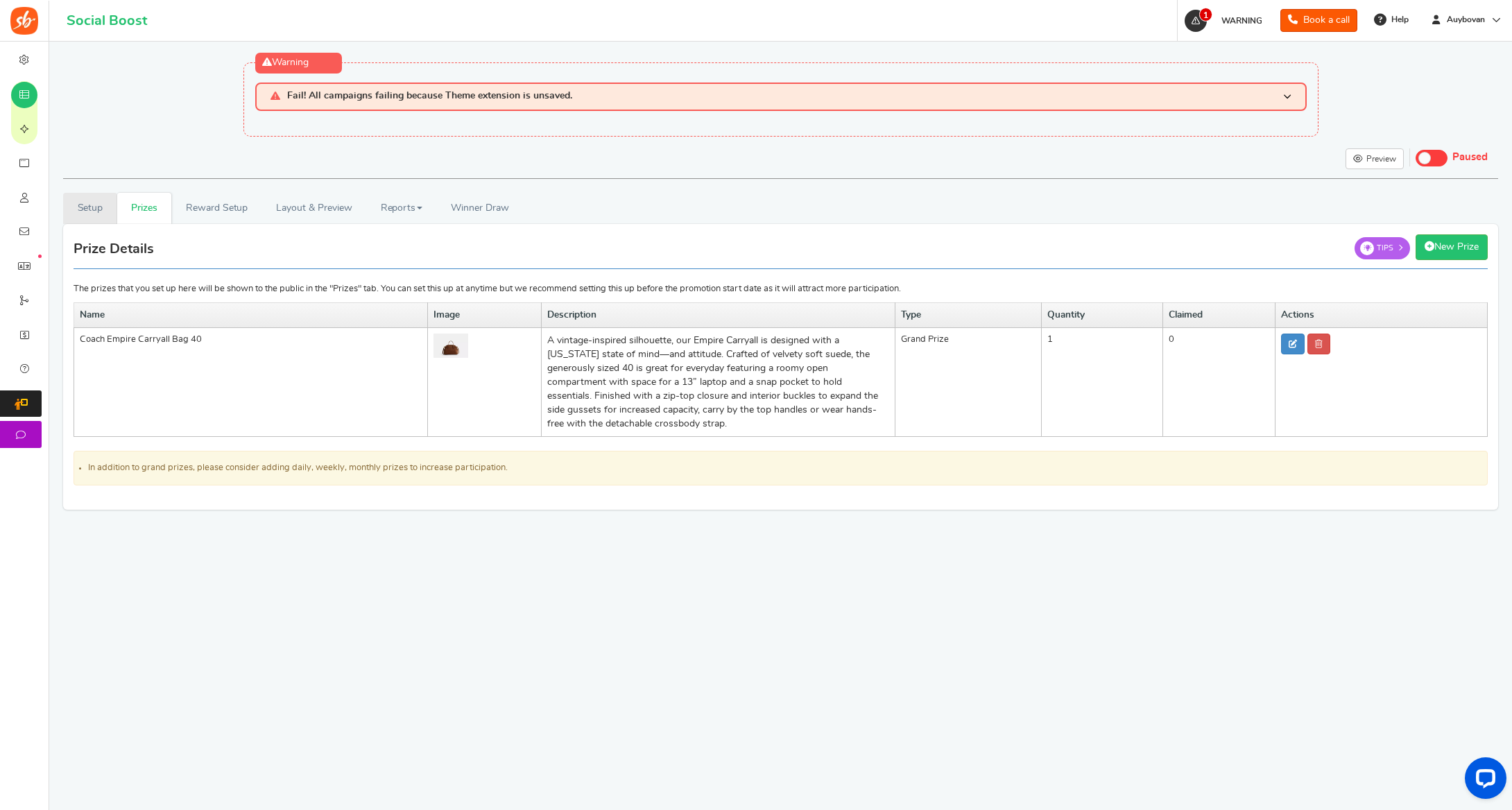
click at [91, 209] on link "Setup" at bounding box center [90, 208] width 54 height 31
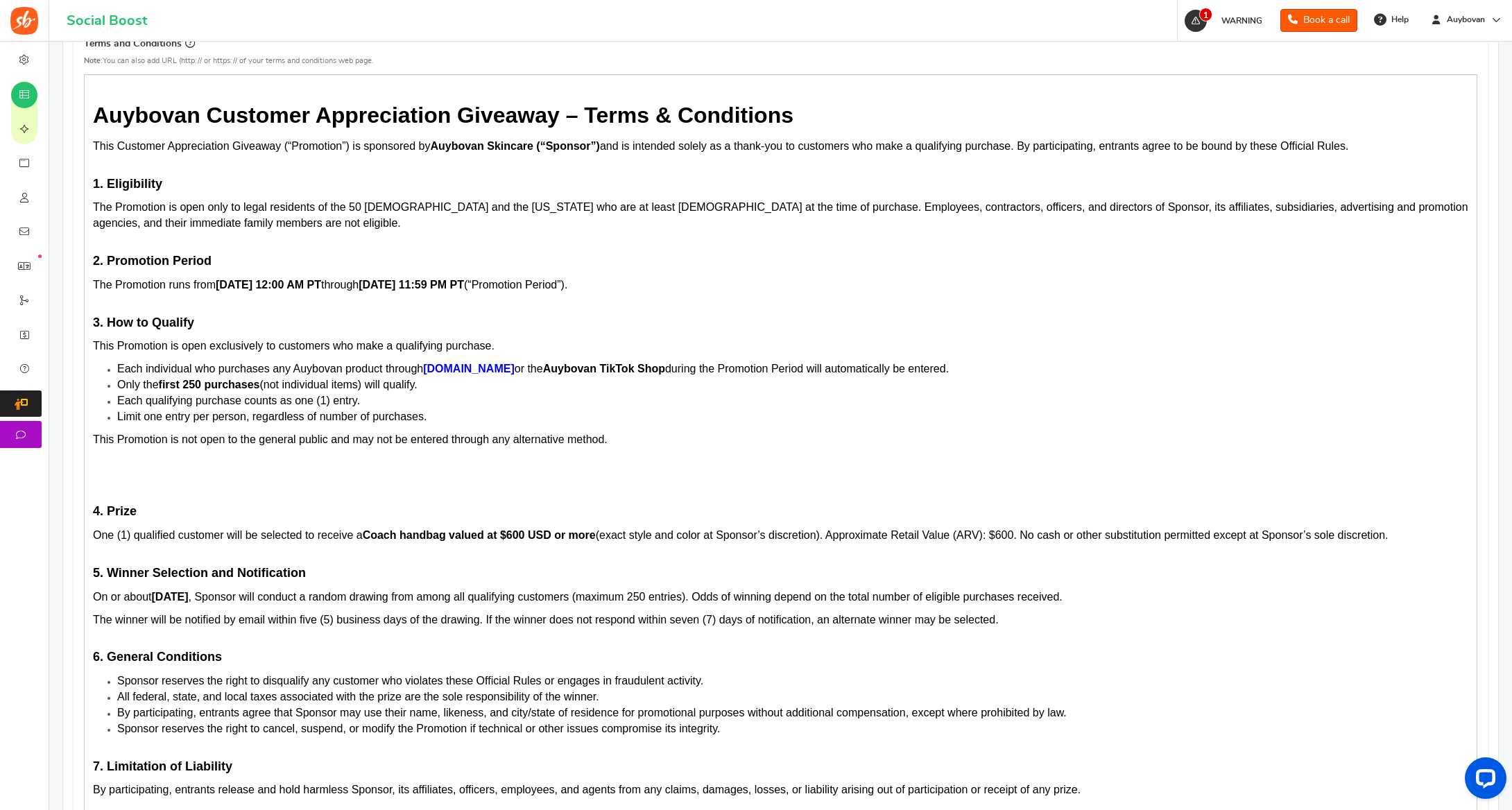
scroll to position [532, 0]
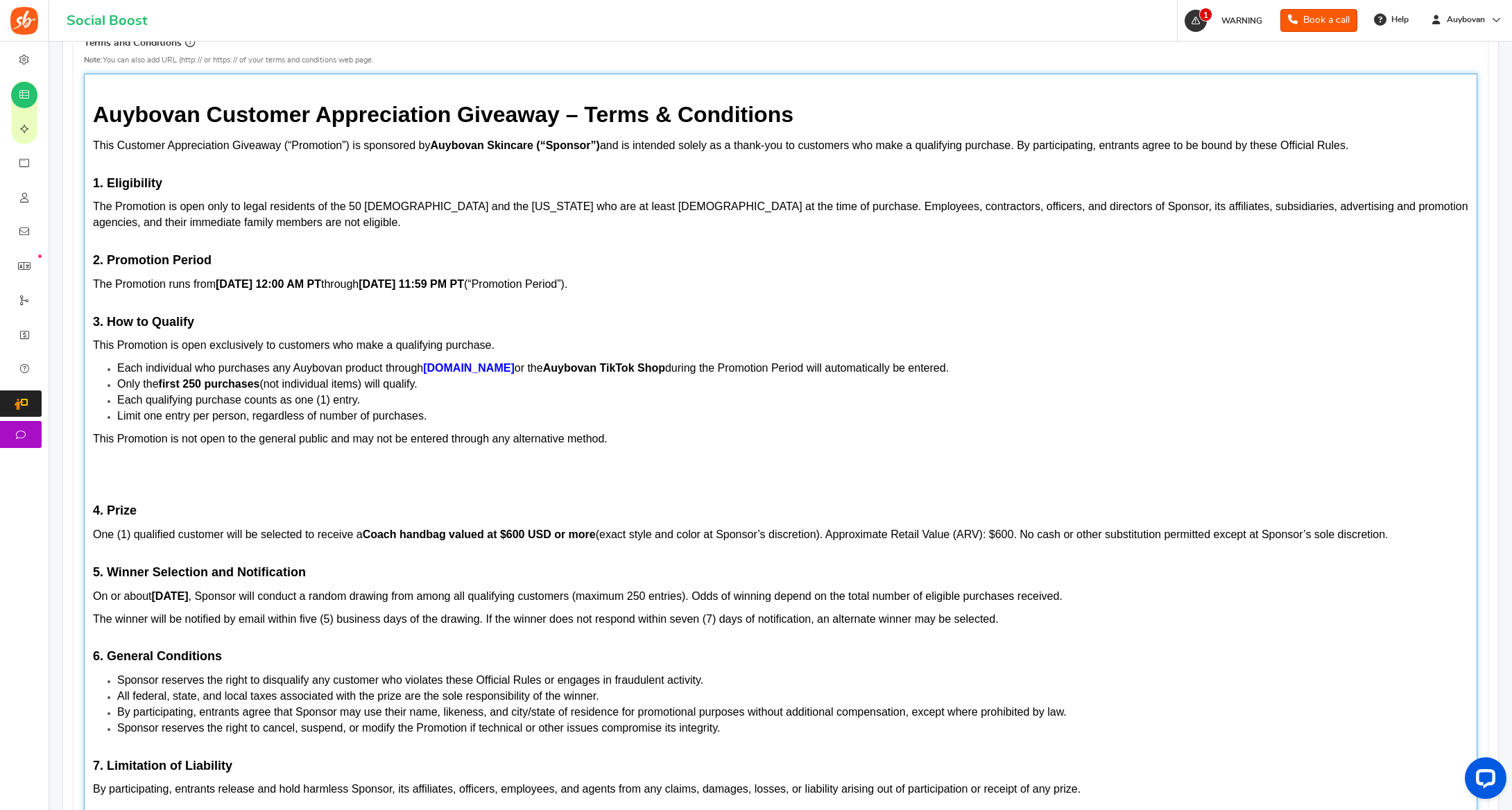
click at [1014, 533] on span "One (1) qualified customer will be selected to receive a Coach handbag valued a…" at bounding box center [740, 534] width 1295 height 12
click at [1019, 530] on span "One (1) qualified customer will be selected to receive a Coach handbag valued a…" at bounding box center [740, 534] width 1295 height 12
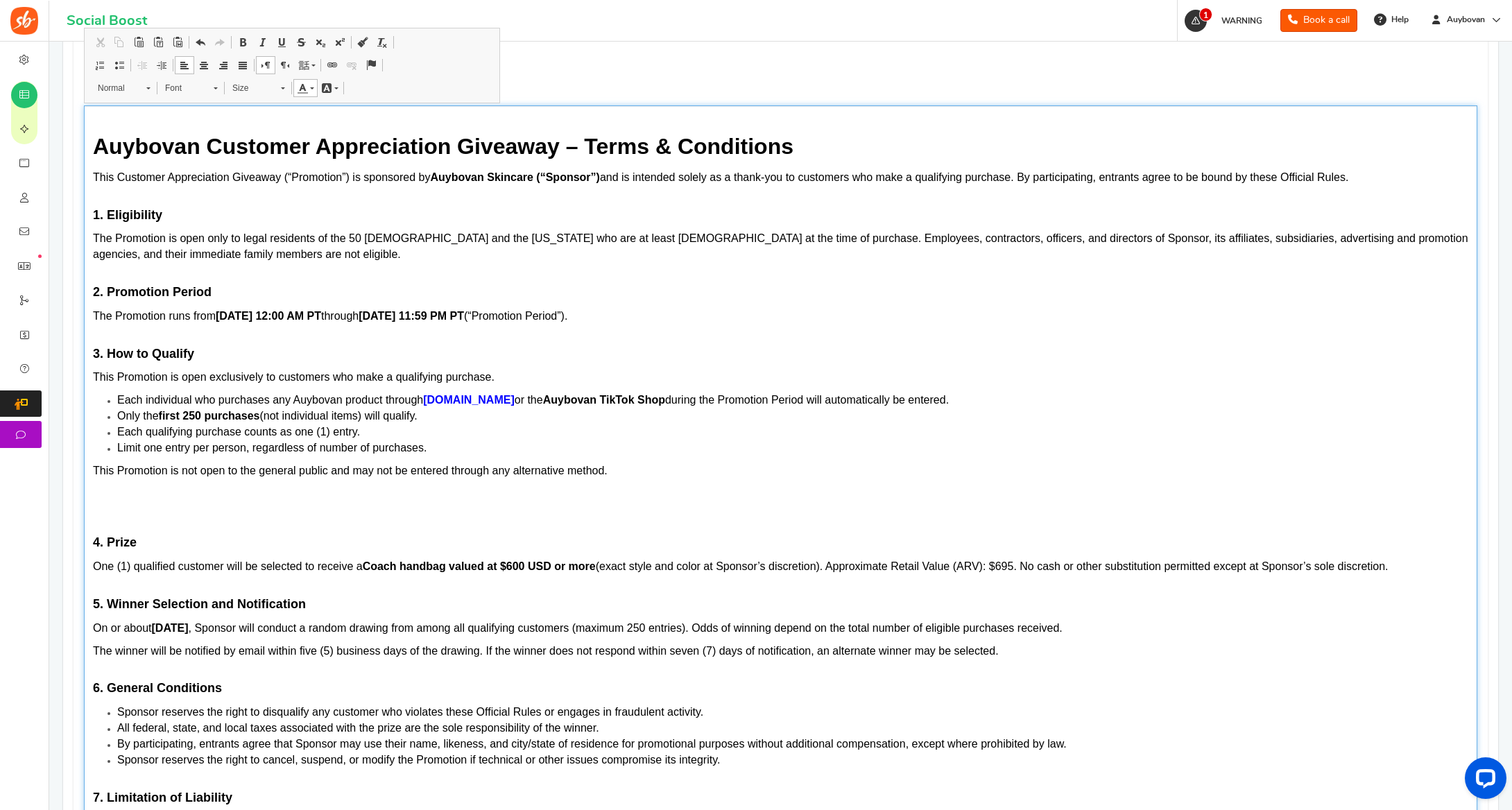
scroll to position [499, 0]
drag, startPoint x: 664, startPoint y: 398, endPoint x: 509, endPoint y: 400, distance: 155.0
click at [509, 400] on span "Each individual who purchases any Auybovan product through [DOMAIN_NAME] or the…" at bounding box center [533, 400] width 832 height 12
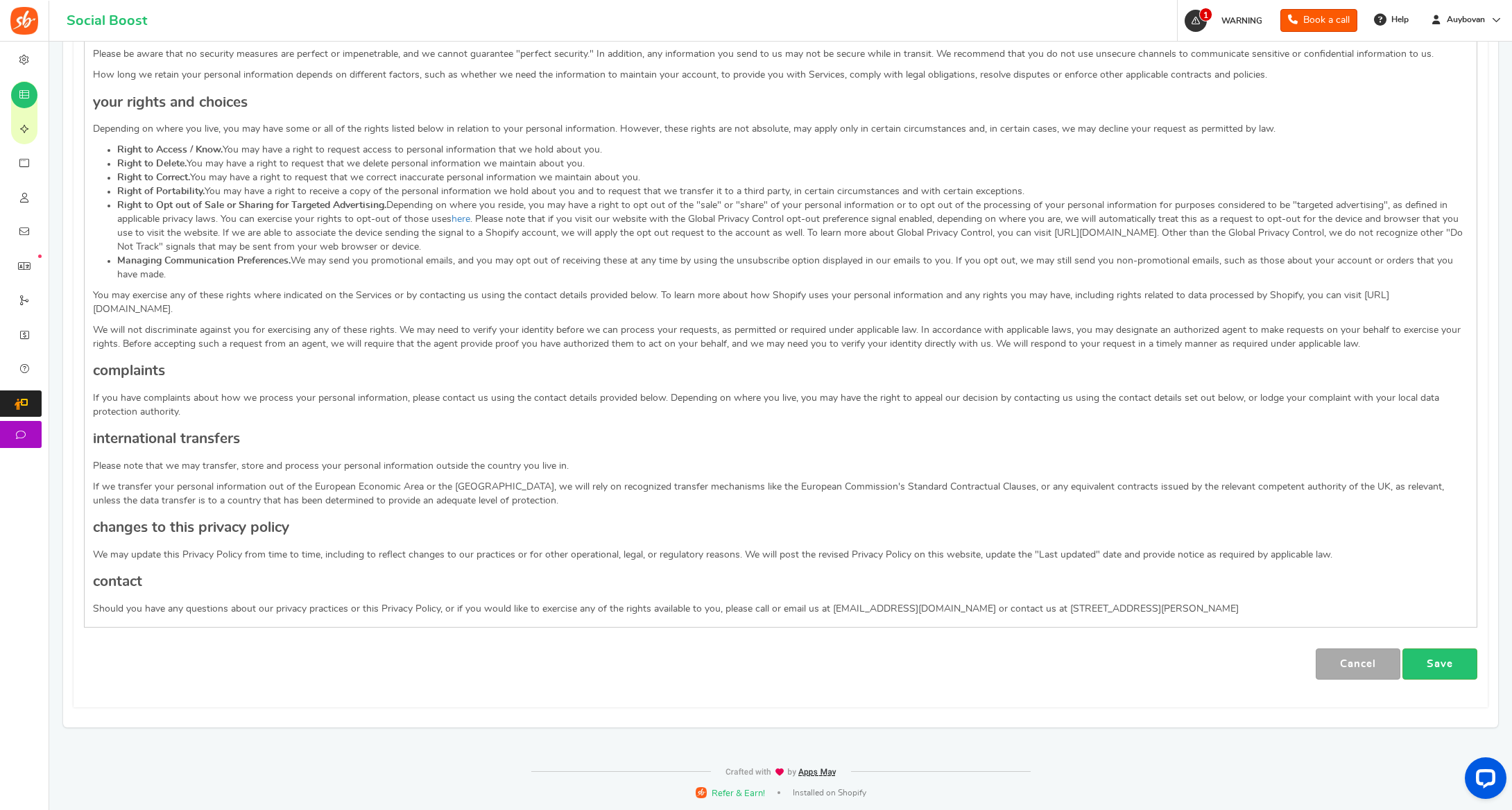
scroll to position [2625, 0]
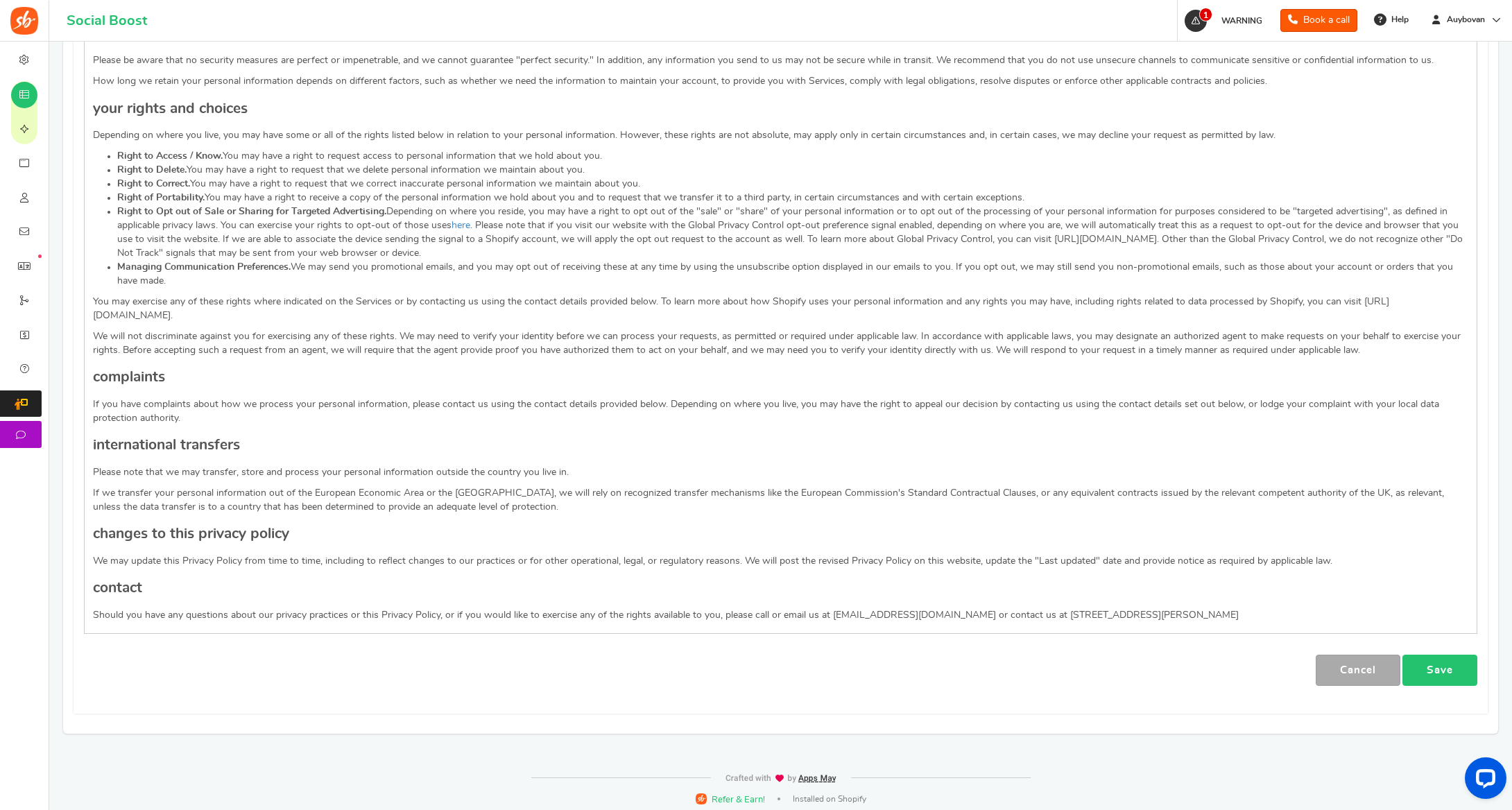
click at [1450, 665] on link "Save" at bounding box center [1440, 669] width 75 height 31
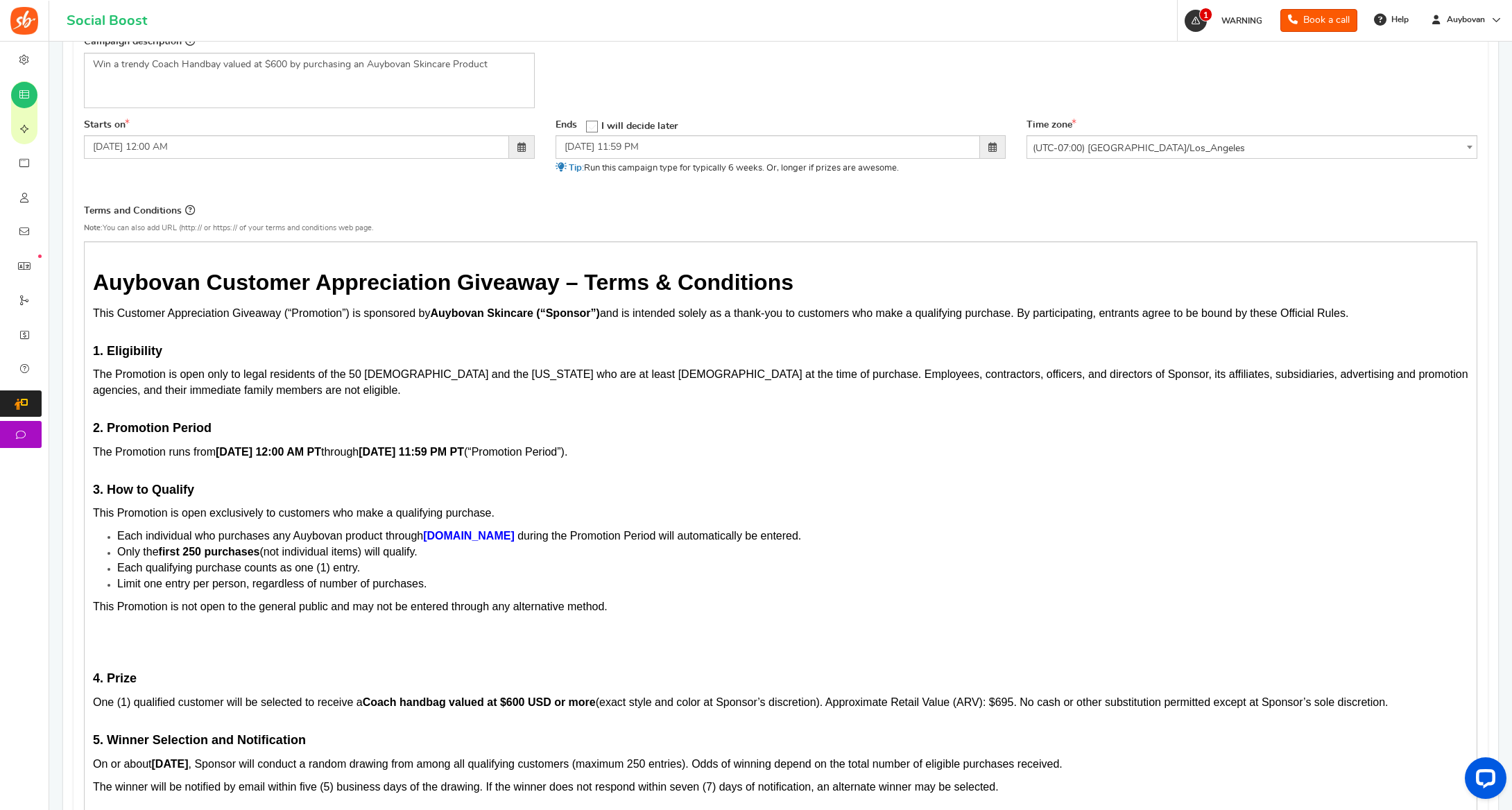
scroll to position [378, 0]
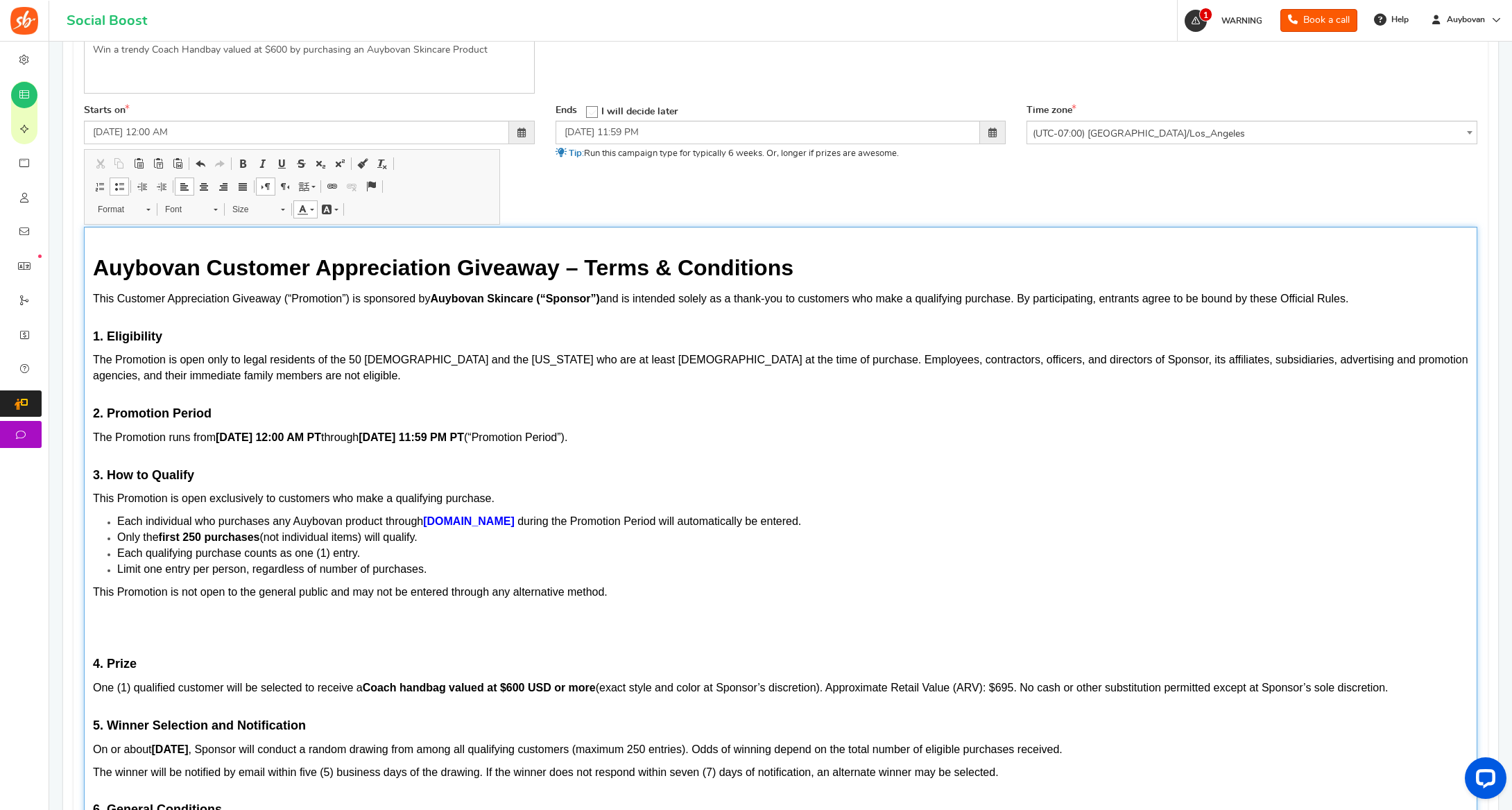
click at [290, 517] on span "Each individual who purchases any Auybovan product through [DOMAIN_NAME] during…" at bounding box center [459, 521] width 684 height 12
click at [260, 535] on strong "first 250 purchases" at bounding box center [209, 537] width 101 height 12
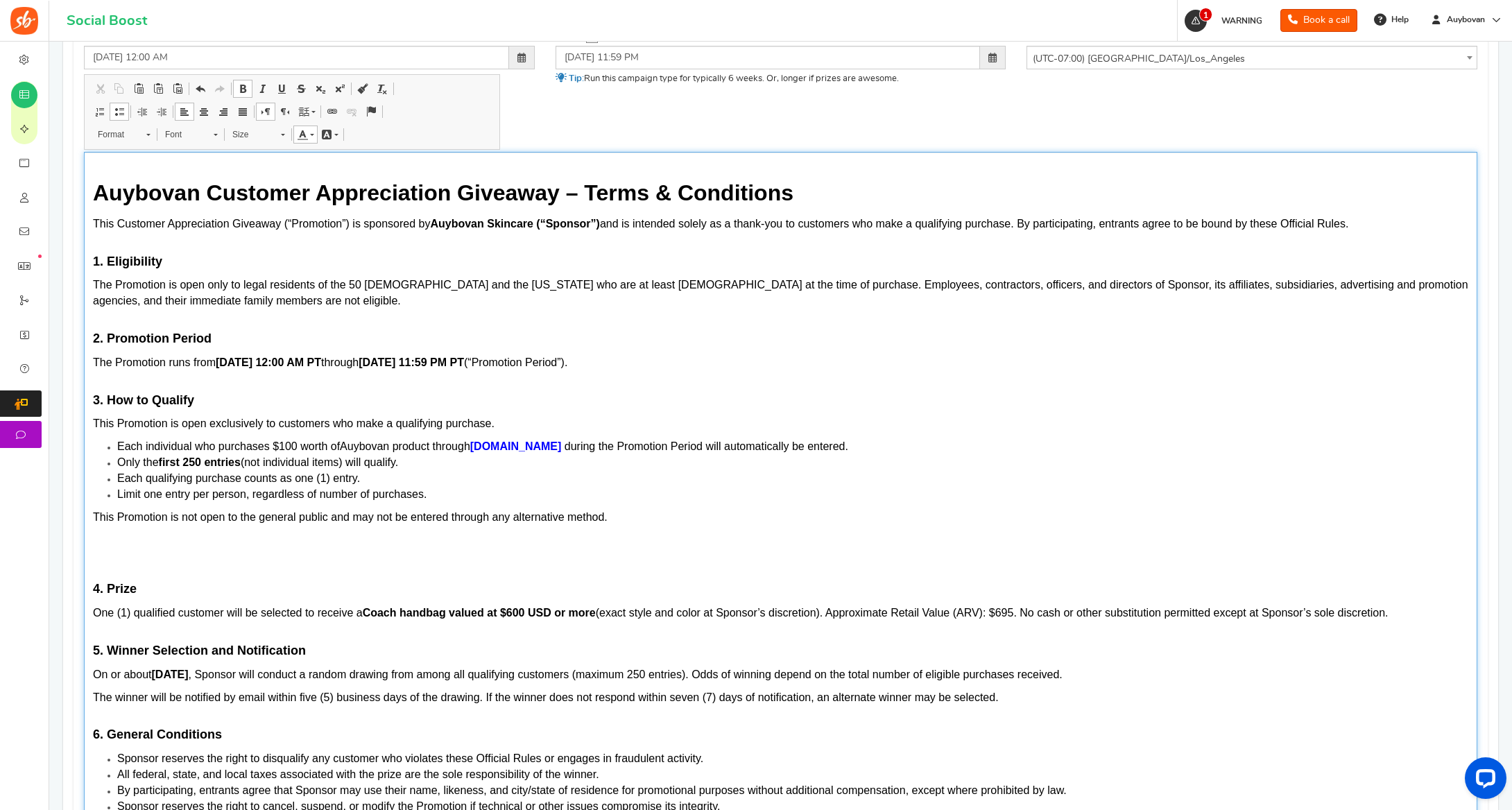
scroll to position [457, 0]
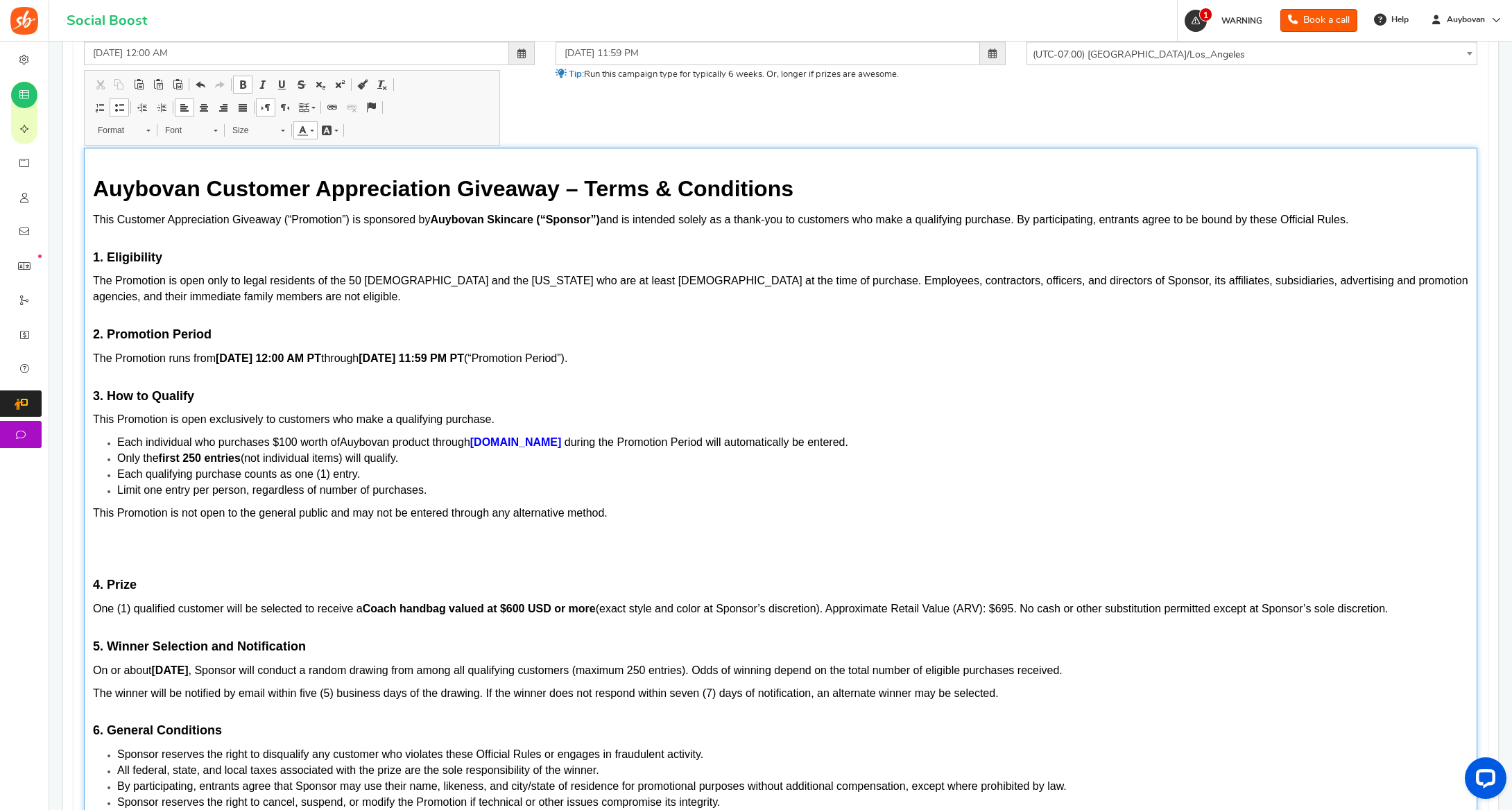
click at [525, 603] on strong "Coach handbag valued at $600 USD or more" at bounding box center [479, 609] width 233 height 12
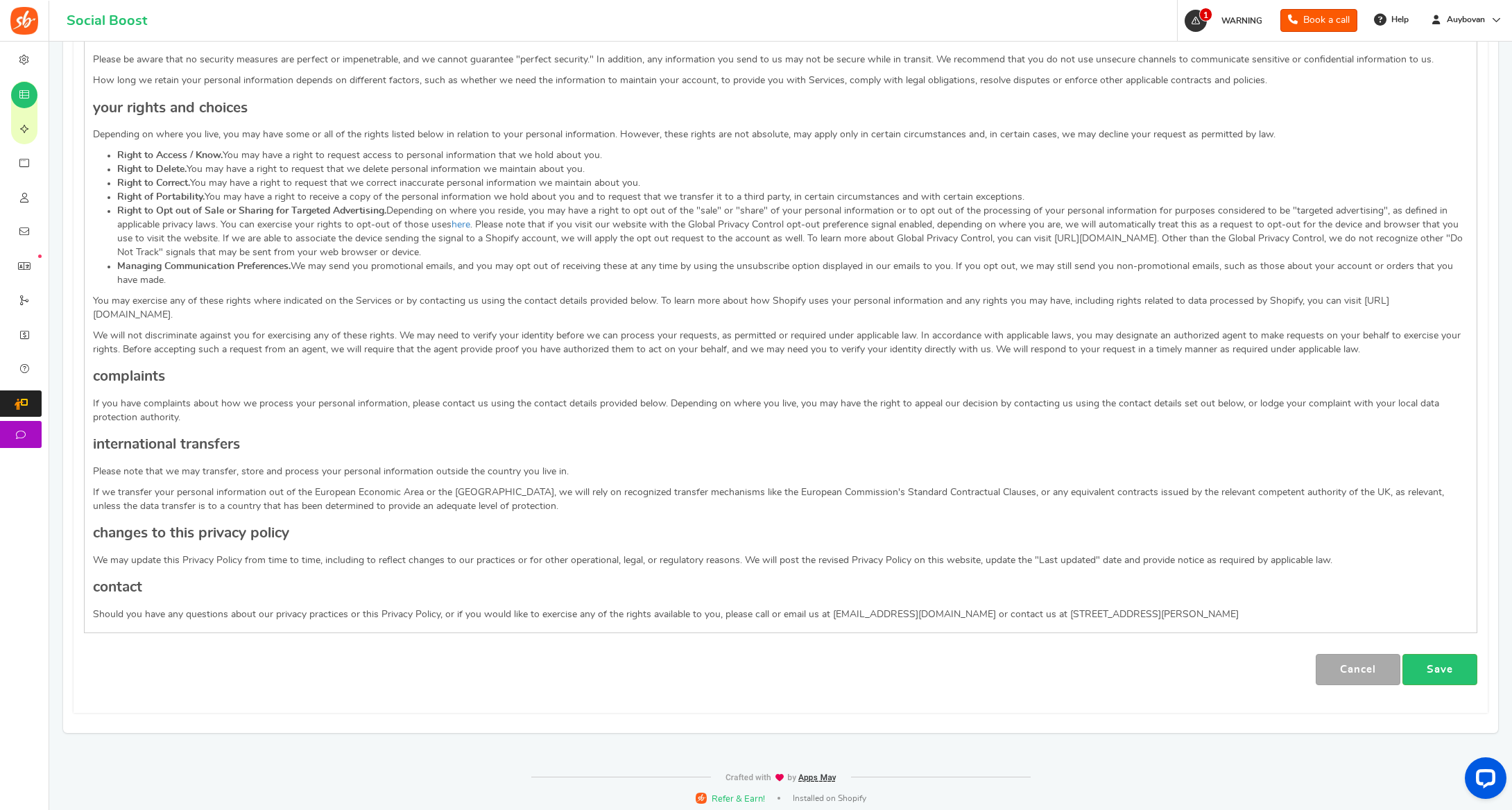
scroll to position [2625, 0]
click at [1455, 666] on link "Save" at bounding box center [1440, 669] width 75 height 31
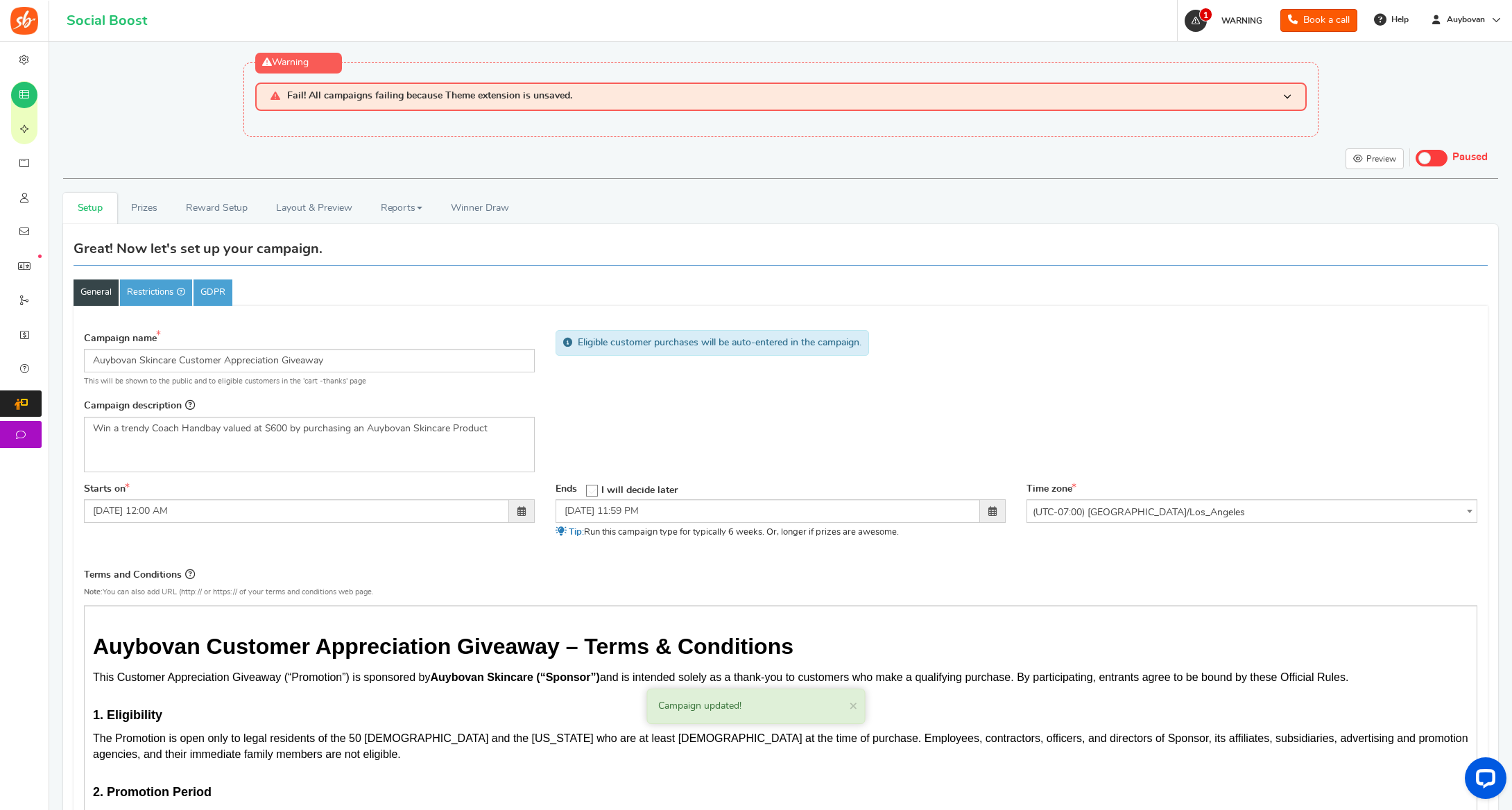
scroll to position [0, 0]
click at [138, 209] on link "Prizes" at bounding box center [144, 208] width 55 height 31
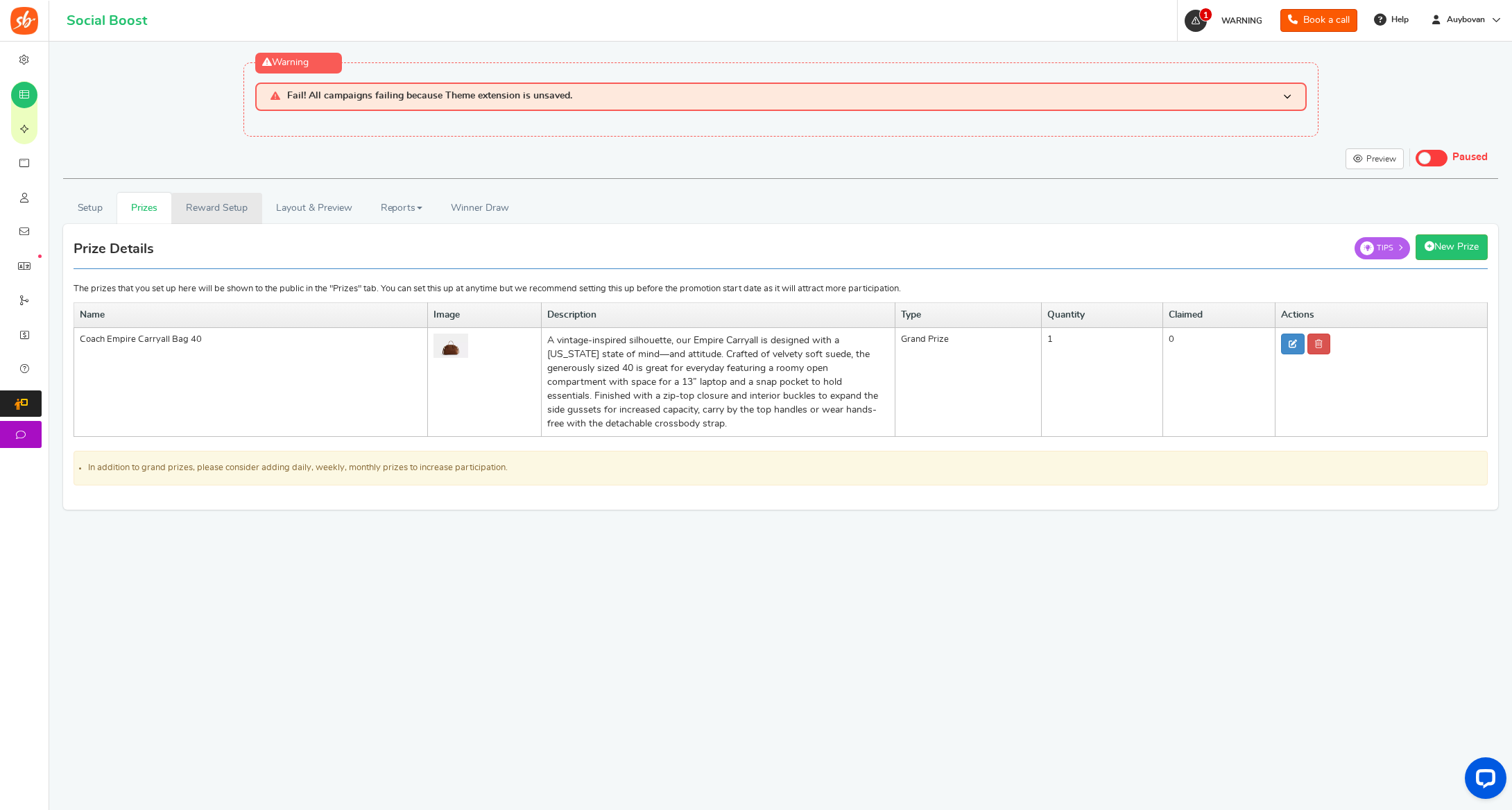
click at [214, 210] on link "Reward Setup" at bounding box center [216, 208] width 90 height 31
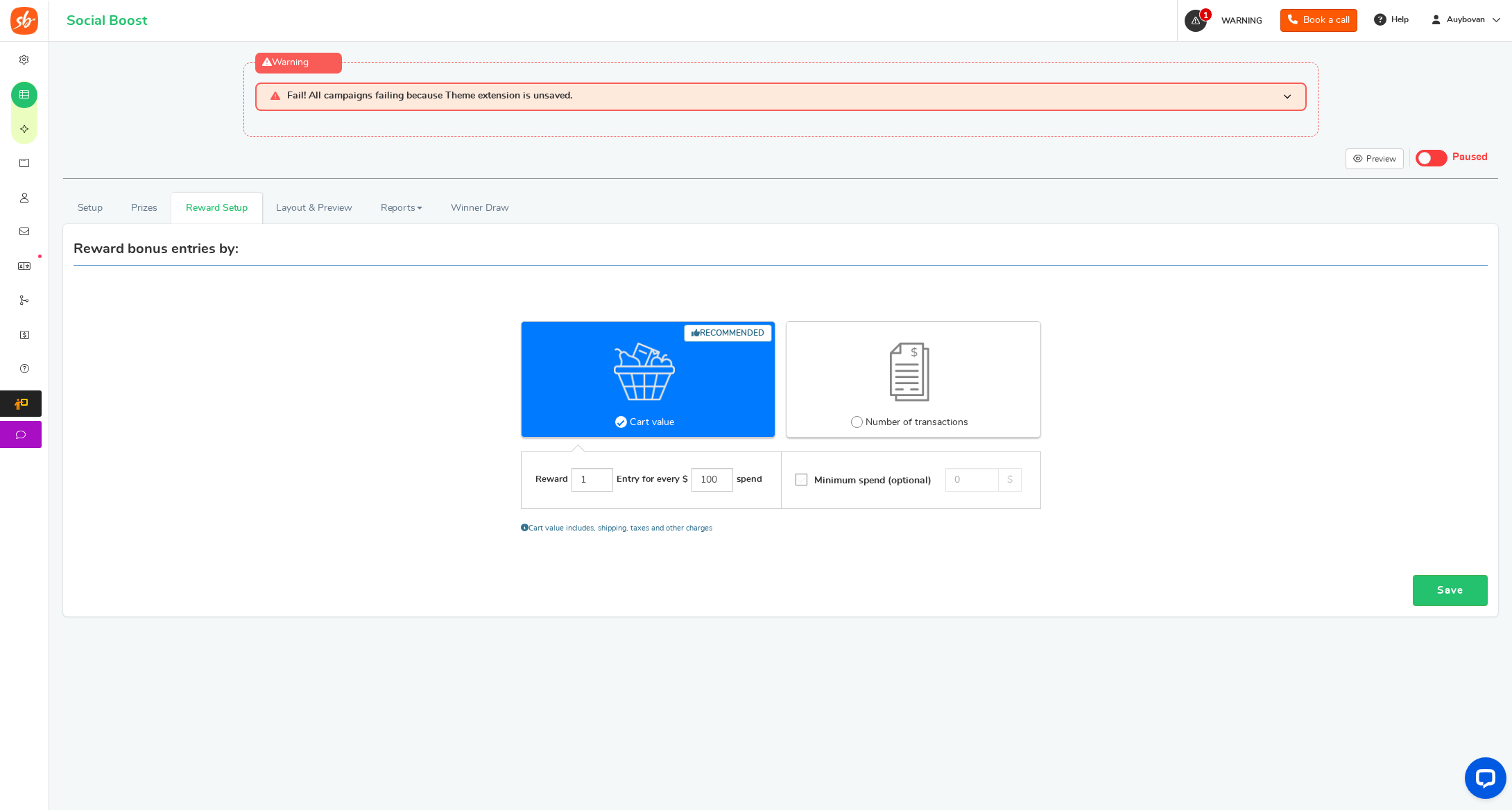
click at [1284, 94] on span at bounding box center [1287, 97] width 8 height 12
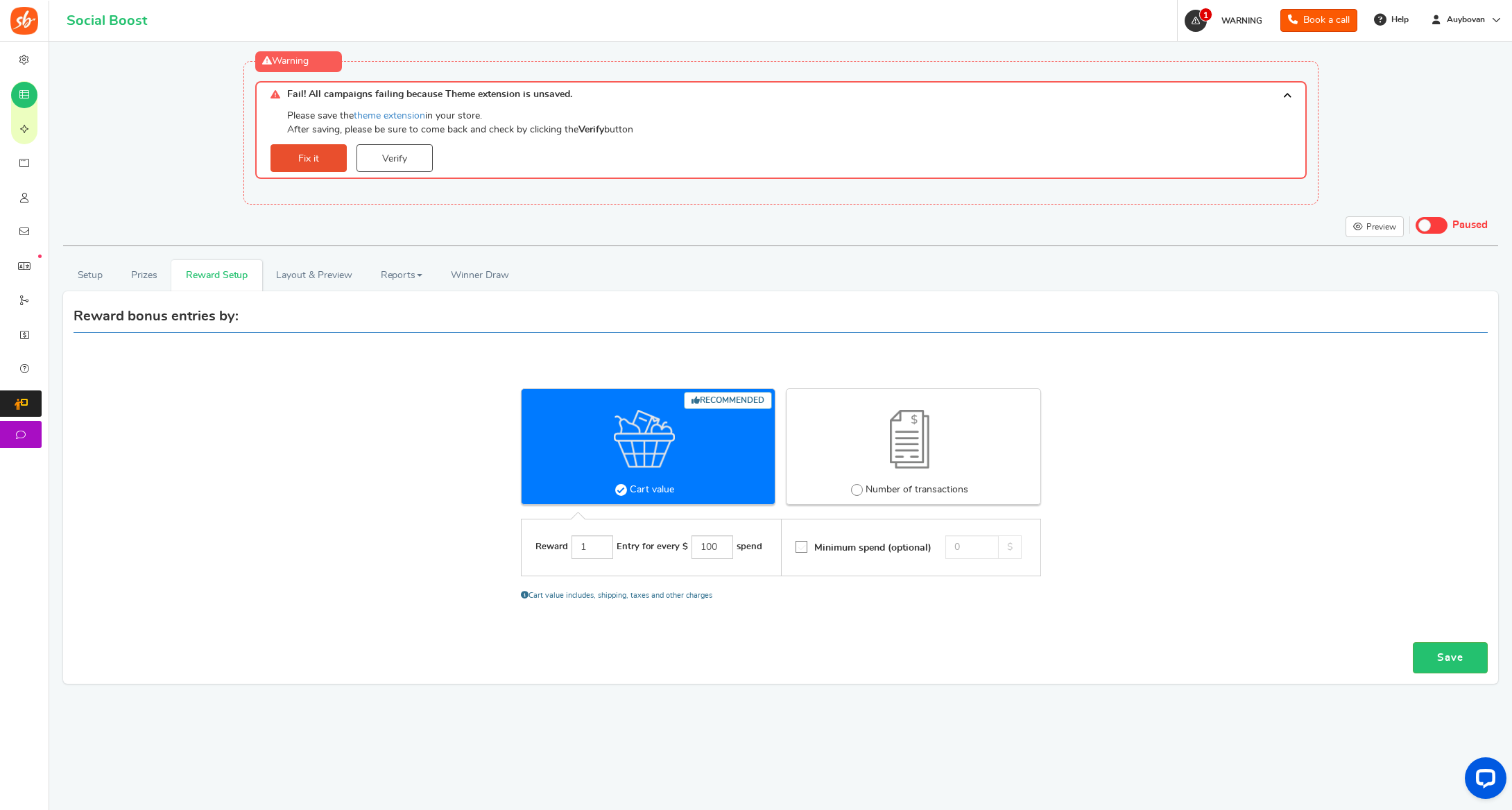
scroll to position [2, 0]
click at [322, 156] on link "Fix it" at bounding box center [309, 158] width 76 height 27
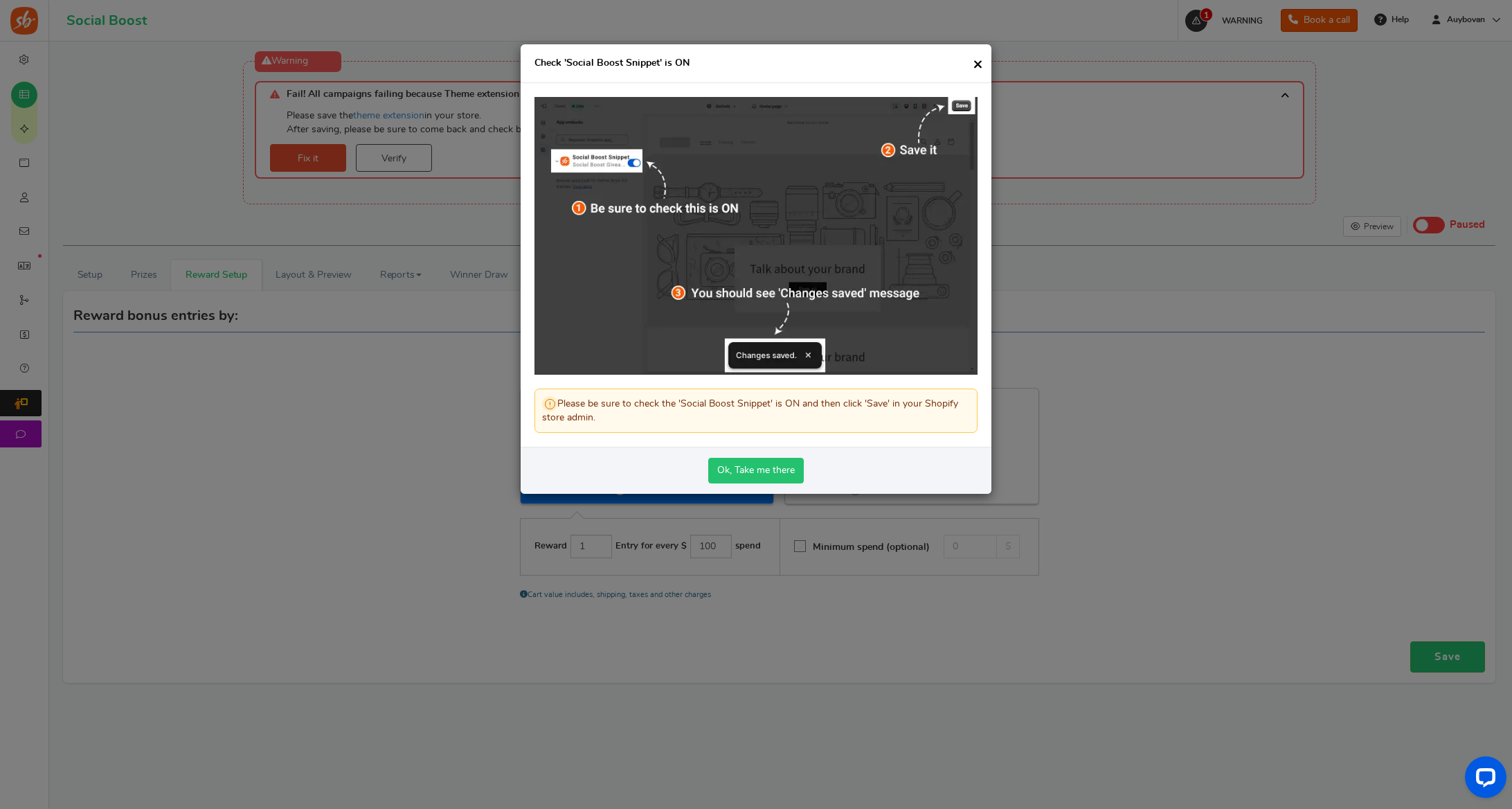
click at [759, 472] on link "Ok, Take me there" at bounding box center [756, 471] width 96 height 26
click at [743, 476] on link "Ok, Take me there" at bounding box center [756, 471] width 96 height 26
click at [978, 59] on span "×" at bounding box center [978, 64] width 11 height 17
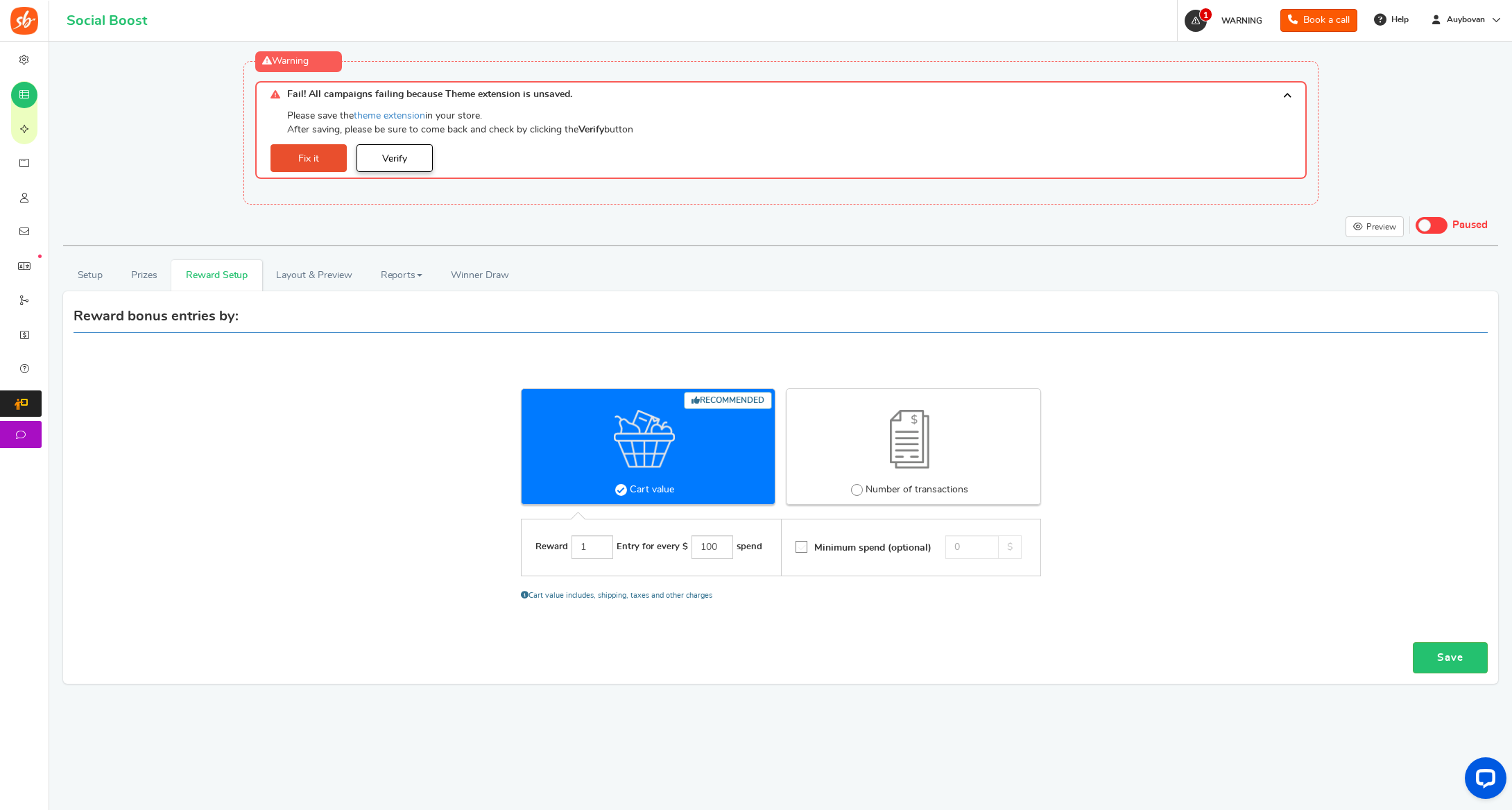
click at [404, 159] on link "Verify" at bounding box center [395, 158] width 76 height 27
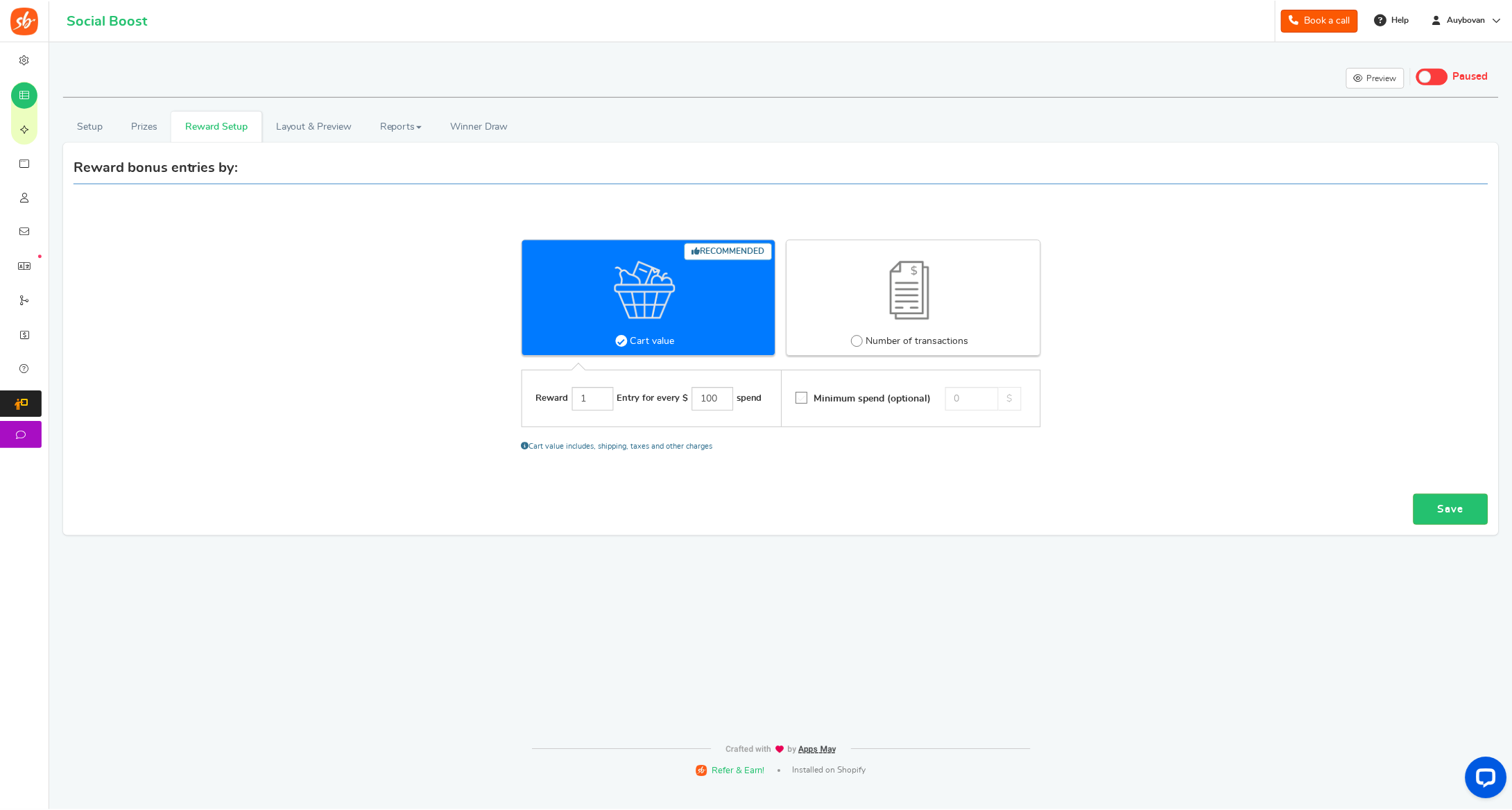
scroll to position [0, 0]
click at [1374, 107] on link "Preview as Live" at bounding box center [1358, 108] width 97 height 21
click at [87, 131] on link "Setup" at bounding box center [90, 126] width 54 height 31
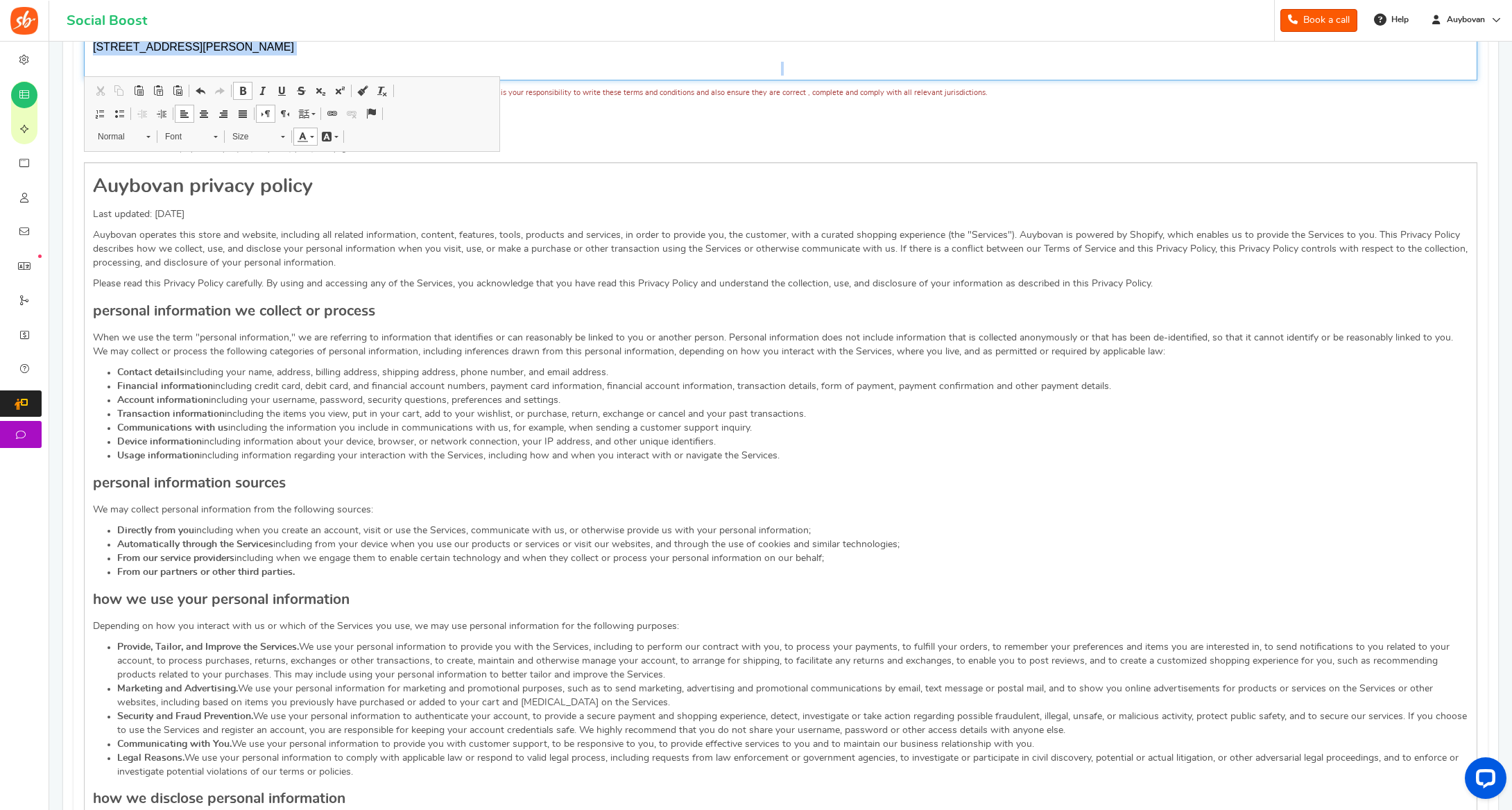
scroll to position [1362, 0]
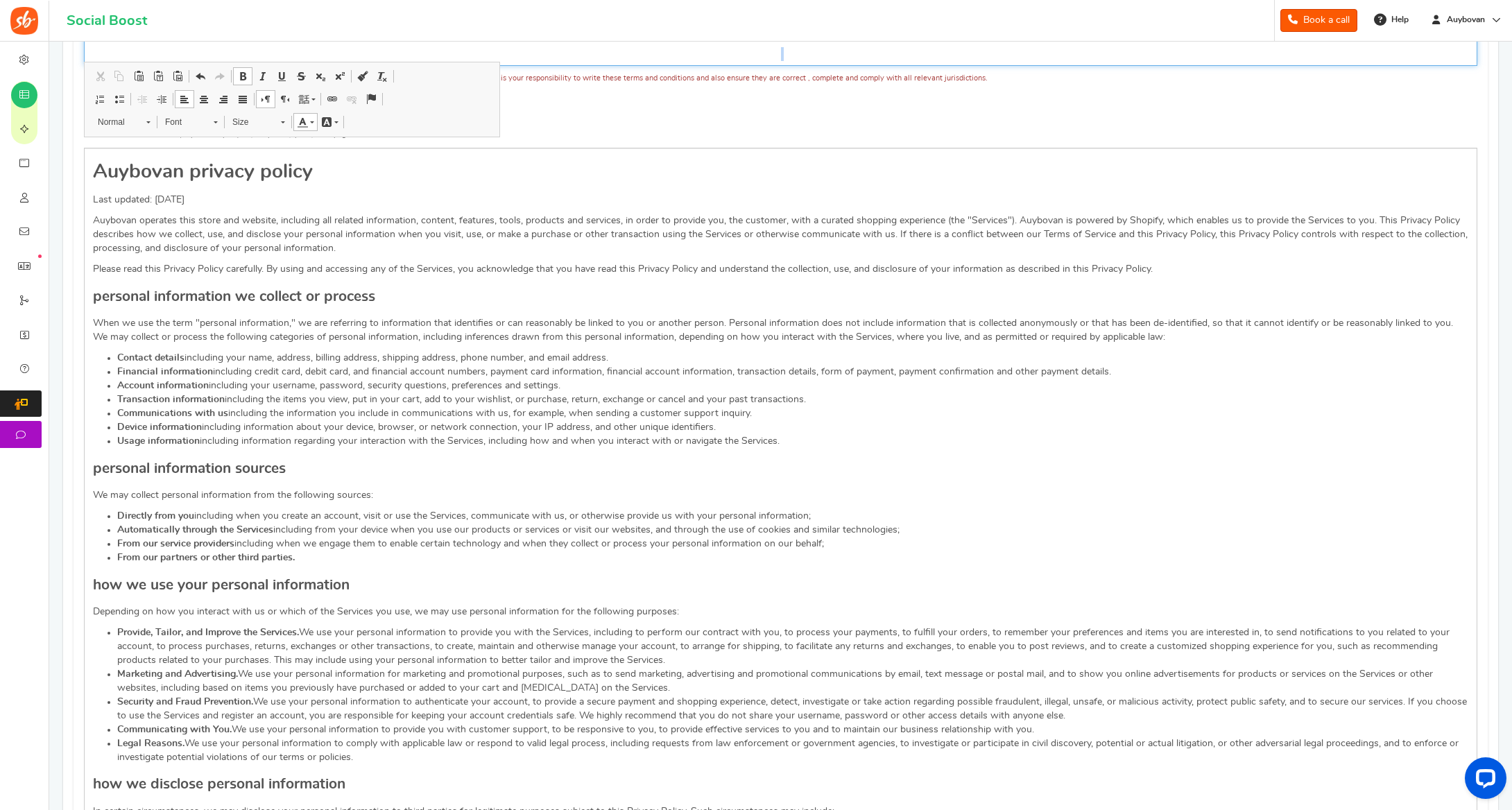
drag, startPoint x: 92, startPoint y: 428, endPoint x: 630, endPoint y: 85, distance: 638.0
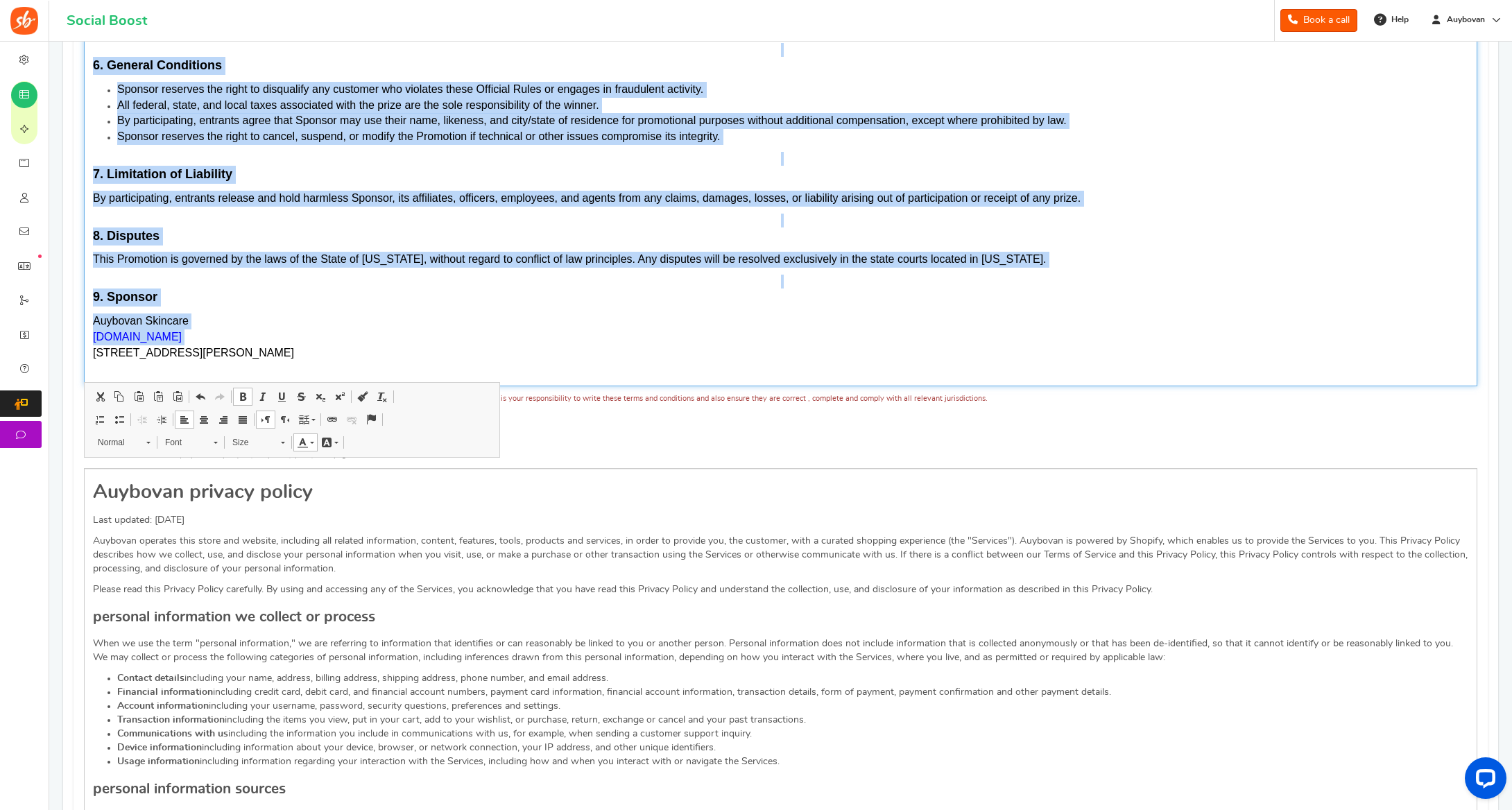
scroll to position [1039, 0]
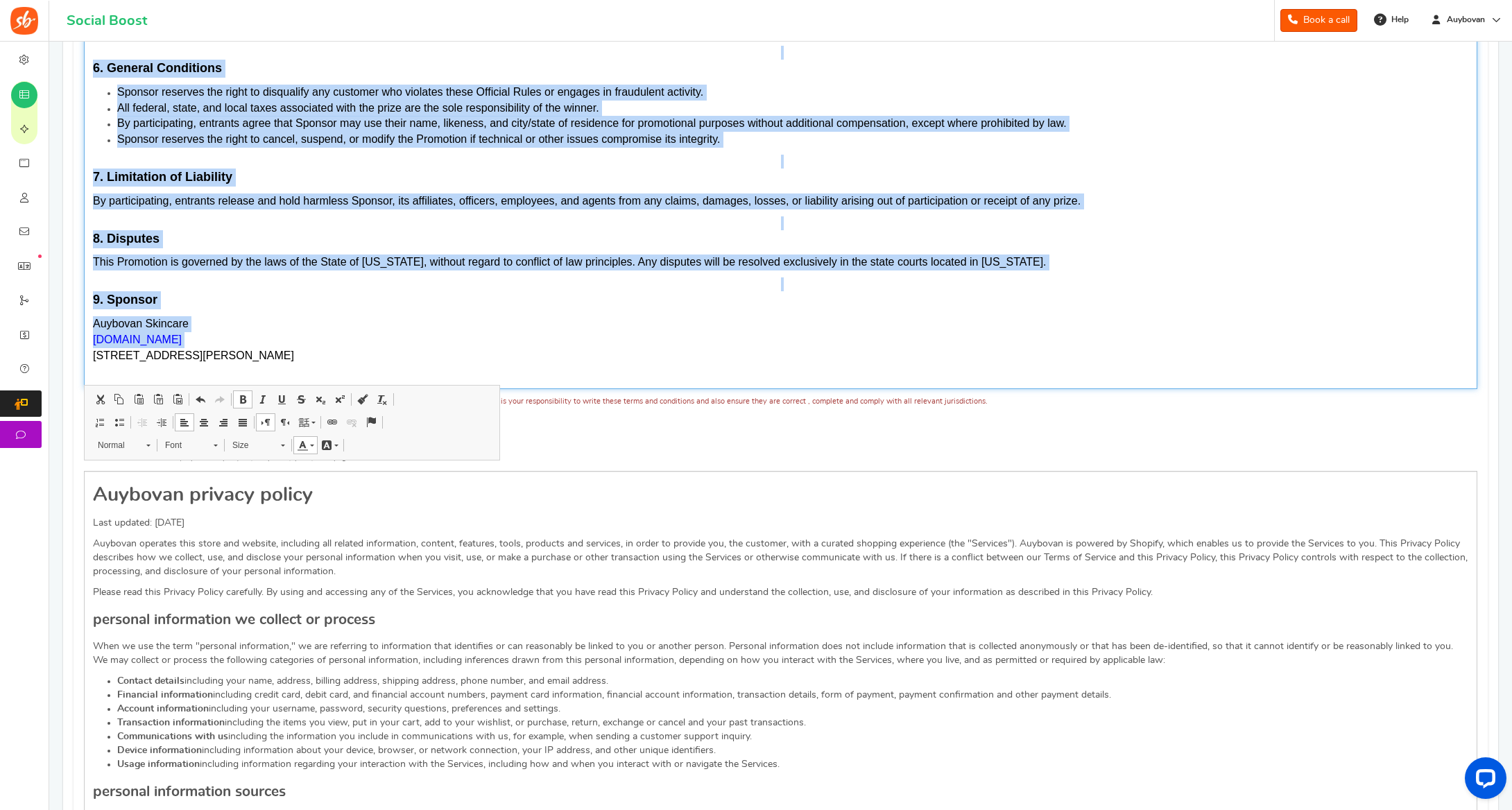
copy div "Loremips Dolorsit Ametconsecte Adipisci – Elits & Doeiusmodt Inci Utlabore Etdo…"
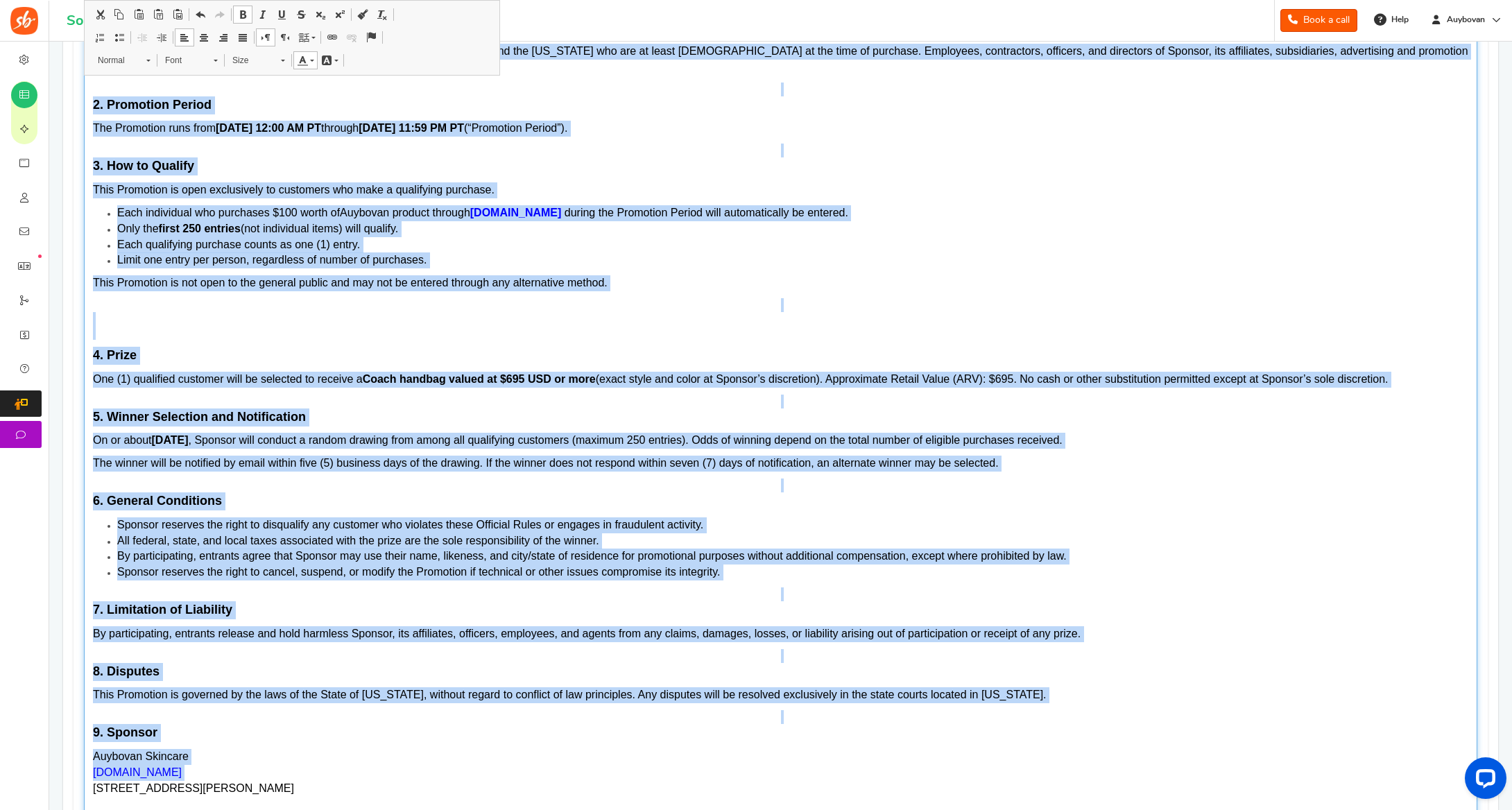
scroll to position [600, 0]
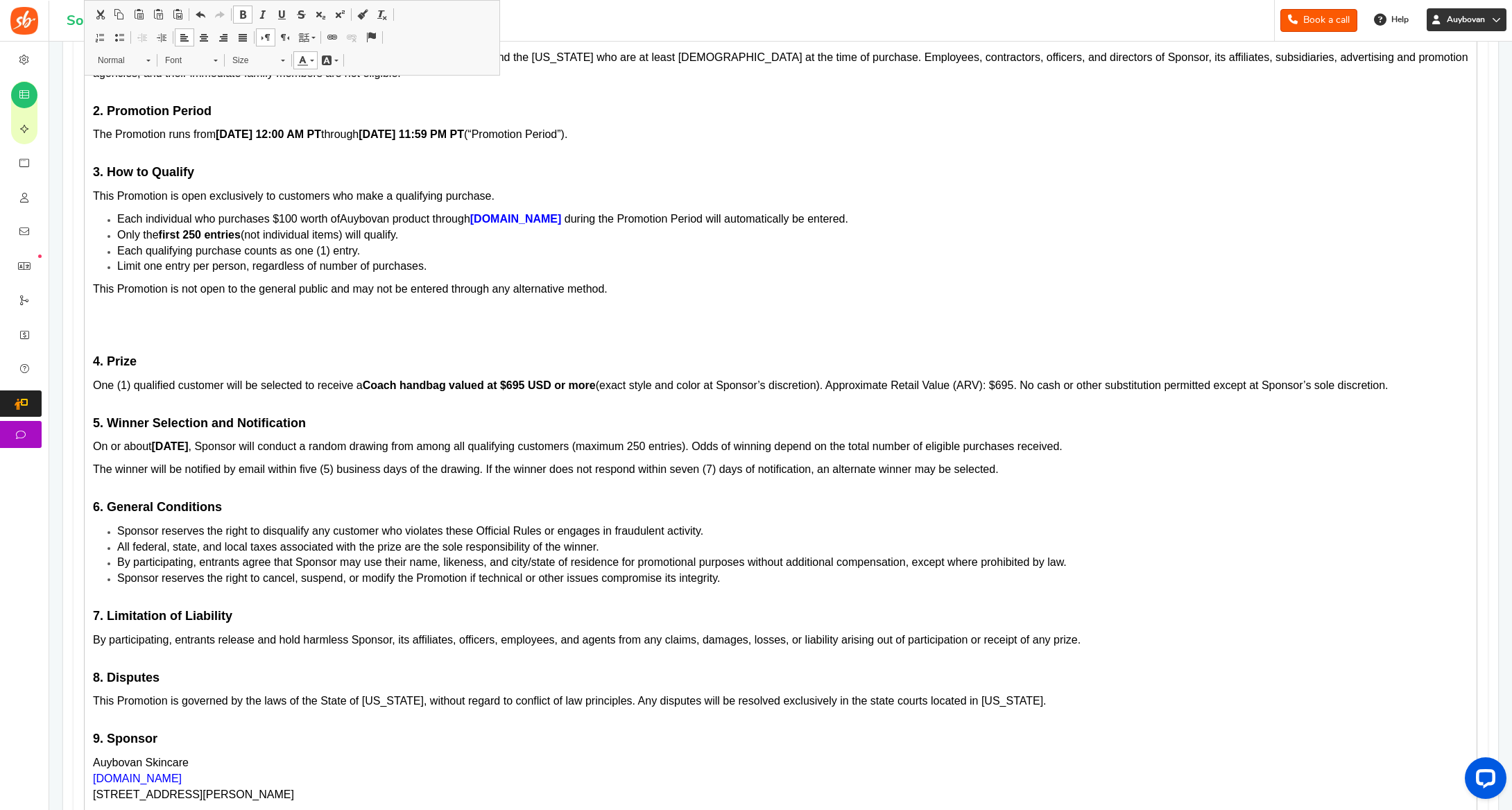
click at [1498, 20] on icon at bounding box center [1497, 20] width 9 height 9
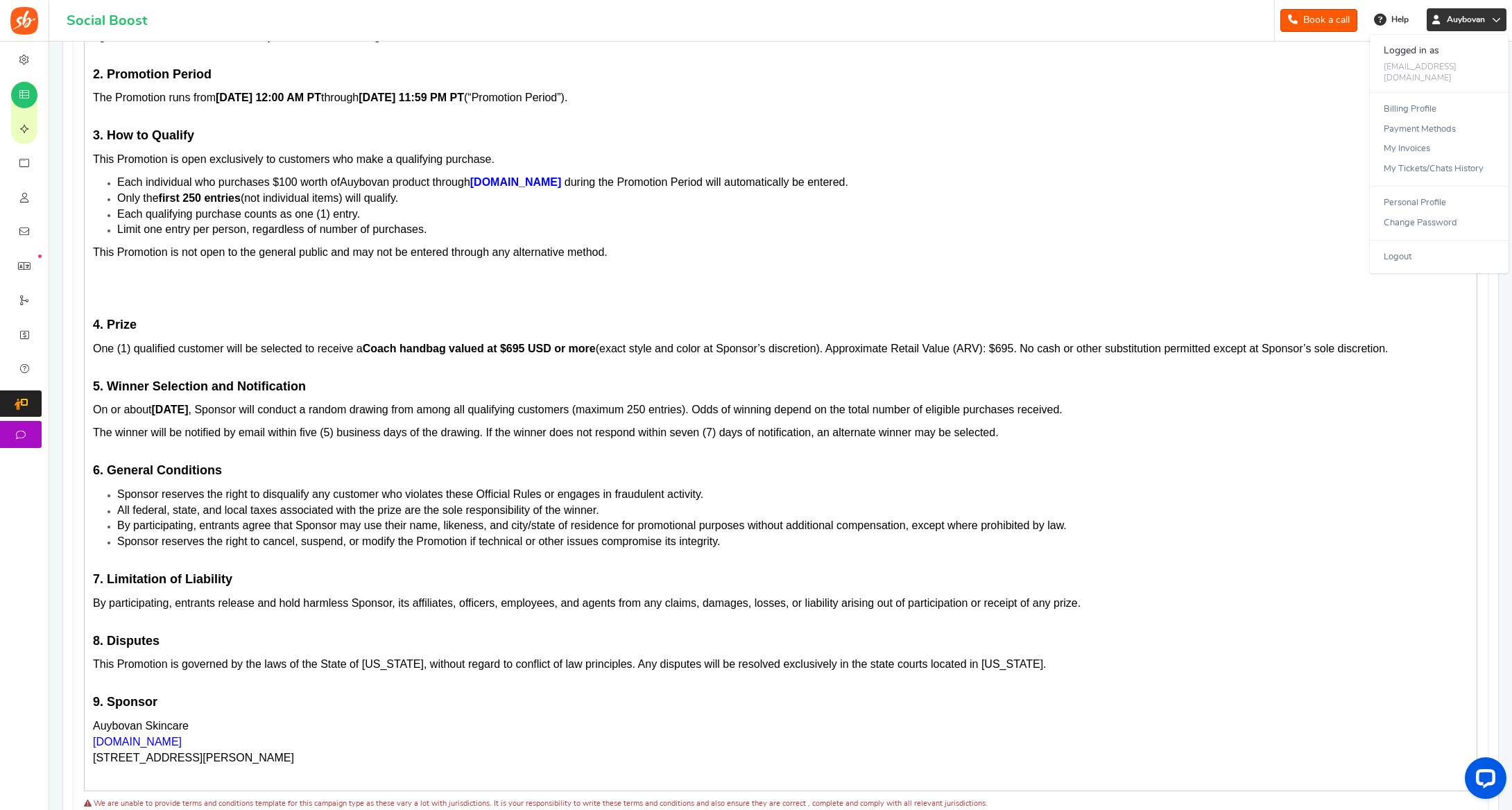
scroll to position [637, 0]
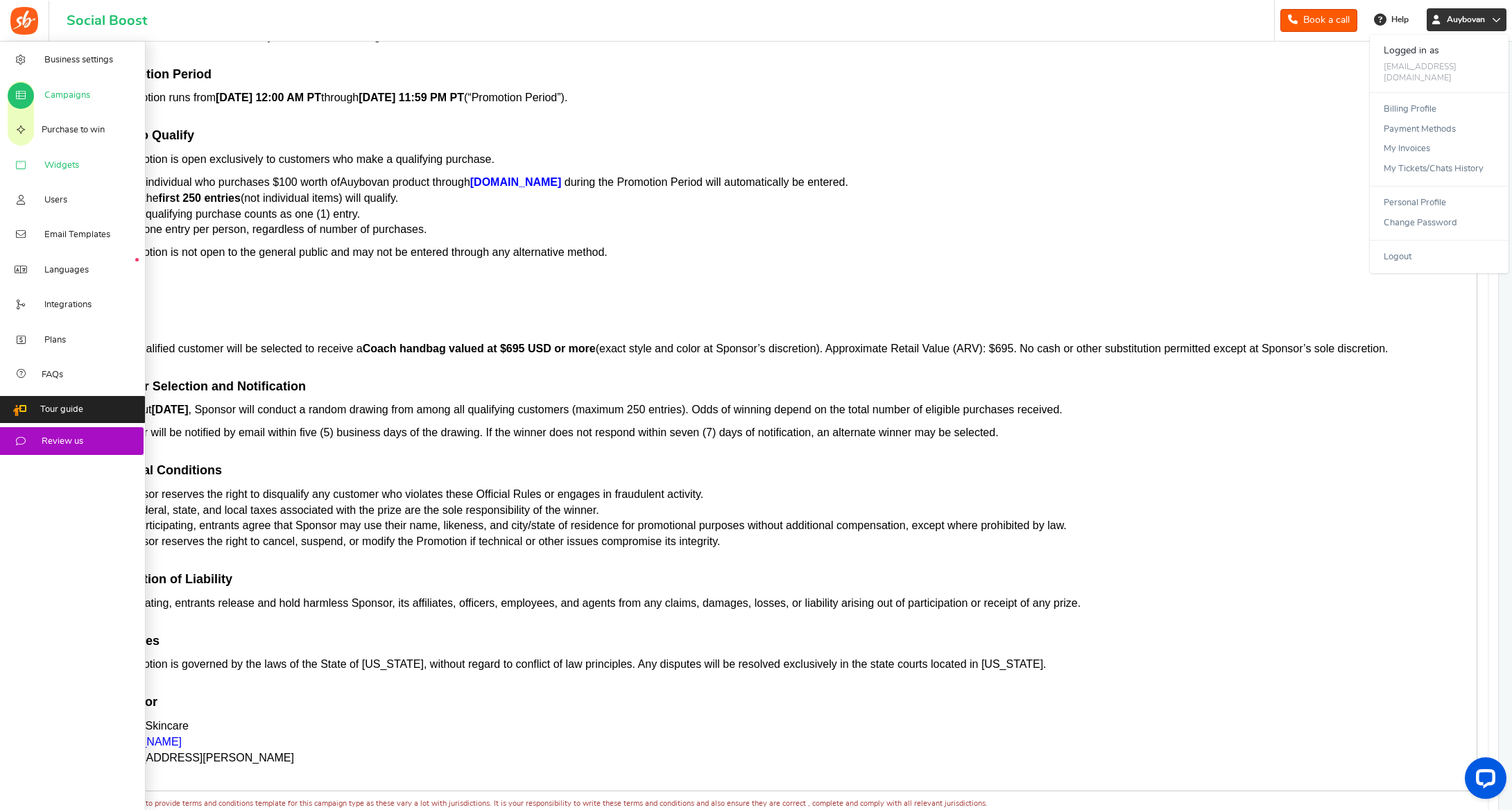
click at [73, 163] on span "Widgets" at bounding box center [62, 166] width 35 height 12
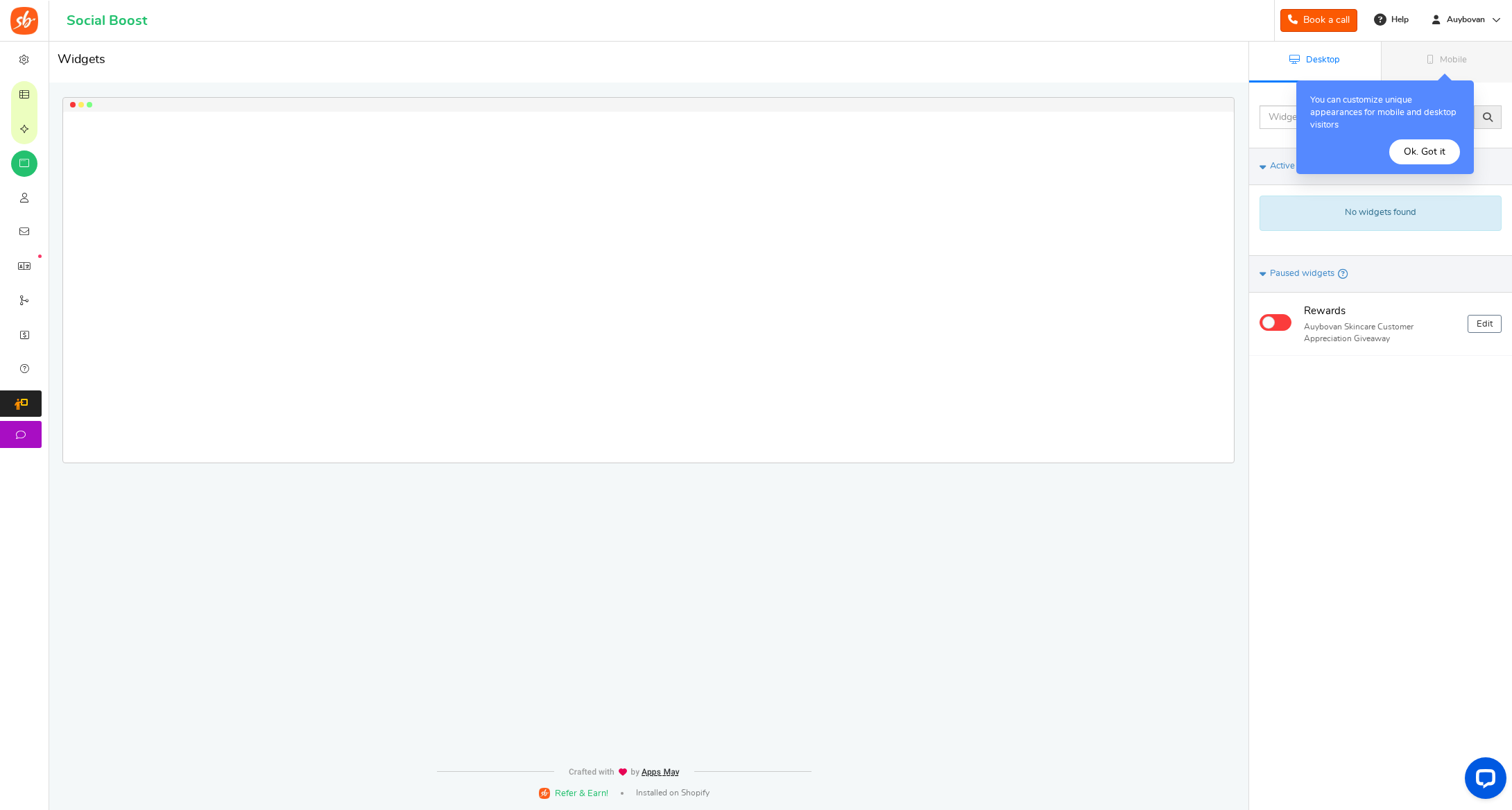
click at [1426, 150] on button "Ok. Got it" at bounding box center [1425, 151] width 71 height 25
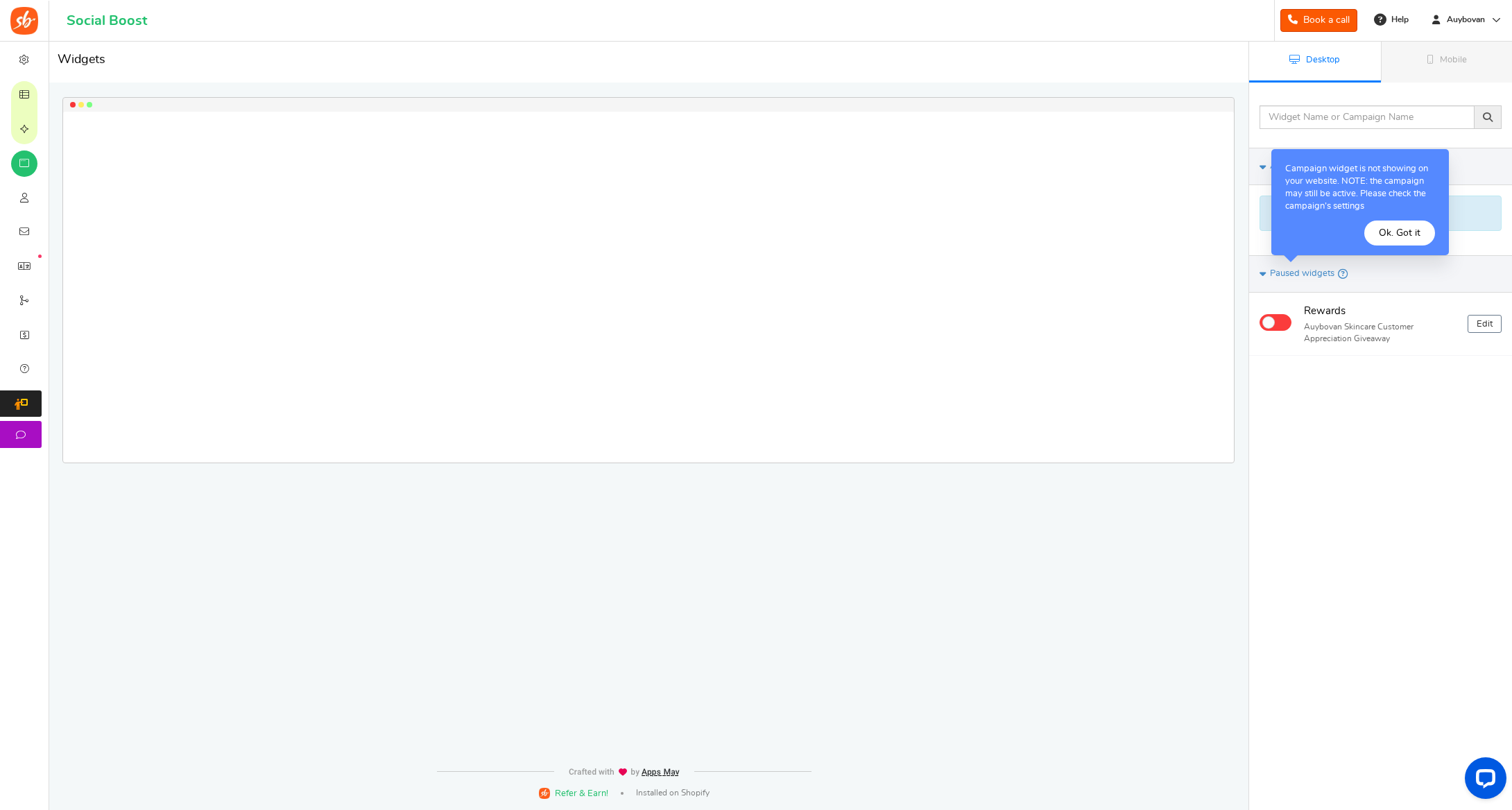
click at [1409, 226] on button "Ok. Got it" at bounding box center [1399, 233] width 71 height 25
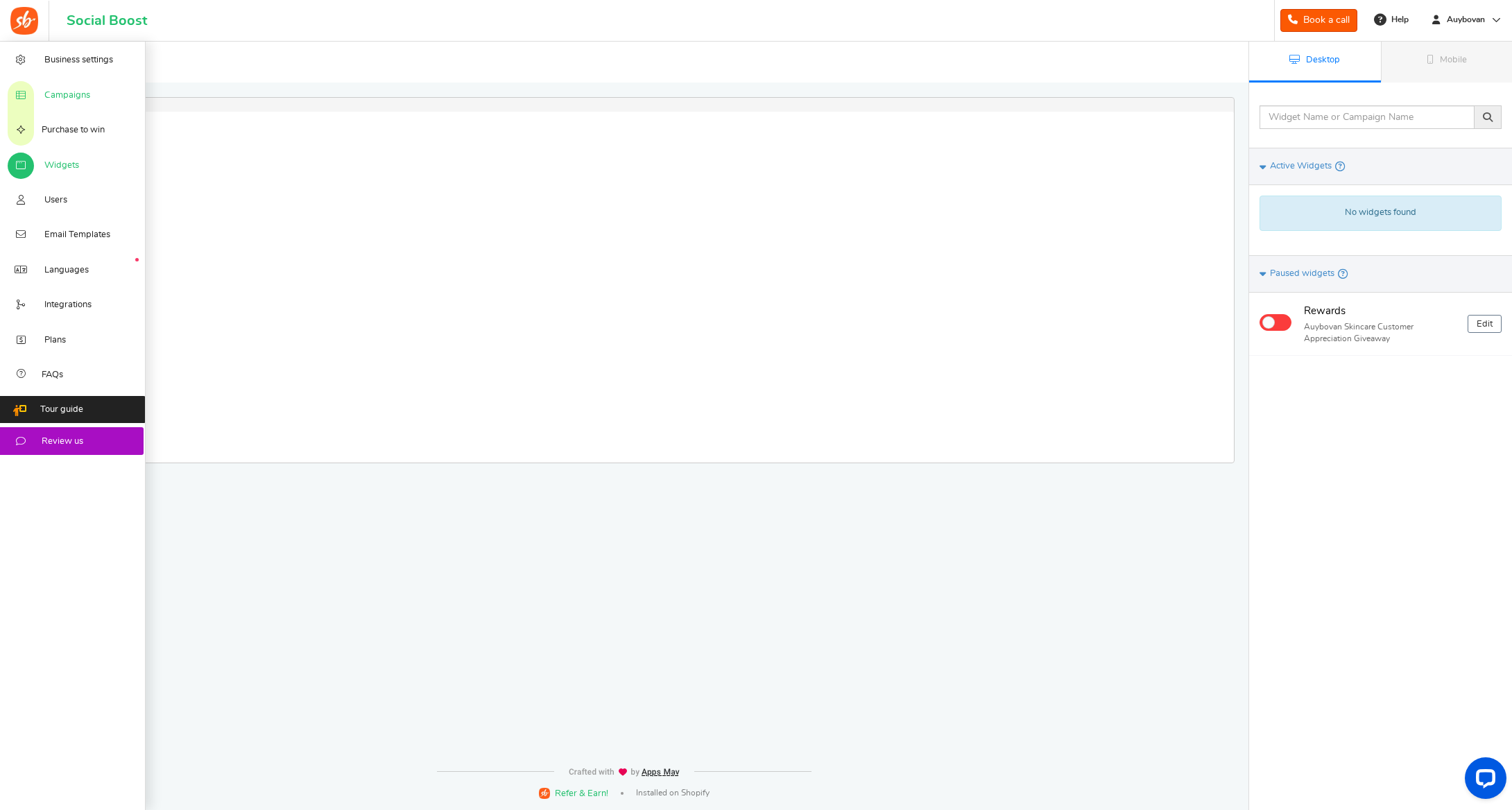
click at [42, 92] on link "Campaigns" at bounding box center [73, 94] width 146 height 35
